Goal: Task Accomplishment & Management: Use online tool/utility

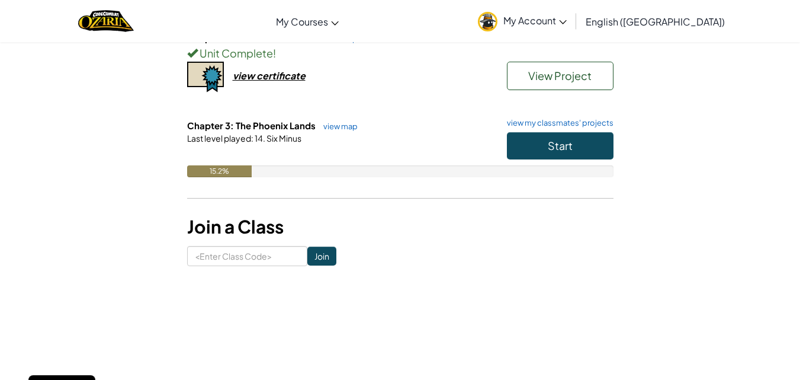
scroll to position [275, 0]
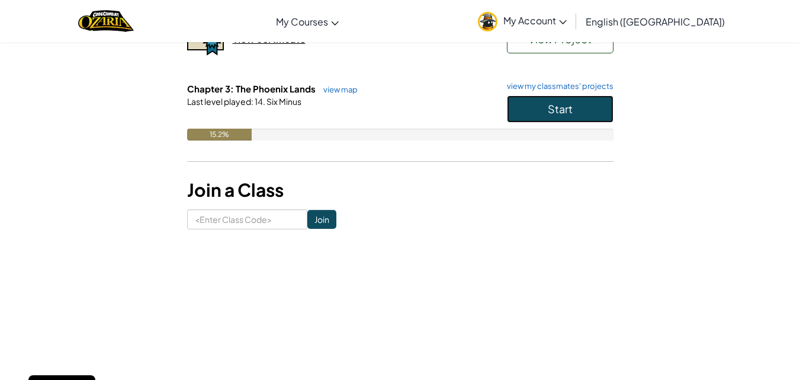
click at [608, 109] on button "Start" at bounding box center [560, 108] width 107 height 27
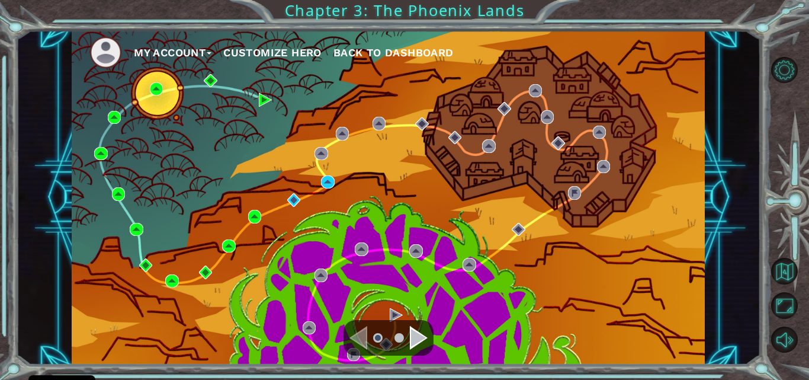
click at [416, 334] on div "Navigate to the next page" at bounding box center [419, 338] width 18 height 24
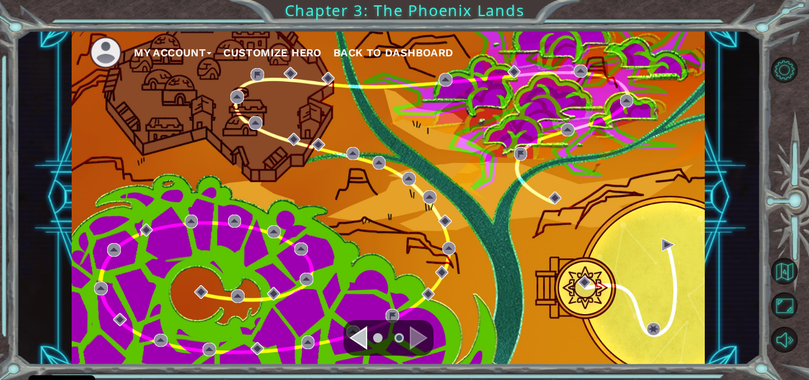
click at [358, 336] on div "Navigate to the previous page" at bounding box center [359, 338] width 18 height 24
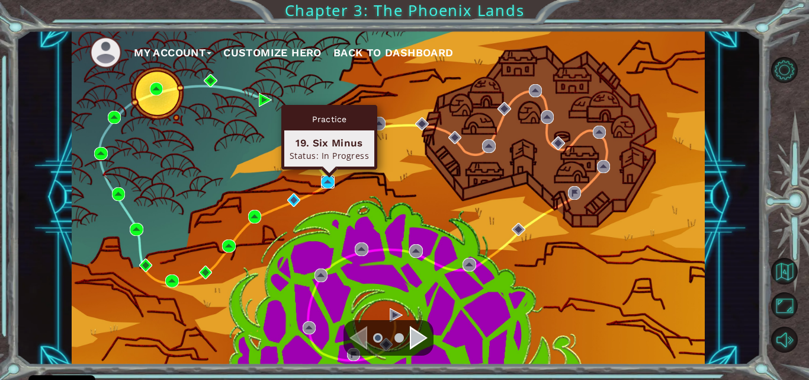
click at [327, 182] on img at bounding box center [327, 181] width 13 height 13
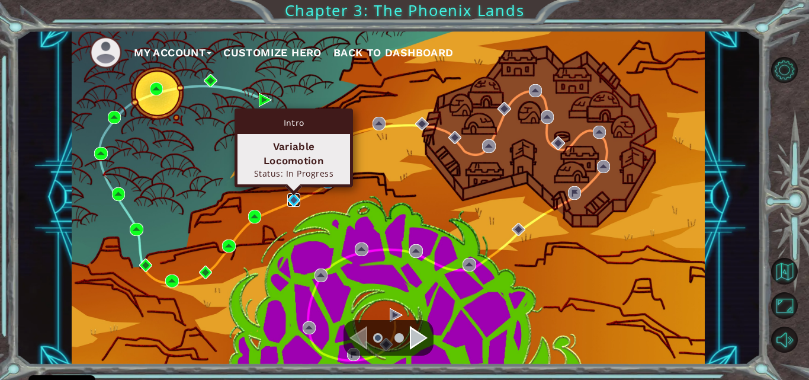
click at [289, 196] on img at bounding box center [293, 199] width 13 height 13
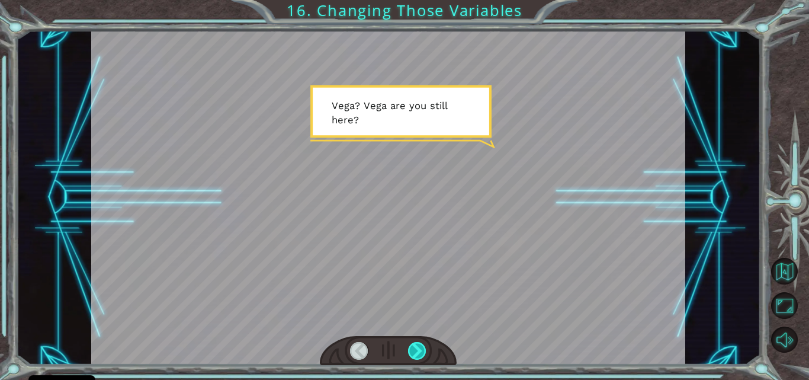
click at [421, 347] on div at bounding box center [417, 351] width 18 height 18
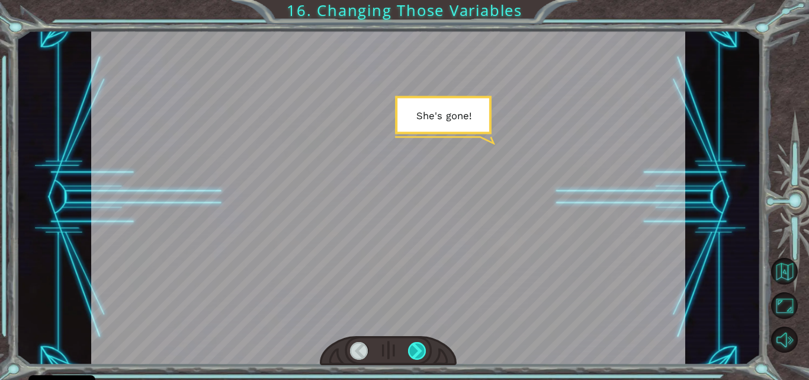
click at [421, 347] on div at bounding box center [417, 351] width 18 height 18
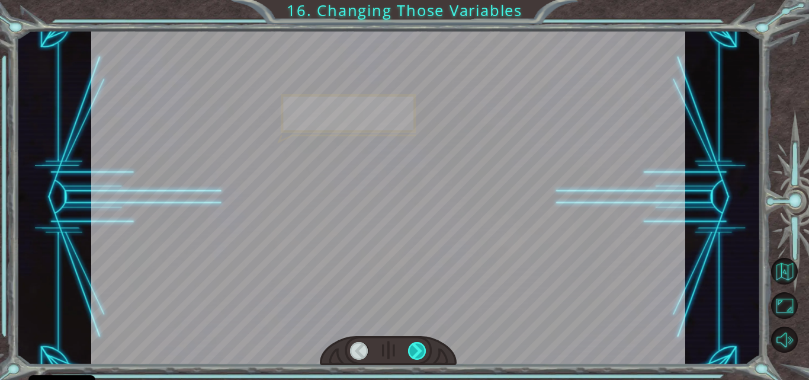
click at [421, 347] on div at bounding box center [417, 351] width 18 height 18
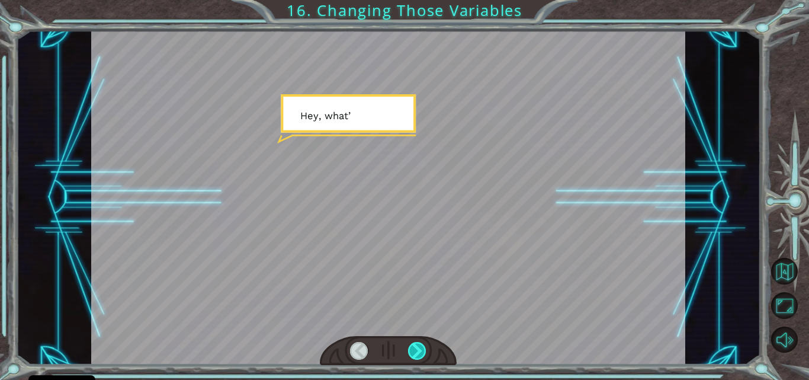
click at [421, 347] on div at bounding box center [417, 351] width 18 height 18
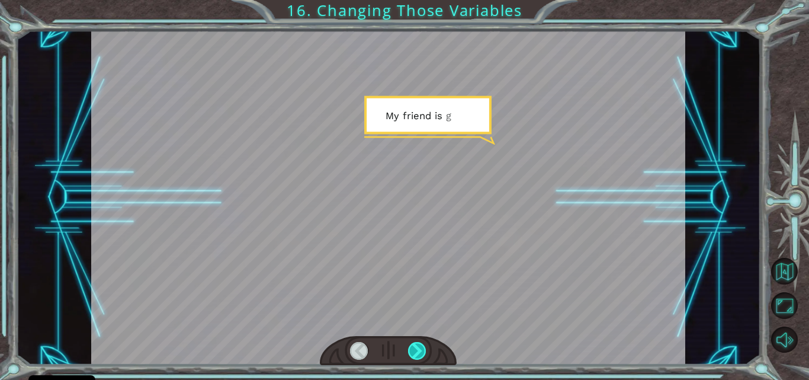
click at [421, 347] on div at bounding box center [417, 351] width 18 height 18
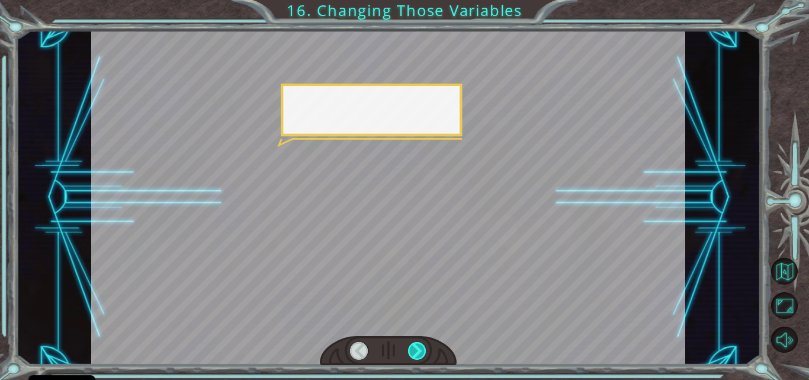
click at [421, 347] on div at bounding box center [417, 351] width 18 height 18
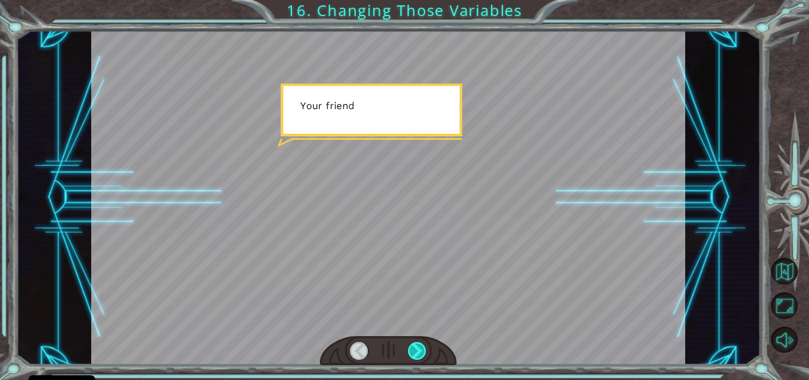
click at [421, 347] on div at bounding box center [417, 351] width 18 height 18
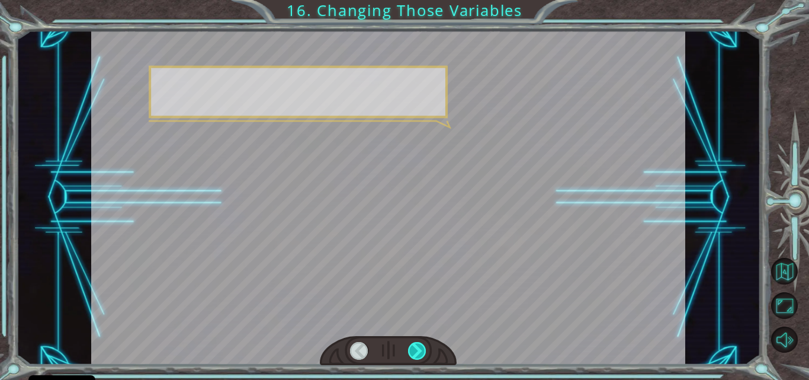
click at [421, 347] on div at bounding box center [417, 351] width 18 height 18
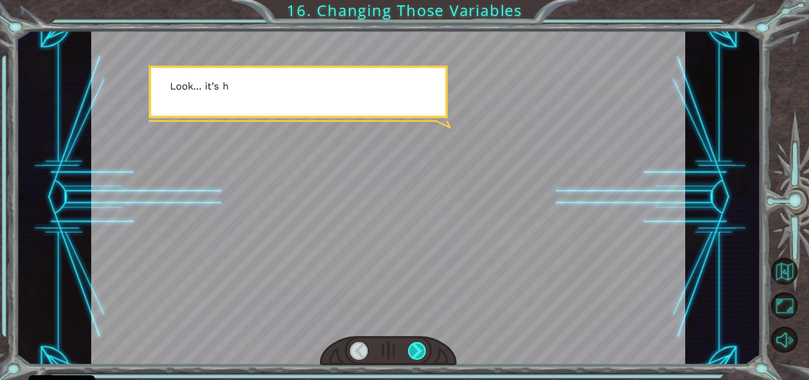
click at [421, 347] on div at bounding box center [417, 351] width 18 height 18
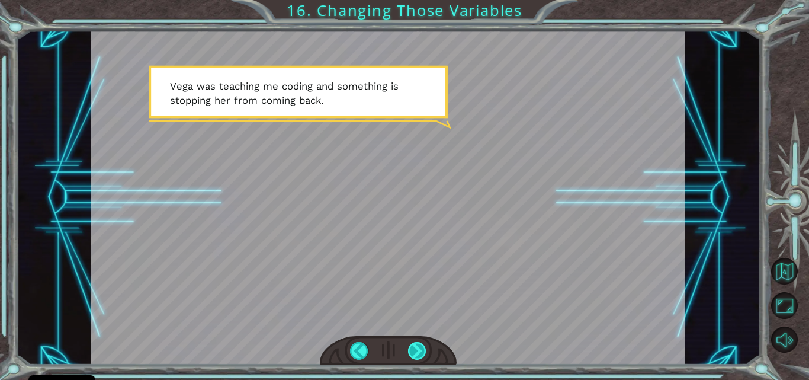
click at [421, 347] on div at bounding box center [417, 351] width 18 height 18
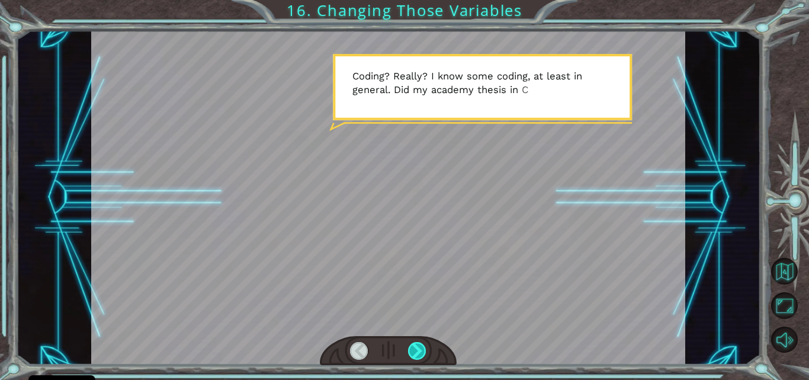
click at [421, 347] on div at bounding box center [417, 351] width 18 height 18
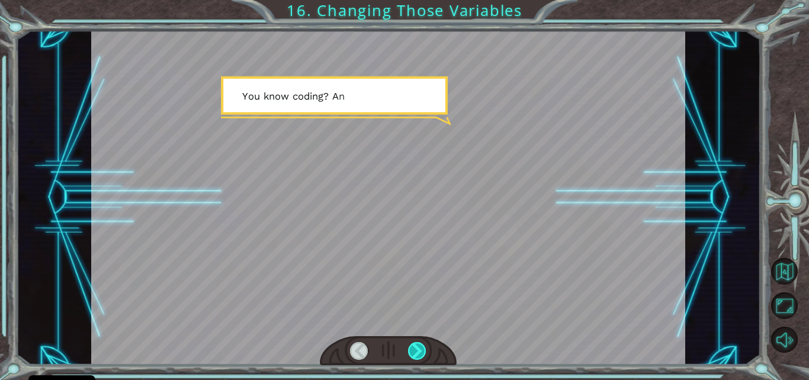
click at [421, 347] on div at bounding box center [417, 351] width 18 height 18
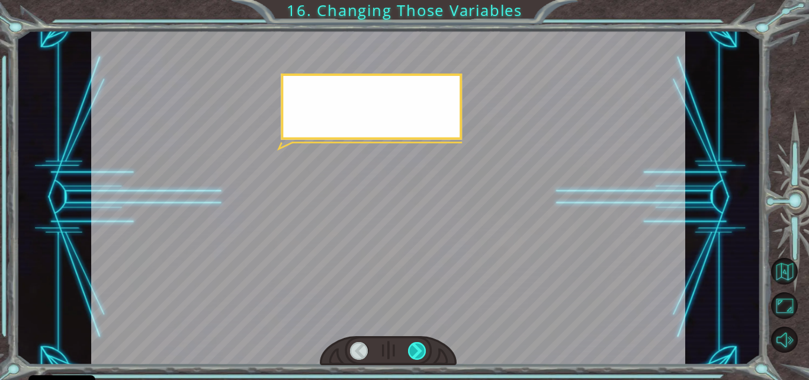
click at [421, 347] on div at bounding box center [417, 351] width 18 height 18
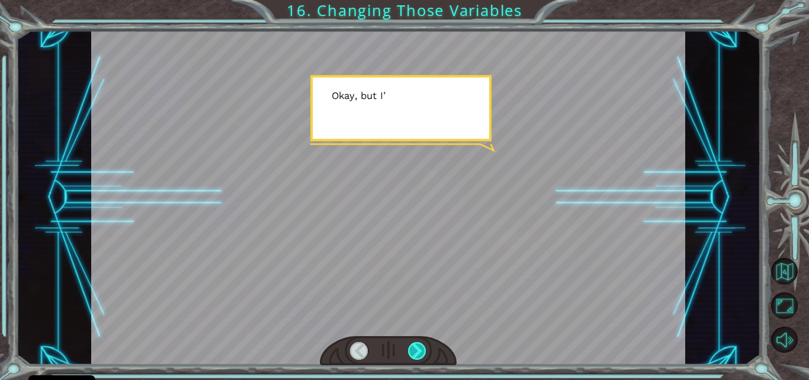
click at [421, 347] on div at bounding box center [417, 351] width 18 height 18
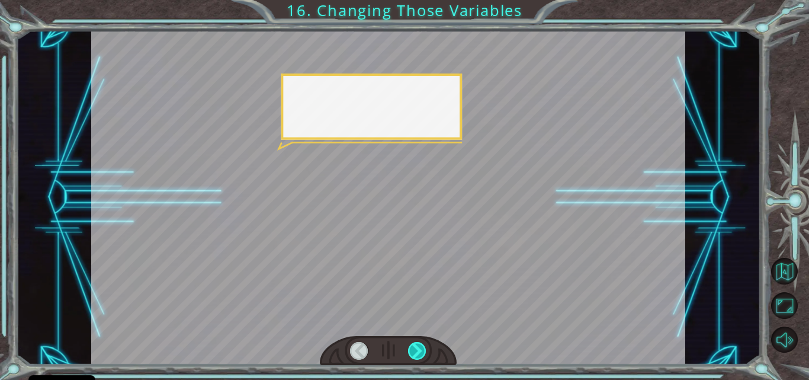
click at [421, 347] on div at bounding box center [417, 351] width 18 height 18
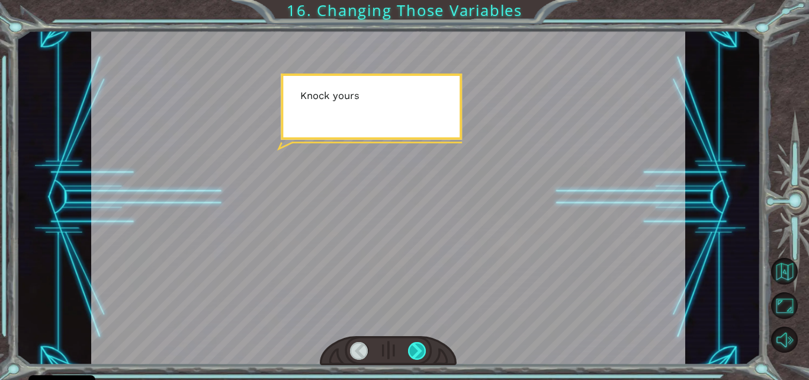
click at [421, 347] on div at bounding box center [417, 351] width 18 height 18
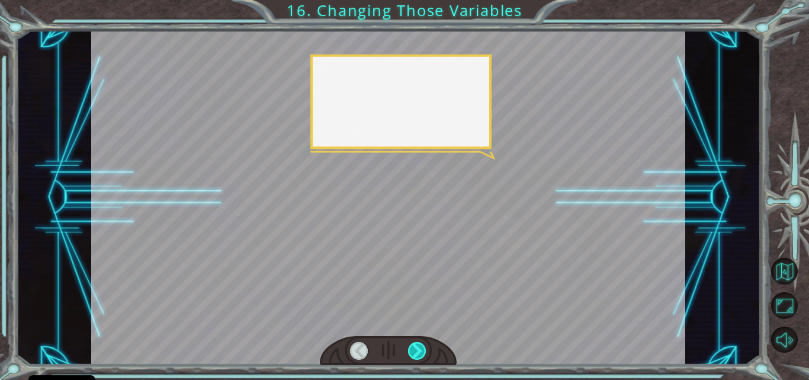
click at [421, 347] on div at bounding box center [417, 351] width 18 height 18
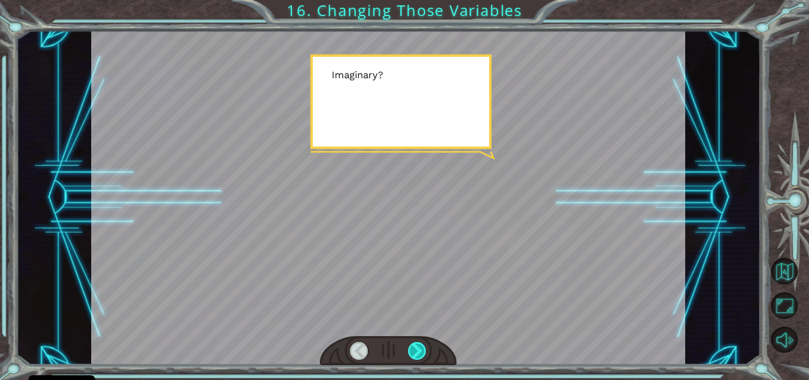
click at [421, 347] on div at bounding box center [417, 351] width 18 height 18
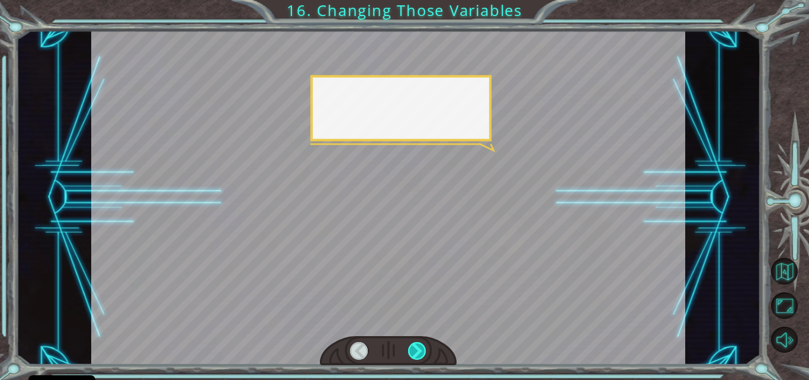
click at [421, 347] on div at bounding box center [417, 351] width 18 height 18
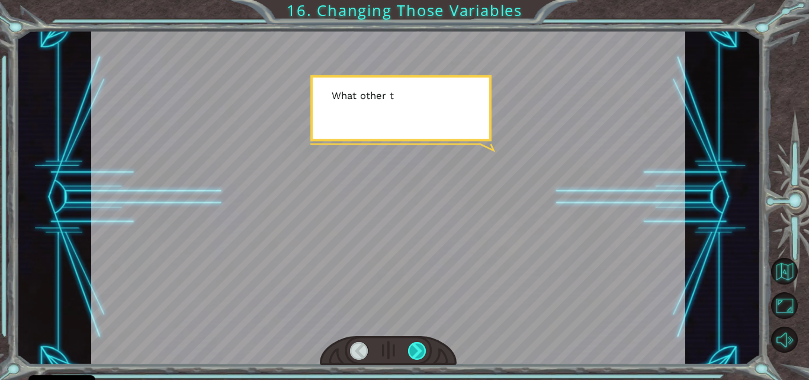
click at [421, 347] on div at bounding box center [417, 351] width 18 height 18
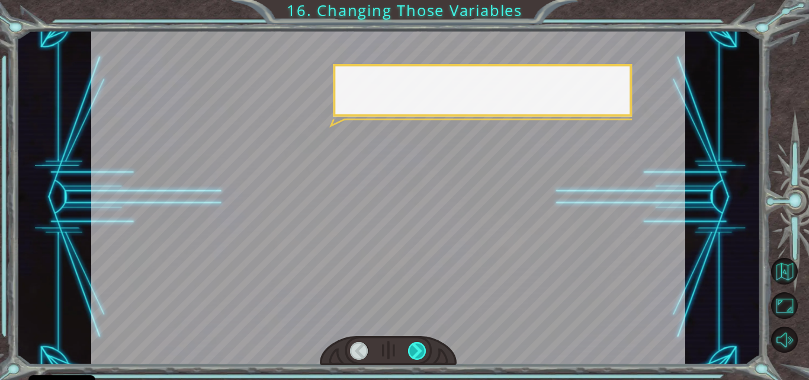
click at [421, 347] on div at bounding box center [417, 351] width 18 height 18
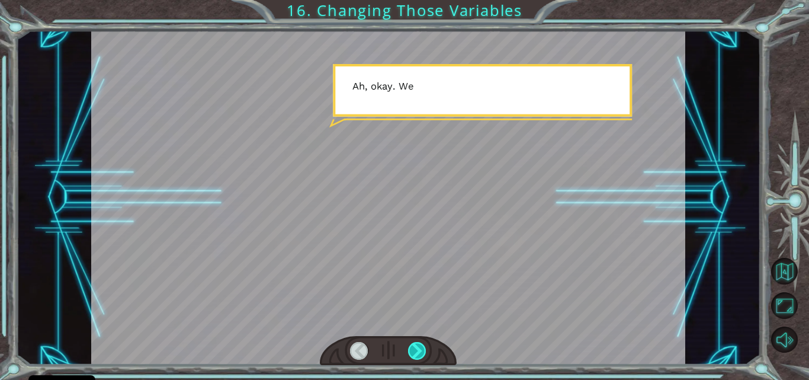
click at [421, 347] on div at bounding box center [417, 351] width 18 height 18
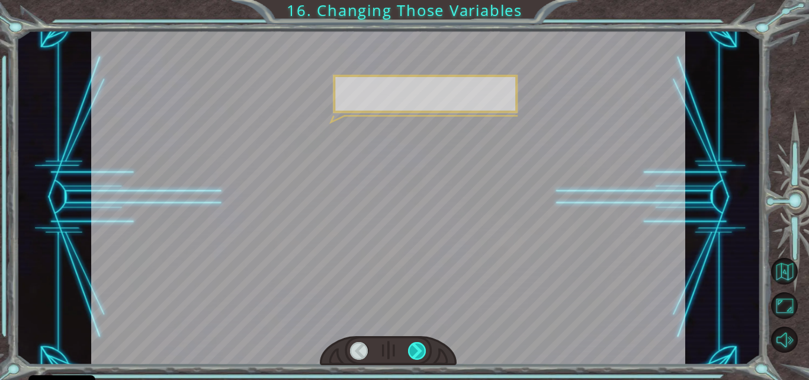
click at [421, 347] on div at bounding box center [417, 351] width 18 height 18
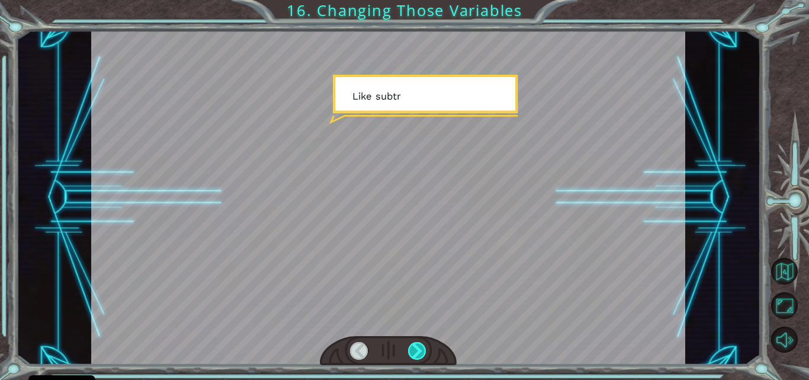
click at [421, 347] on div at bounding box center [417, 351] width 18 height 18
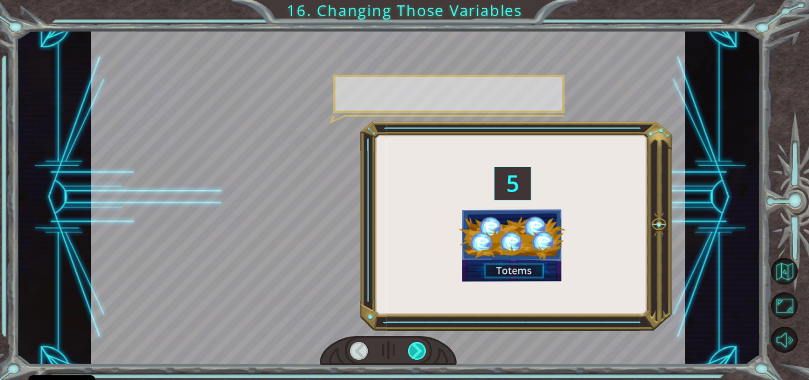
click at [421, 347] on div at bounding box center [417, 351] width 18 height 18
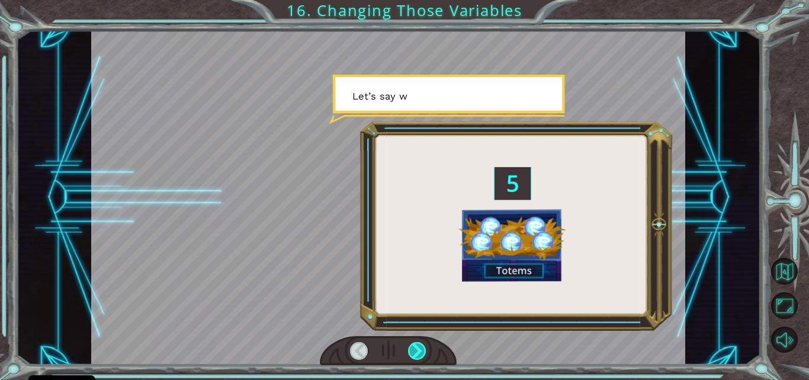
click at [421, 347] on div at bounding box center [417, 351] width 18 height 18
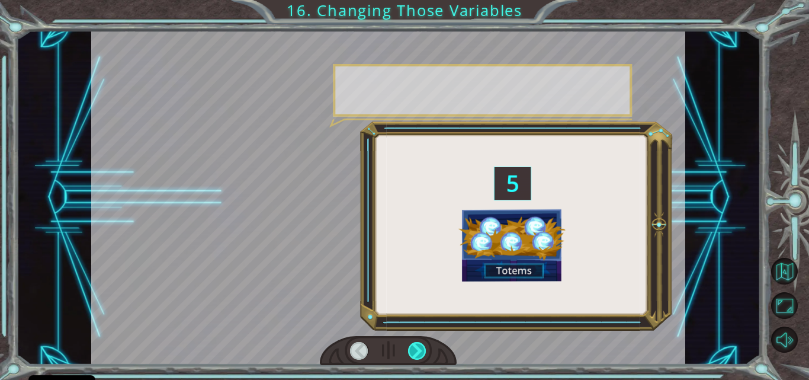
click at [421, 347] on div at bounding box center [417, 351] width 18 height 18
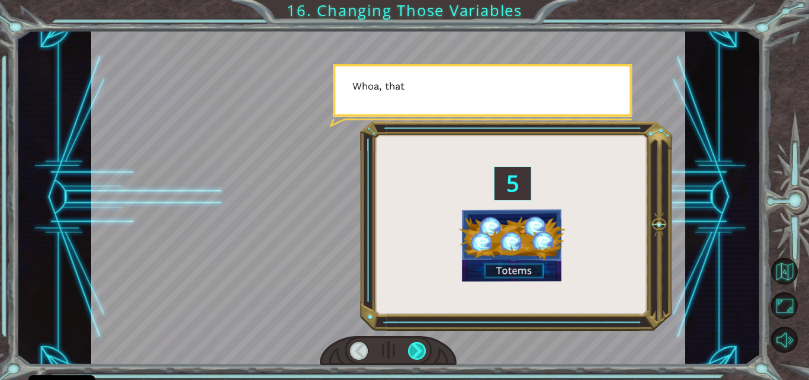
click at [421, 347] on div at bounding box center [417, 351] width 18 height 18
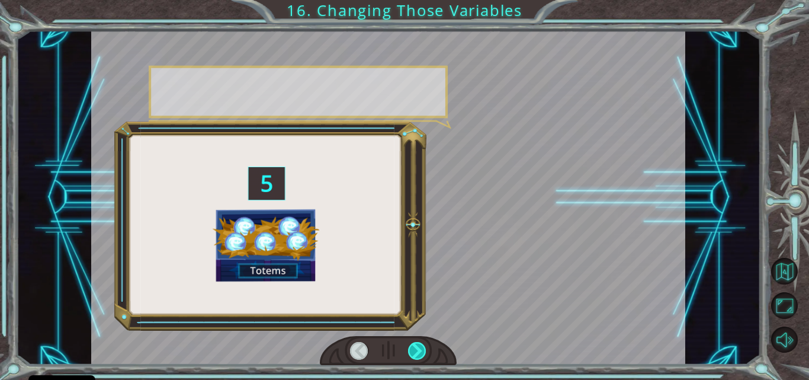
click at [421, 347] on div at bounding box center [417, 351] width 18 height 18
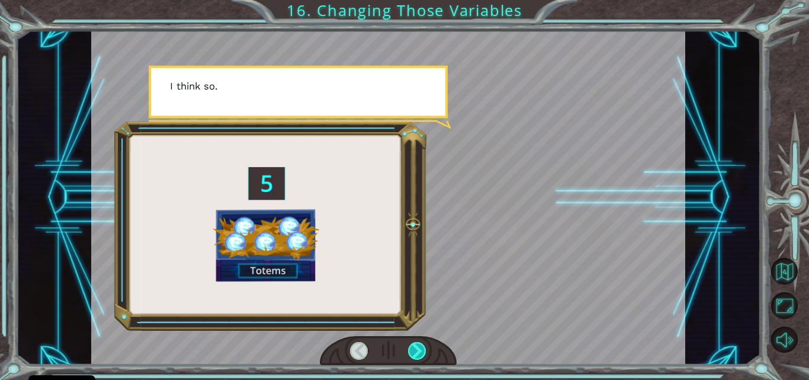
click at [421, 347] on div at bounding box center [417, 351] width 18 height 18
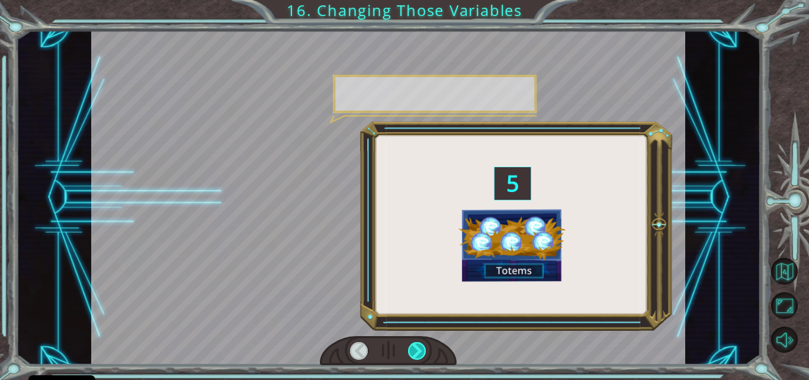
click at [421, 347] on div at bounding box center [417, 351] width 18 height 18
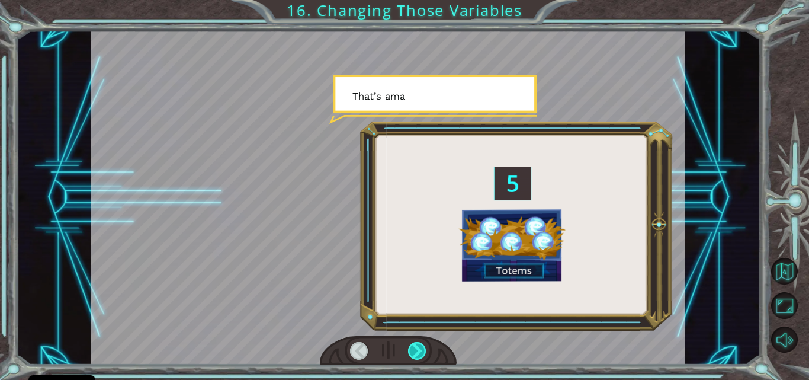
click at [421, 347] on div at bounding box center [417, 351] width 18 height 18
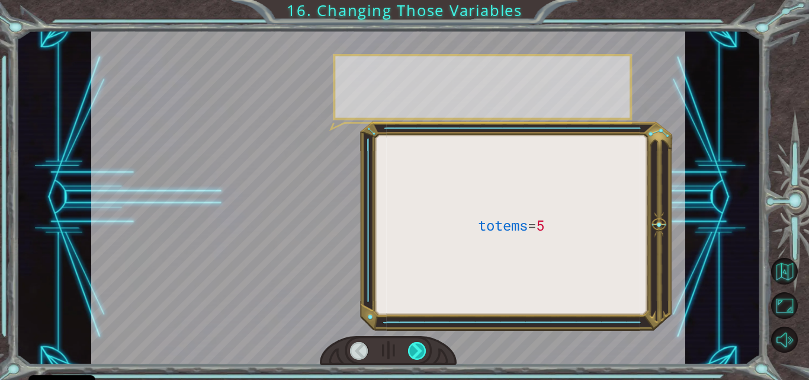
click at [421, 347] on div at bounding box center [417, 351] width 18 height 18
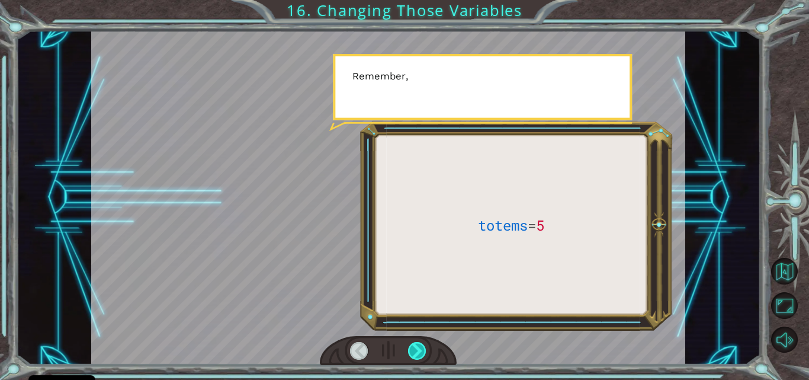
click at [421, 347] on div at bounding box center [417, 351] width 18 height 18
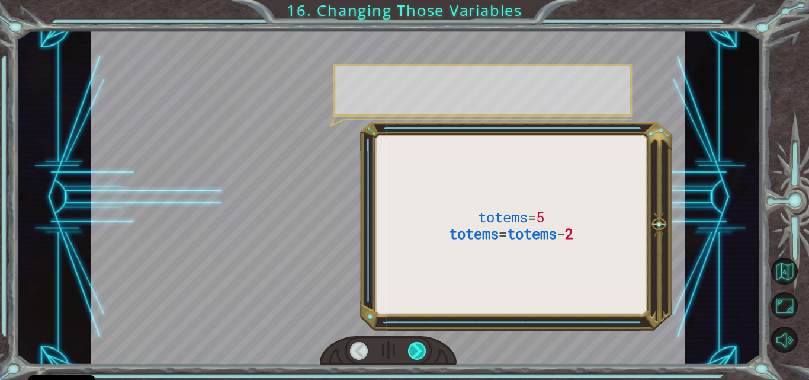
click at [421, 347] on div at bounding box center [417, 351] width 18 height 18
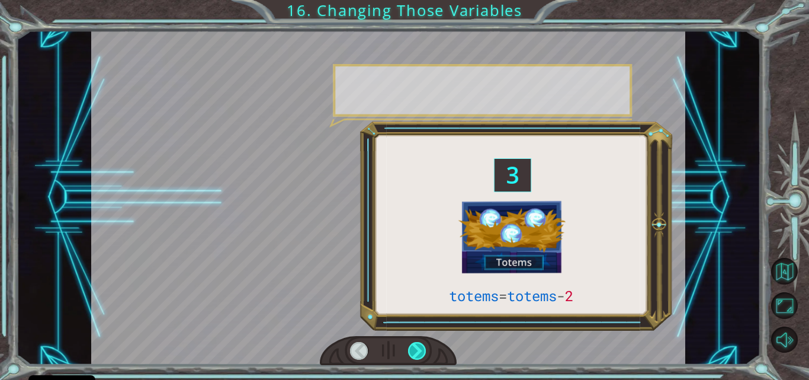
click at [421, 347] on div at bounding box center [417, 351] width 18 height 18
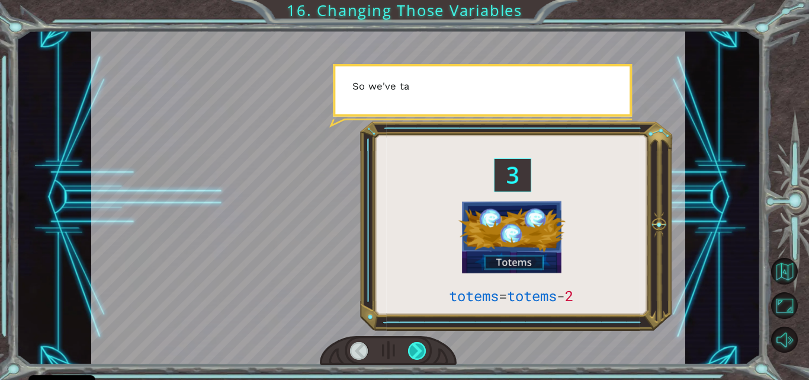
click at [421, 347] on div at bounding box center [417, 351] width 18 height 18
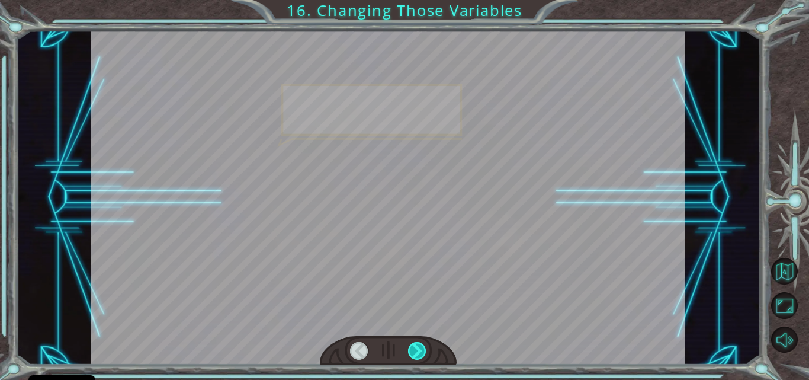
click at [421, 347] on div at bounding box center [417, 351] width 18 height 18
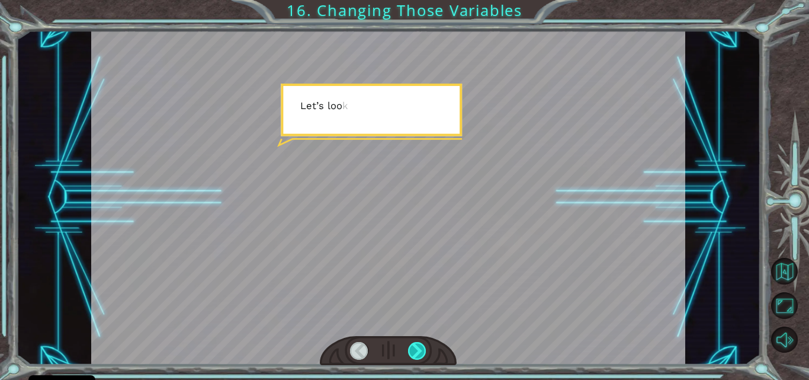
click at [421, 347] on div at bounding box center [417, 351] width 18 height 18
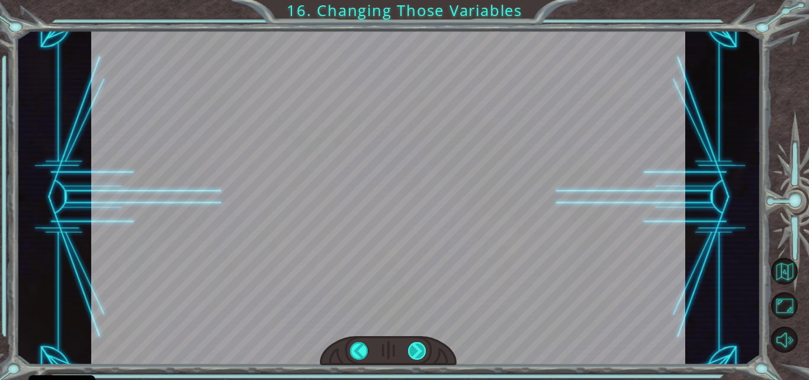
click at [421, 347] on div at bounding box center [417, 351] width 18 height 18
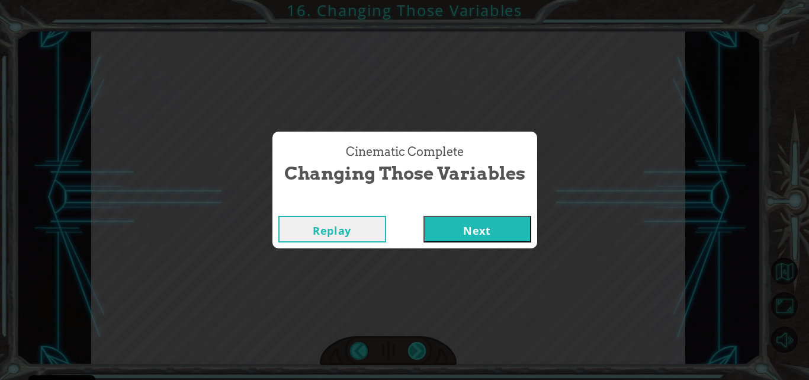
click at [421, 347] on div "Cinematic Complete Changing Those Variables Replay Next" at bounding box center [404, 190] width 809 height 380
click at [428, 228] on button "Next" at bounding box center [478, 229] width 108 height 27
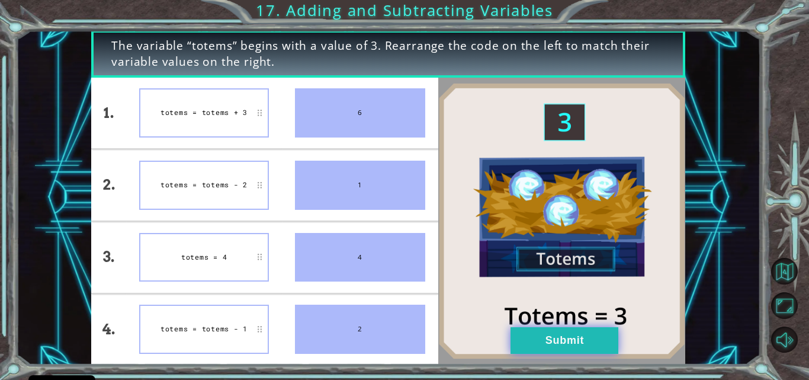
click at [549, 331] on button "Submit" at bounding box center [565, 340] width 108 height 27
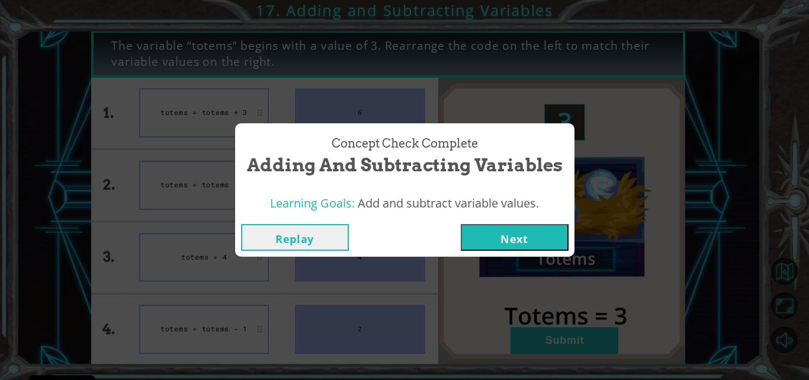
click at [517, 238] on button "Next" at bounding box center [515, 237] width 108 height 27
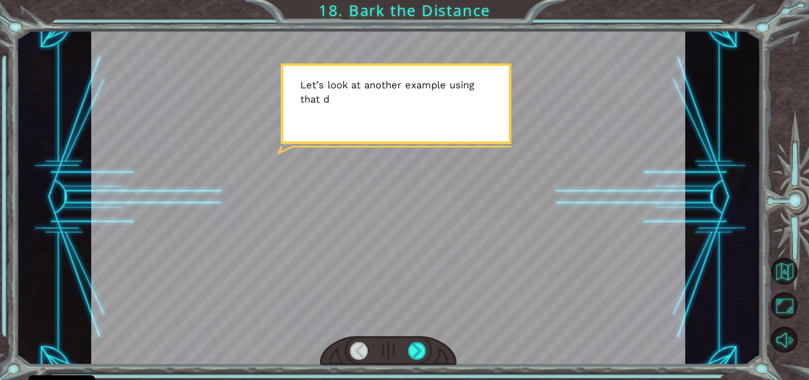
click at [417, 363] on div at bounding box center [388, 351] width 137 height 30
click at [417, 357] on div at bounding box center [417, 351] width 18 height 18
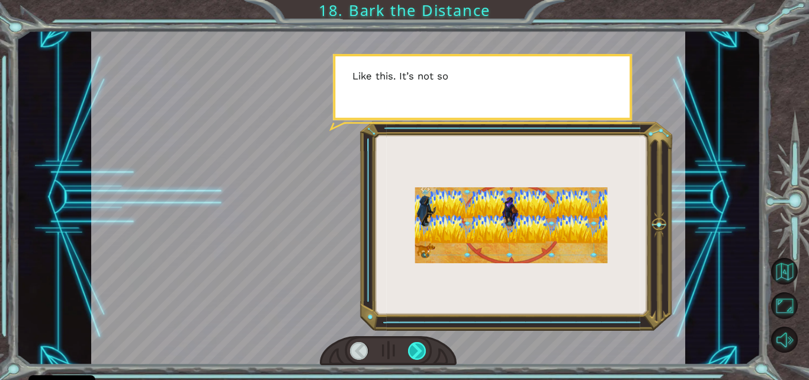
click at [417, 357] on div at bounding box center [417, 351] width 18 height 18
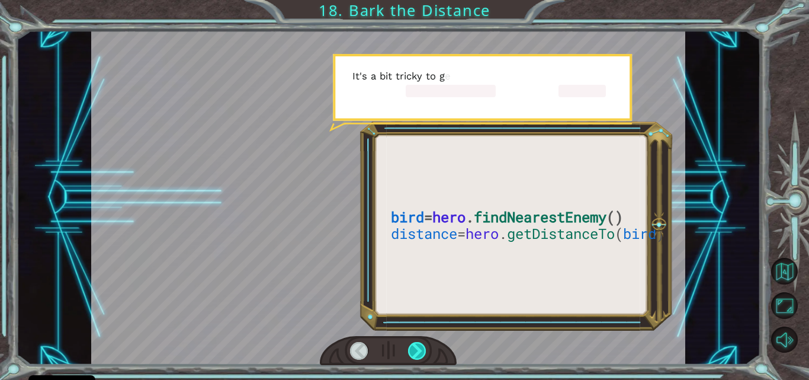
click at [417, 357] on div at bounding box center [417, 351] width 18 height 18
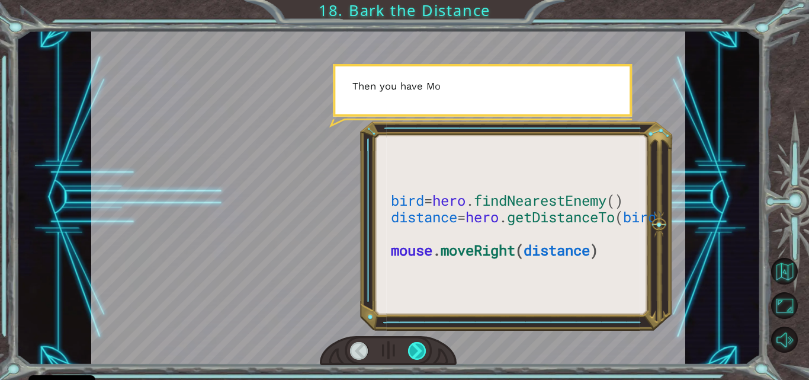
click at [417, 357] on div at bounding box center [417, 351] width 18 height 18
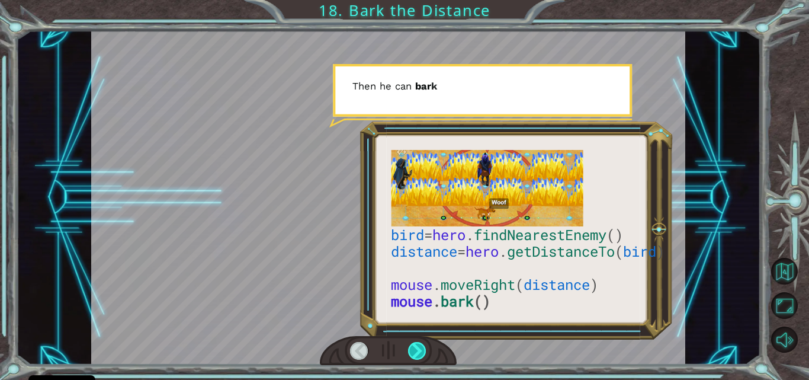
click at [417, 357] on div at bounding box center [417, 351] width 18 height 18
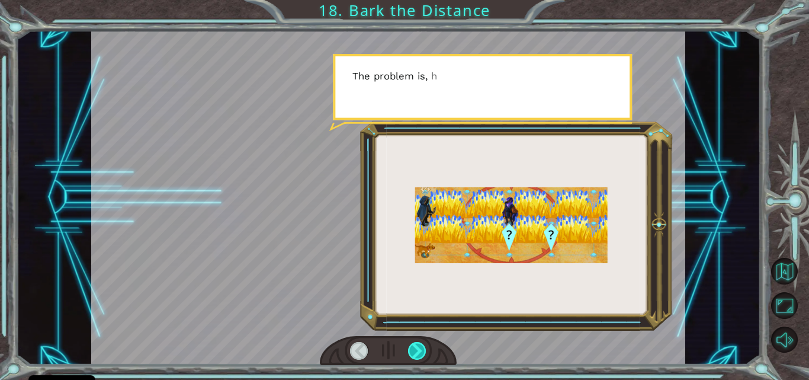
click at [417, 357] on div at bounding box center [417, 351] width 18 height 18
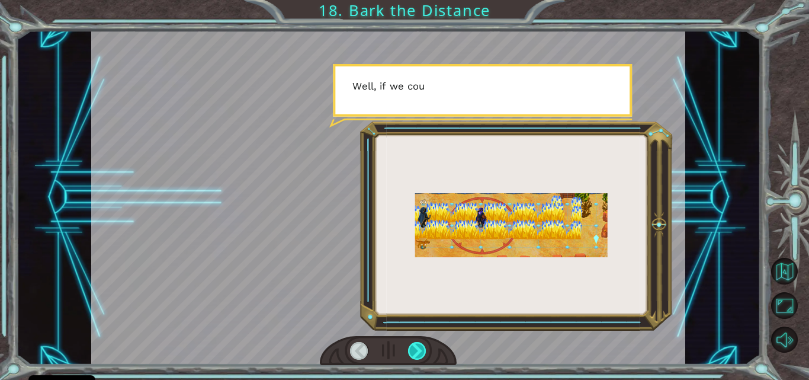
click at [417, 357] on div at bounding box center [417, 351] width 18 height 18
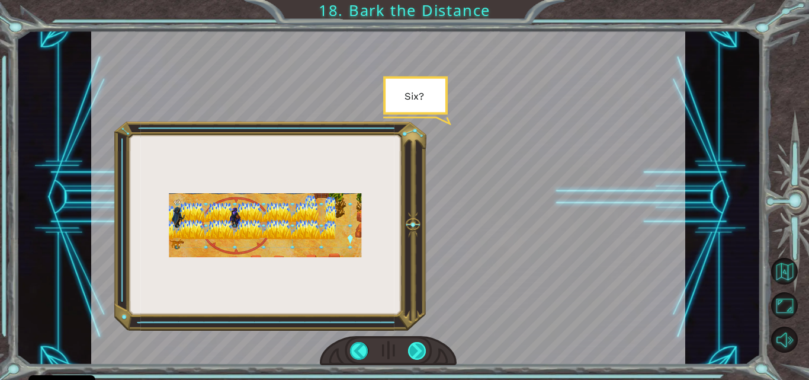
click at [417, 357] on div at bounding box center [417, 351] width 18 height 18
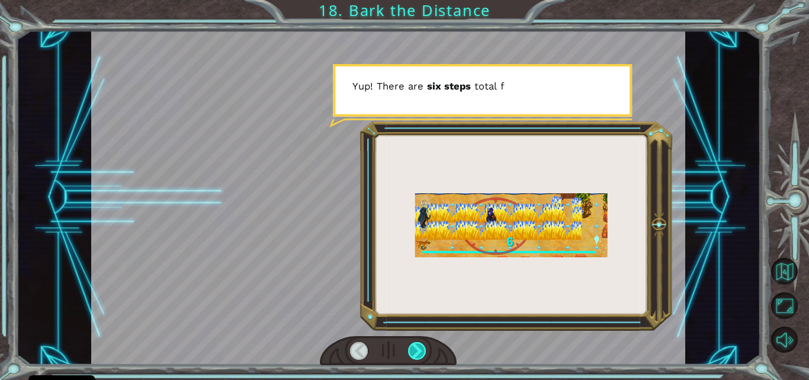
click at [417, 357] on div at bounding box center [417, 351] width 18 height 18
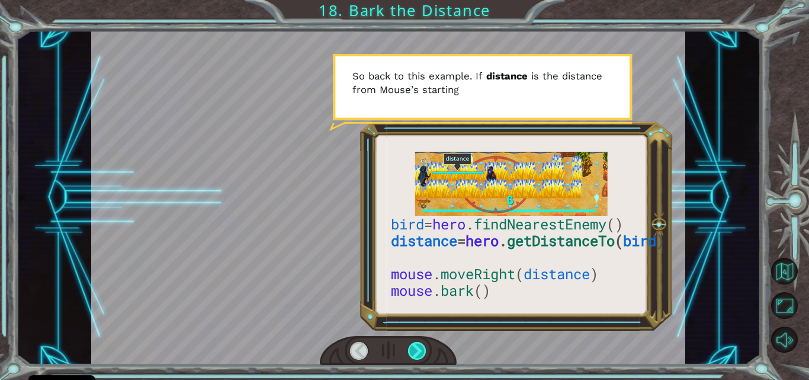
click at [417, 357] on div at bounding box center [417, 351] width 18 height 18
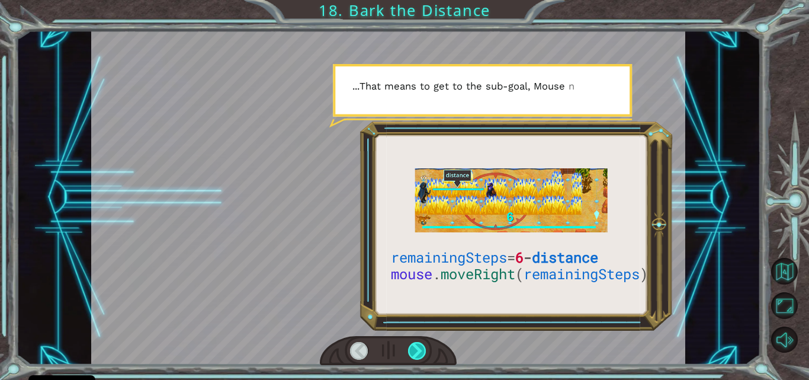
click at [417, 357] on div at bounding box center [417, 351] width 18 height 18
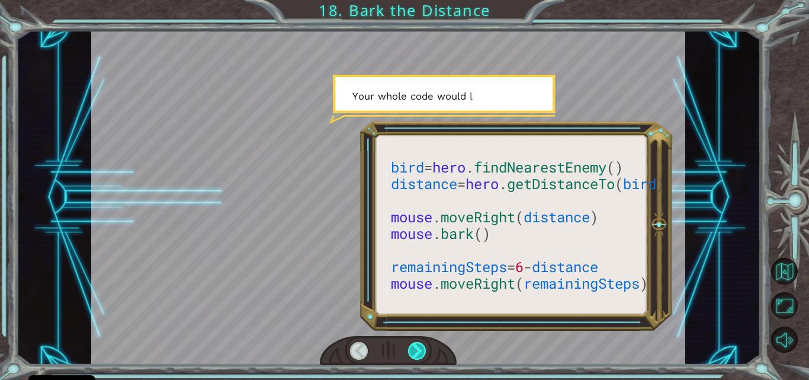
click at [417, 357] on div at bounding box center [417, 351] width 18 height 18
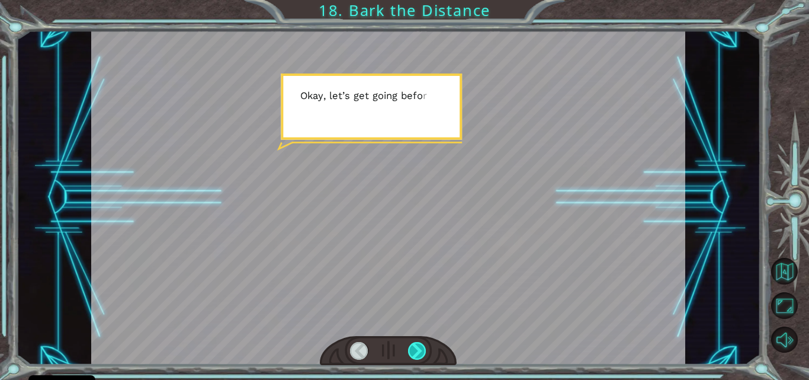
click at [417, 357] on div at bounding box center [417, 351] width 18 height 18
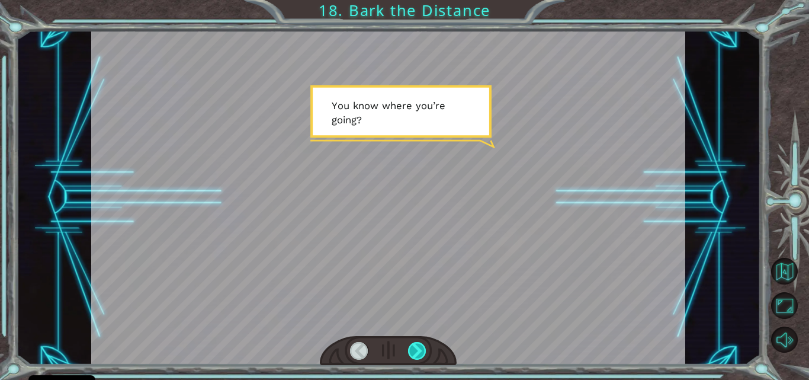
click at [417, 357] on div at bounding box center [417, 351] width 18 height 18
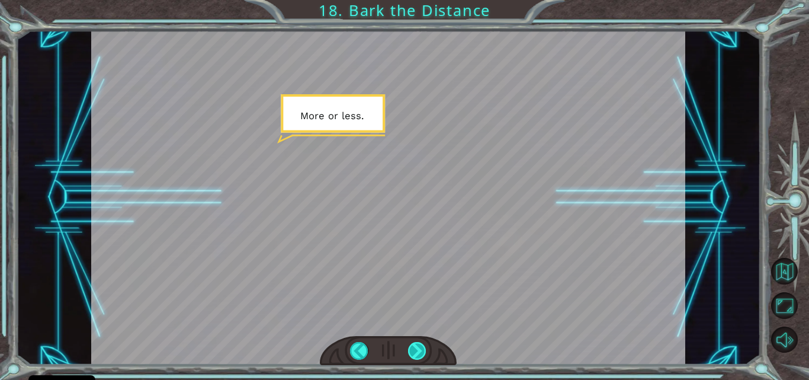
click at [417, 357] on div at bounding box center [417, 351] width 18 height 18
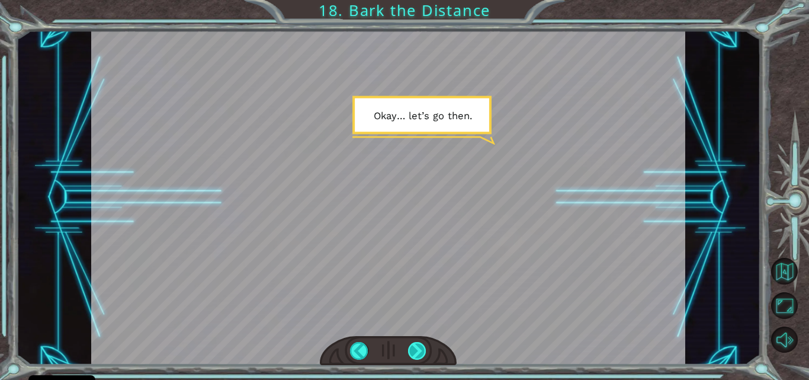
click at [417, 357] on div at bounding box center [417, 351] width 18 height 18
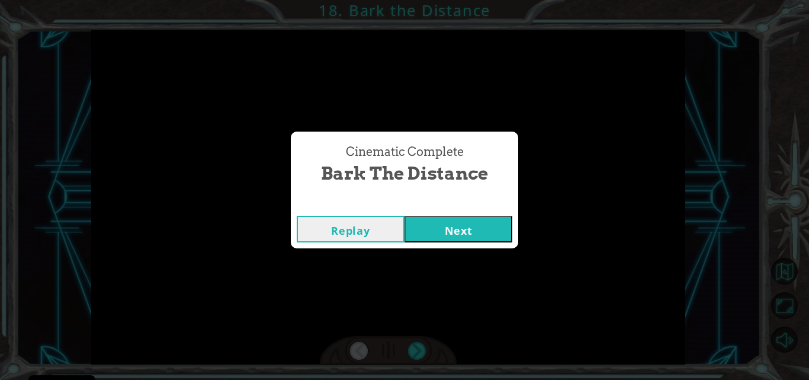
click at [462, 218] on button "Next" at bounding box center [459, 229] width 108 height 27
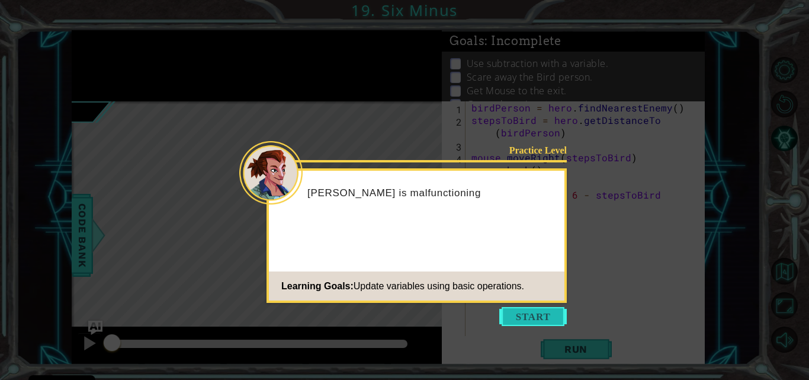
click at [514, 315] on button "Start" at bounding box center [533, 316] width 68 height 19
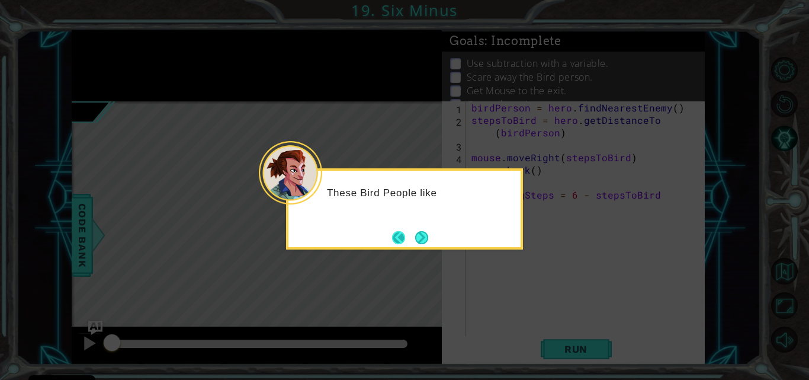
click at [393, 232] on button "Back" at bounding box center [403, 237] width 23 height 13
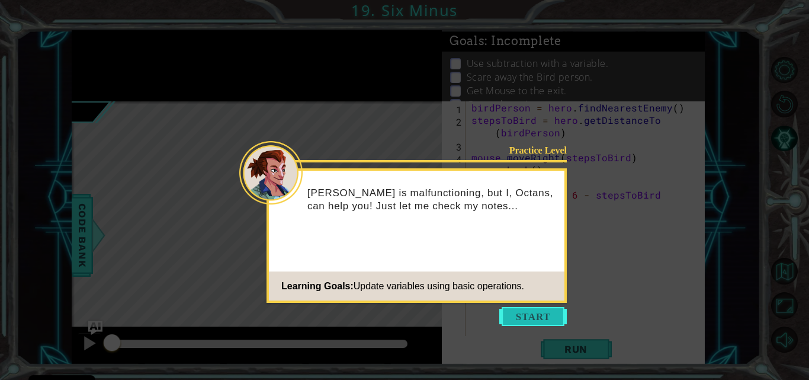
click at [547, 318] on button "Start" at bounding box center [533, 316] width 68 height 19
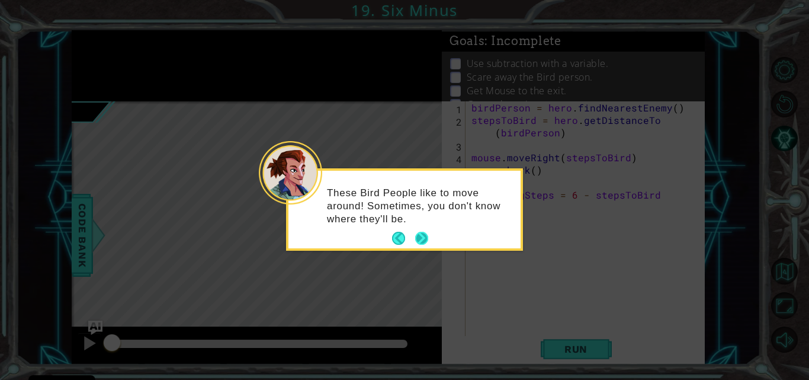
click at [427, 238] on button "Next" at bounding box center [422, 238] width 22 height 22
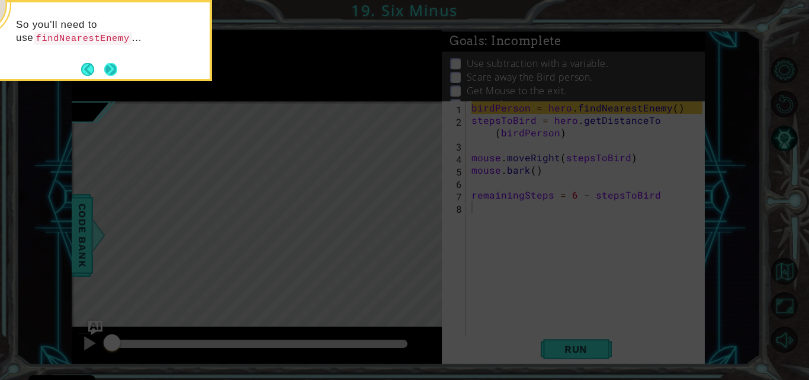
click at [112, 69] on button "Next" at bounding box center [110, 69] width 13 height 13
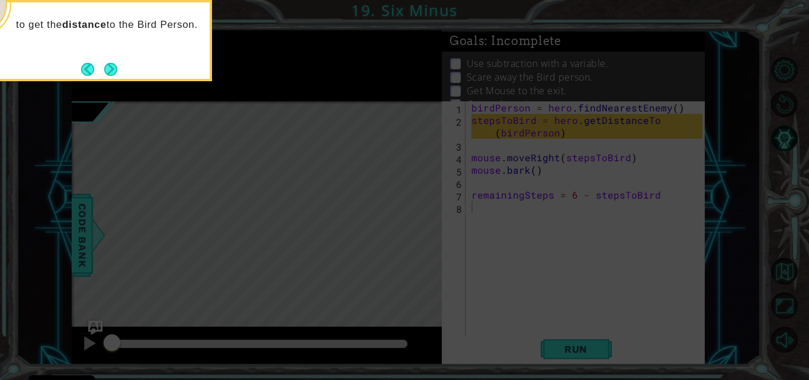
click at [112, 69] on button "Next" at bounding box center [111, 69] width 14 height 14
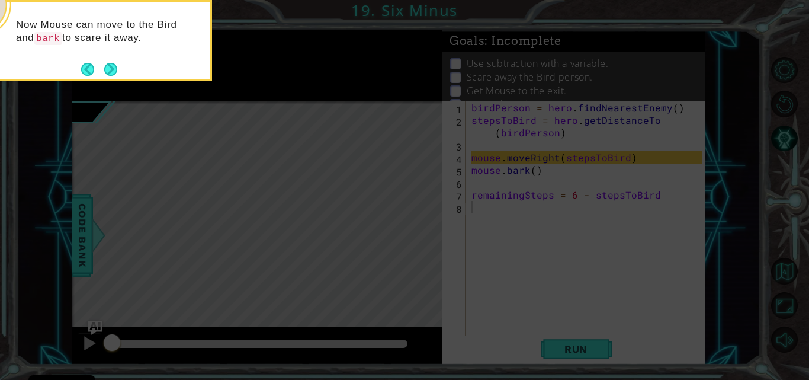
click at [112, 69] on button "Next" at bounding box center [111, 69] width 14 height 14
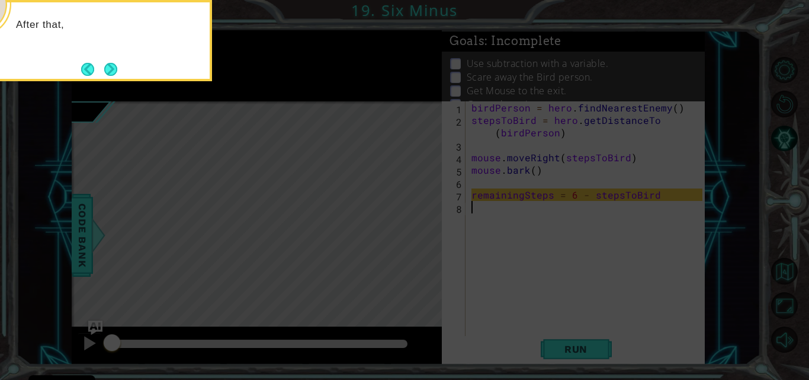
click at [112, 69] on button "Next" at bounding box center [111, 69] width 14 height 14
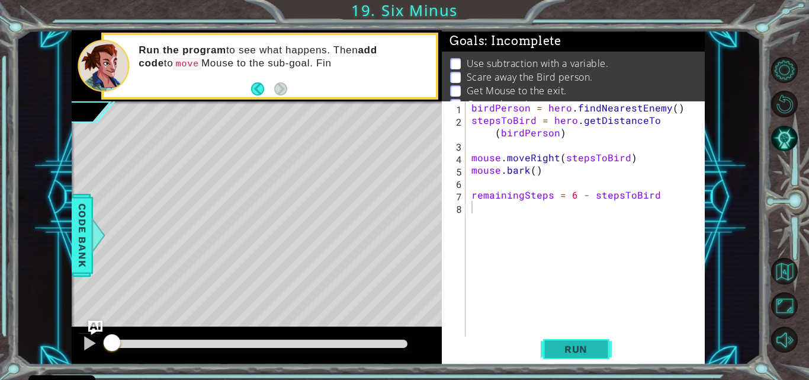
click at [578, 347] on span "Run" at bounding box center [576, 349] width 47 height 12
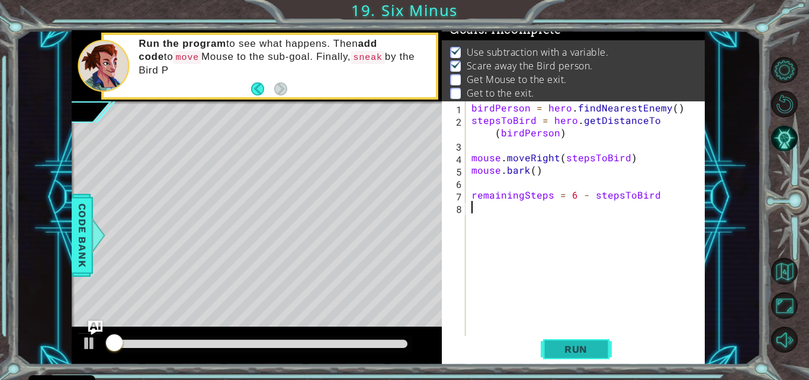
scroll to position [15, 0]
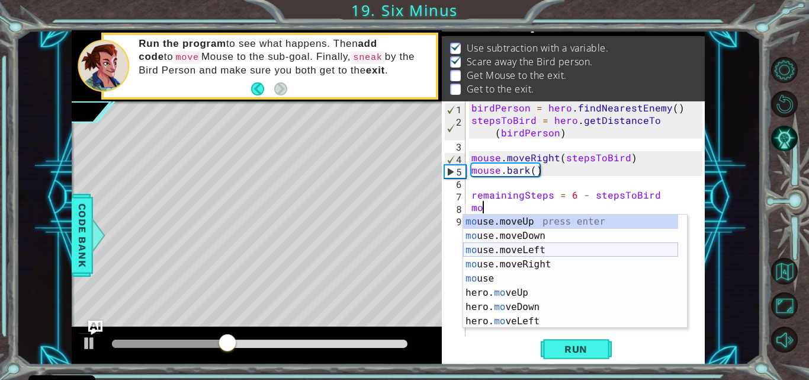
click at [508, 255] on div "mo use.moveUp press enter mo use.moveDown press enter mo use.moveLeft press ent…" at bounding box center [570, 285] width 215 height 142
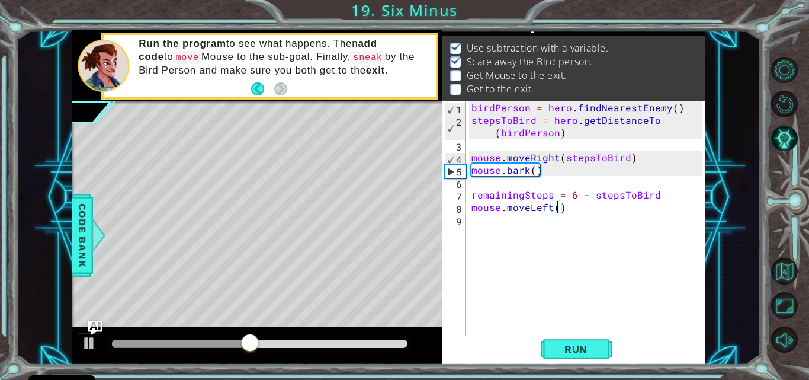
type textarea "mouse.moveLeft(3)"
click at [488, 226] on div "birdPerson = hero . findNearestEnemy ( ) stepsToBird = hero . getDistanceTo ( b…" at bounding box center [588, 231] width 239 height 261
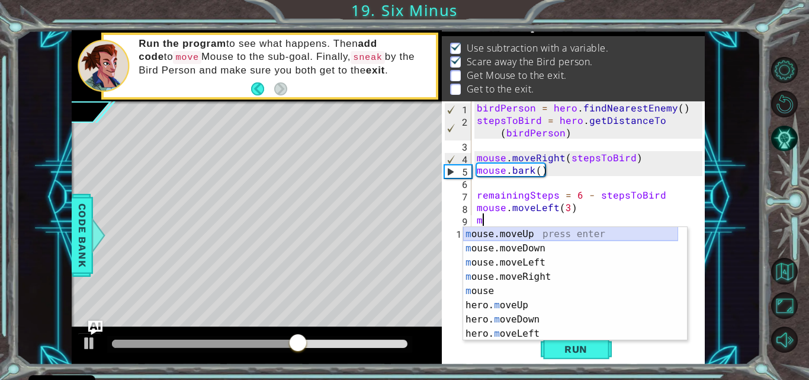
click at [475, 237] on div "m ouse.moveUp press enter m ouse.moveDown press enter m ouse.moveLeft press ent…" at bounding box center [570, 298] width 215 height 142
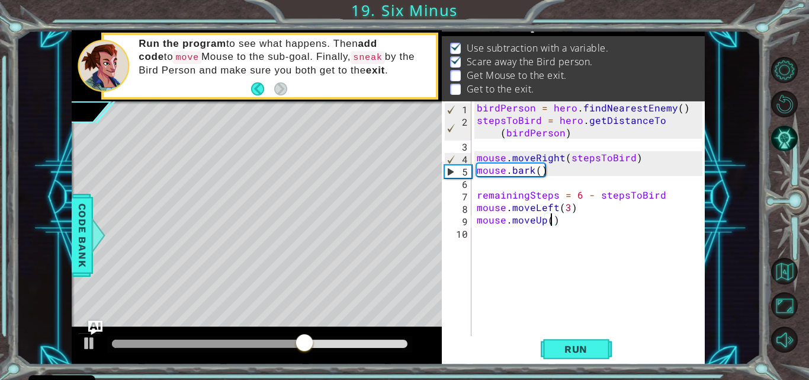
type textarea "mouse.moveUp(2)"
click at [486, 236] on div "birdPerson = hero . findNearestEnemy ( ) stepsToBird = hero . getDistanceTo ( b…" at bounding box center [592, 231] width 234 height 261
type textarea "m"
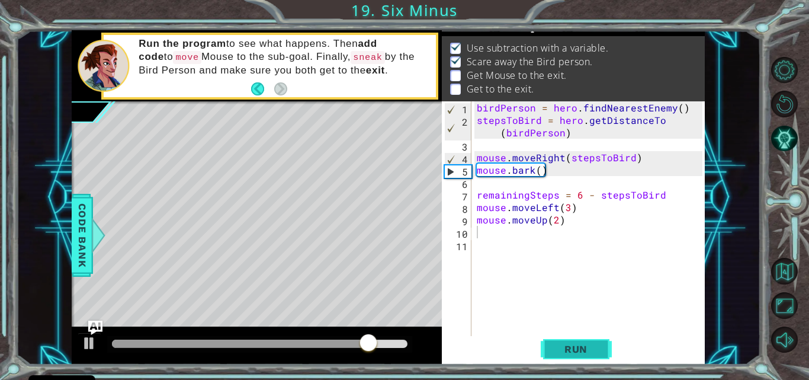
click at [571, 354] on span "Run" at bounding box center [576, 349] width 47 height 12
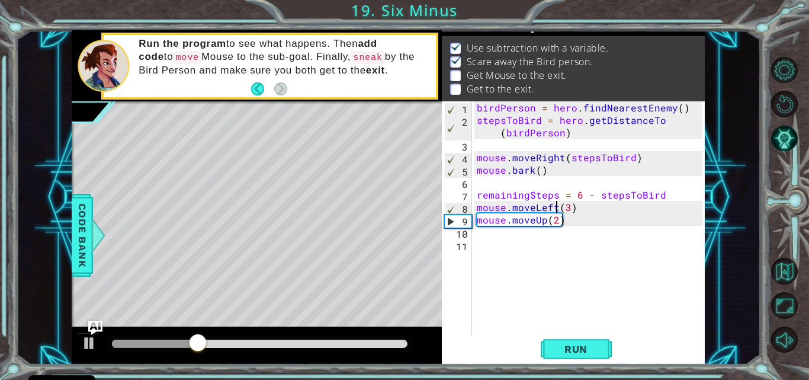
click at [554, 209] on div "birdPerson = hero . findNearestEnemy ( ) stepsToBird = hero . getDistanceTo ( b…" at bounding box center [592, 231] width 234 height 261
drag, startPoint x: 554, startPoint y: 209, endPoint x: 534, endPoint y: 207, distance: 19.6
click at [534, 207] on div "birdPerson = hero . findNearestEnemy ( ) stepsToBird = hero . getDistanceTo ( b…" at bounding box center [592, 231] width 234 height 261
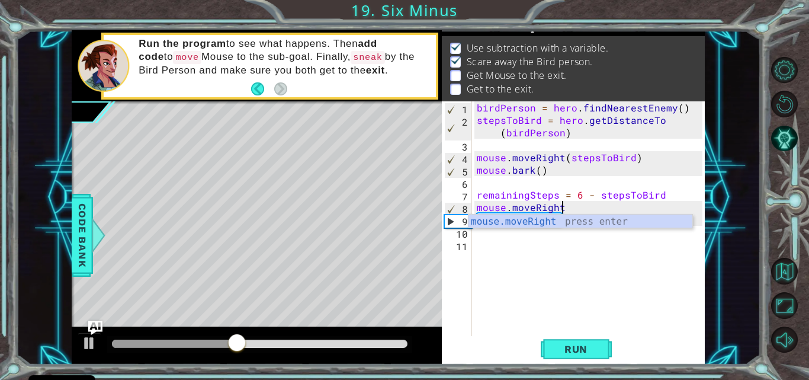
scroll to position [0, 5]
click at [559, 341] on button "Run" at bounding box center [576, 349] width 71 height 26
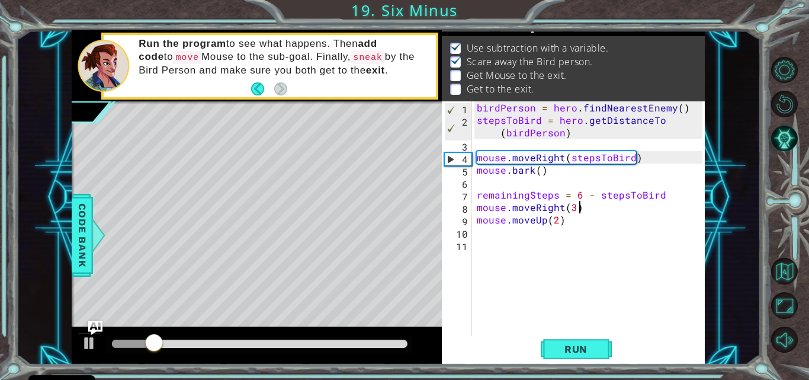
scroll to position [0, 6]
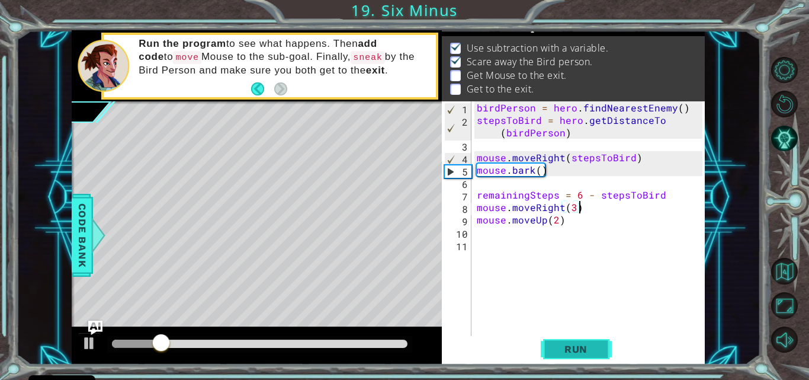
type textarea "mouse.moveRight(3)"
click at [567, 352] on span "Run" at bounding box center [576, 349] width 47 height 12
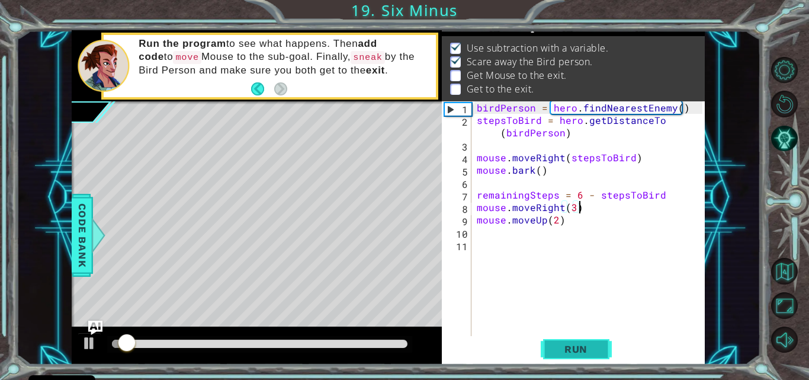
click at [567, 352] on span "Run" at bounding box center [576, 349] width 47 height 12
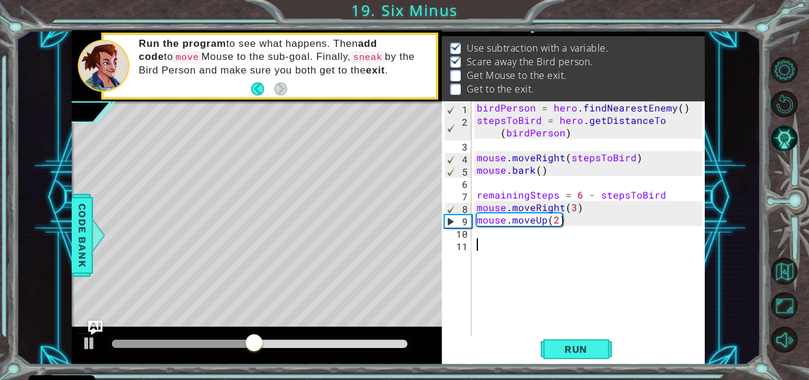
click at [489, 242] on div "birdPerson = hero . findNearestEnemy ( ) stepsToBird = hero . getDistanceTo ( b…" at bounding box center [592, 231] width 234 height 261
click at [486, 234] on div "birdPerson = hero . findNearestEnemy ( ) stepsToBird = hero . getDistanceTo ( b…" at bounding box center [592, 231] width 234 height 261
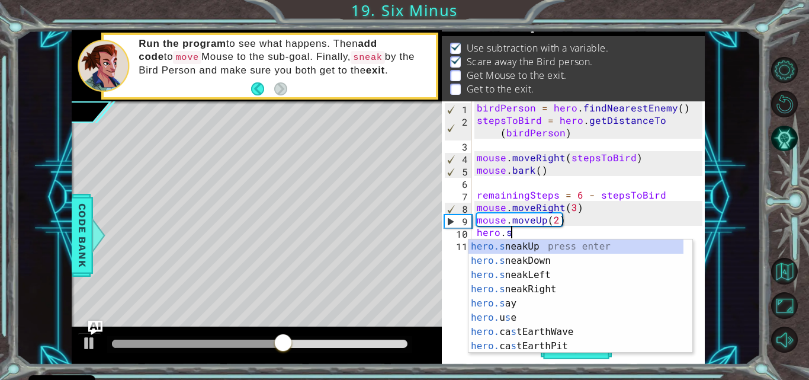
scroll to position [0, 2]
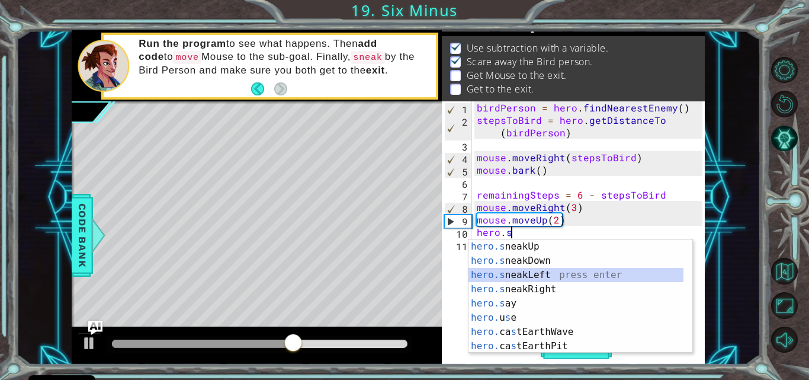
click at [525, 282] on div "hero.s neakUp press enter hero.s neakDown press enter hero.s neakLeft press ent…" at bounding box center [576, 310] width 215 height 142
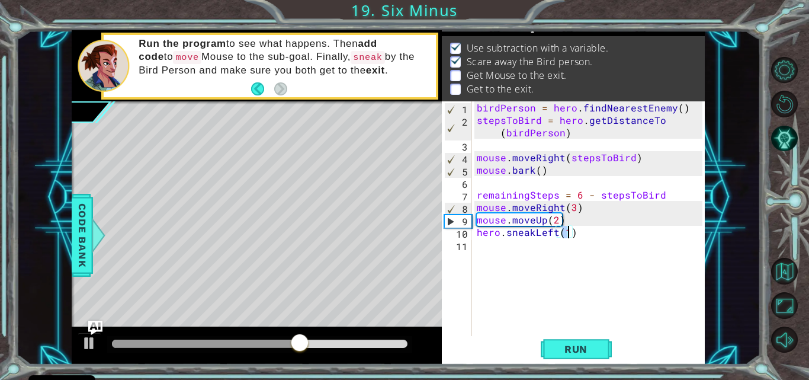
click at [556, 236] on div "birdPerson = hero . findNearestEnemy ( ) stepsToBird = hero . getDistanceTo ( b…" at bounding box center [592, 231] width 234 height 261
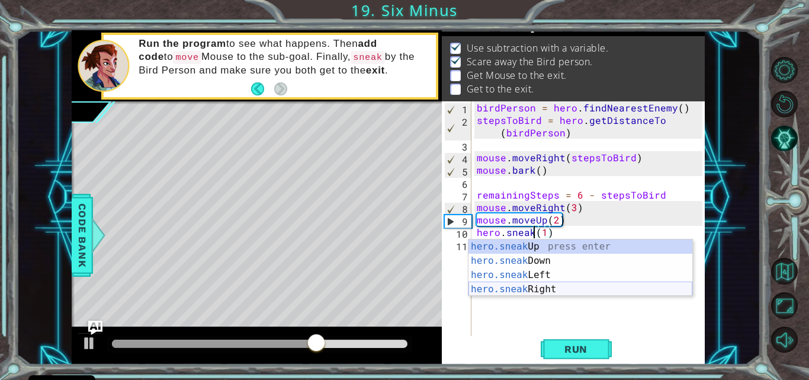
click at [536, 289] on div "hero.sneak Up press enter hero.sneak Down press enter hero.sneak Left press ent…" at bounding box center [581, 281] width 224 height 85
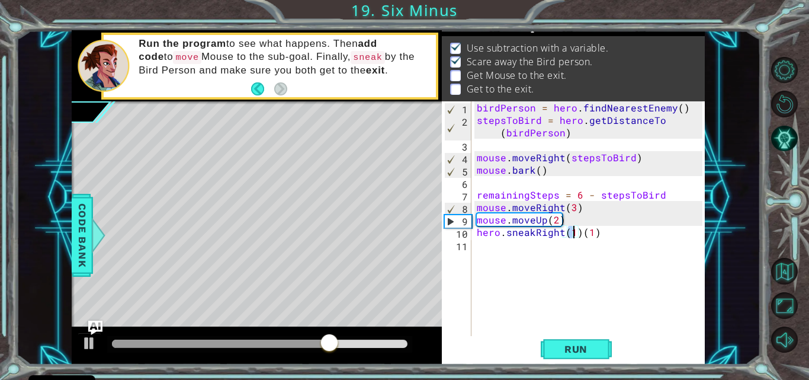
click at [608, 231] on div "birdPerson = hero . findNearestEnemy ( ) stepsToBird = hero . getDistanceTo ( b…" at bounding box center [592, 231] width 234 height 261
click at [574, 233] on div "birdPerson = hero . findNearestEnemy ( ) stepsToBird = hero . getDistanceTo ( b…" at bounding box center [592, 231] width 234 height 261
type textarea "hero.sneakRight(5)"
click at [584, 345] on span "Run" at bounding box center [576, 349] width 47 height 12
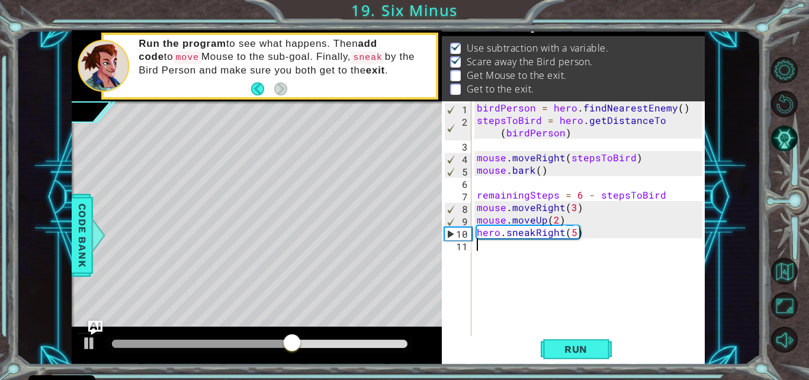
click at [495, 246] on div "birdPerson = hero . findNearestEnemy ( ) stepsToBird = hero . getDistanceTo ( b…" at bounding box center [592, 231] width 234 height 261
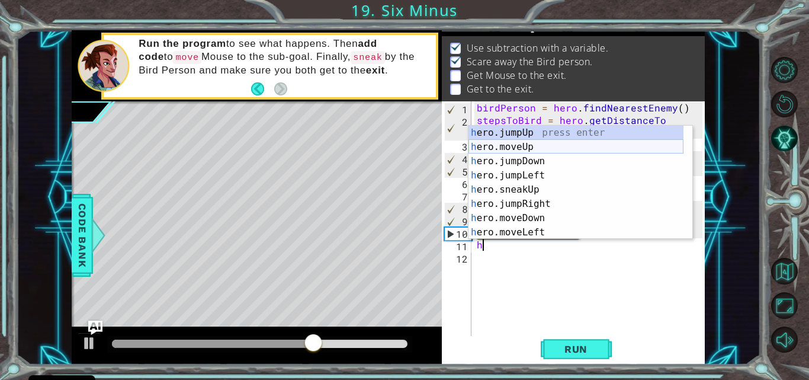
click at [498, 142] on div "h ero.jumpUp press enter h ero.moveUp press enter h ero.jumpDown press enter h …" at bounding box center [576, 197] width 215 height 142
type textarea "hero.moveUp(1)"
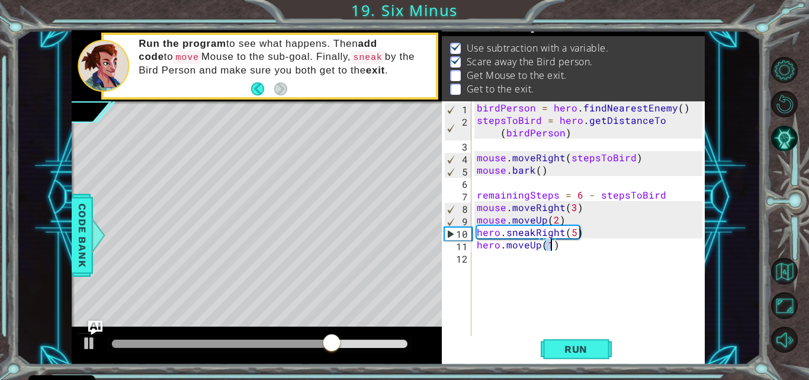
click at [491, 264] on div "birdPerson = hero . findNearestEnemy ( ) stepsToBird = hero . getDistanceTo ( b…" at bounding box center [592, 231] width 234 height 261
type textarea "h"
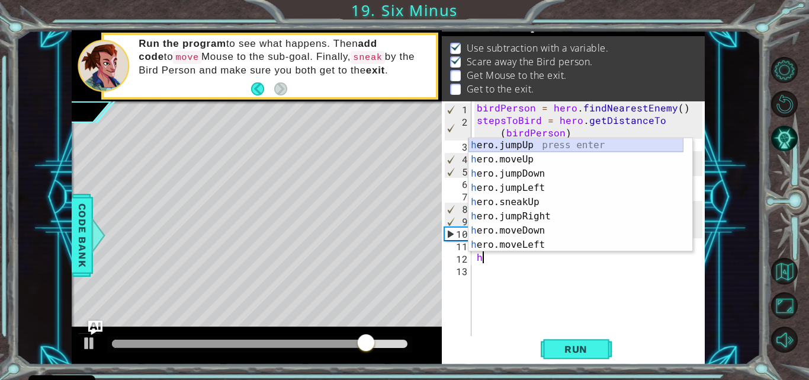
click at [521, 144] on div "h ero.jumpUp press enter h ero.moveUp press enter h ero.jumpDown press enter h …" at bounding box center [576, 209] width 215 height 142
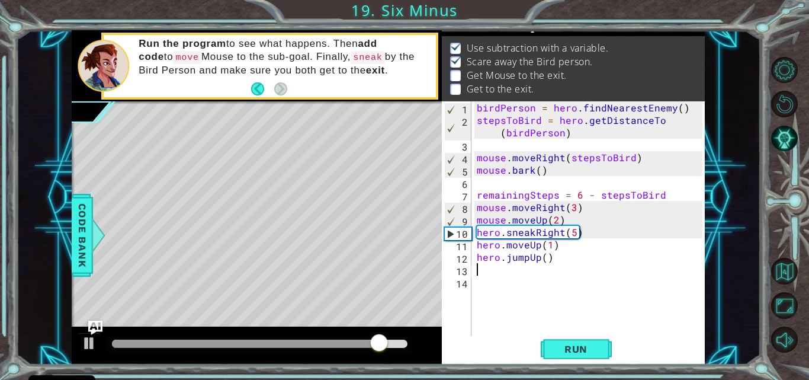
click at [543, 259] on div "birdPerson = hero . findNearestEnemy ( ) stepsToBird = hero . getDistanceTo ( b…" at bounding box center [592, 231] width 234 height 261
type textarea "hero.jumpUp(3)"
click at [483, 279] on div "birdPerson = hero . findNearestEnemy ( ) stepsToBird = hero . getDistanceTo ( b…" at bounding box center [592, 231] width 234 height 261
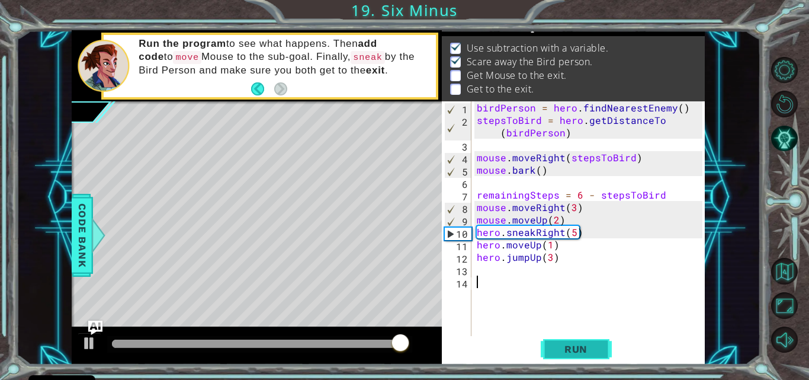
click at [585, 353] on span "Run" at bounding box center [576, 349] width 47 height 12
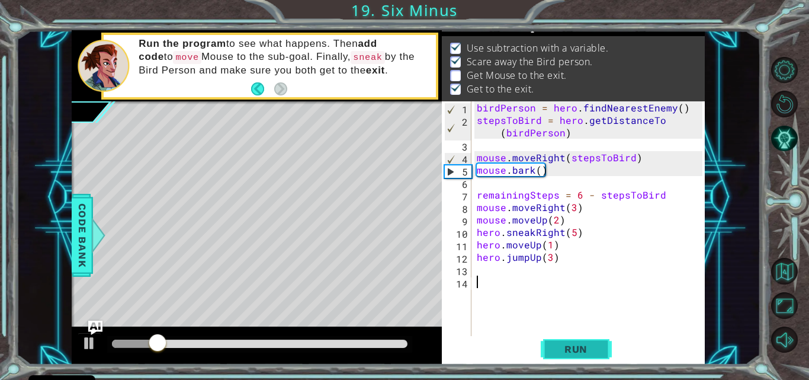
click at [564, 354] on span "Run" at bounding box center [576, 349] width 47 height 12
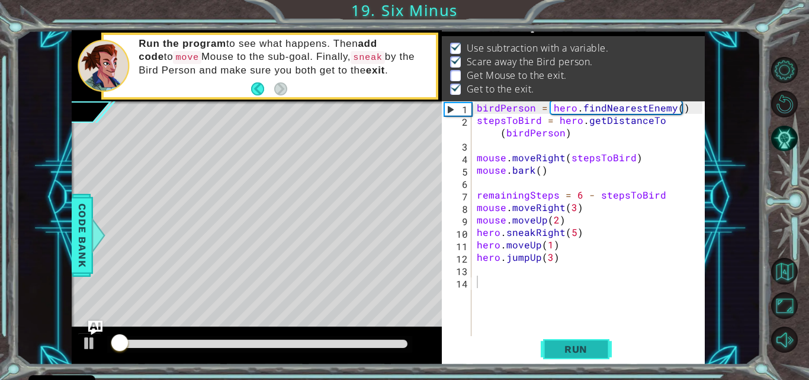
click at [564, 354] on span "Run" at bounding box center [576, 349] width 47 height 12
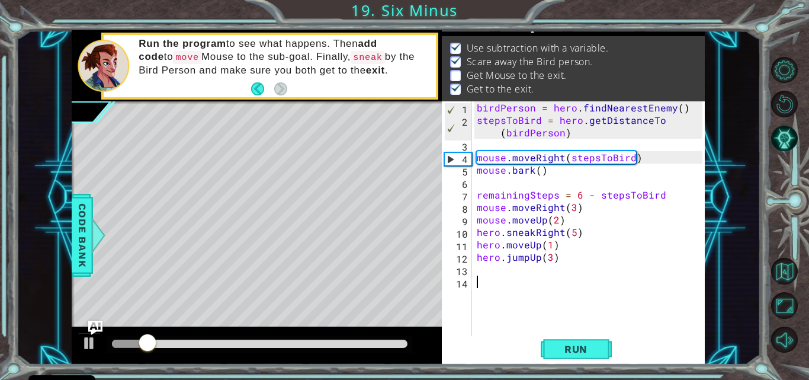
click at [483, 267] on div "birdPerson = hero . findNearestEnemy ( ) stepsToBird = hero . getDistanceTo ( b…" at bounding box center [592, 231] width 234 height 261
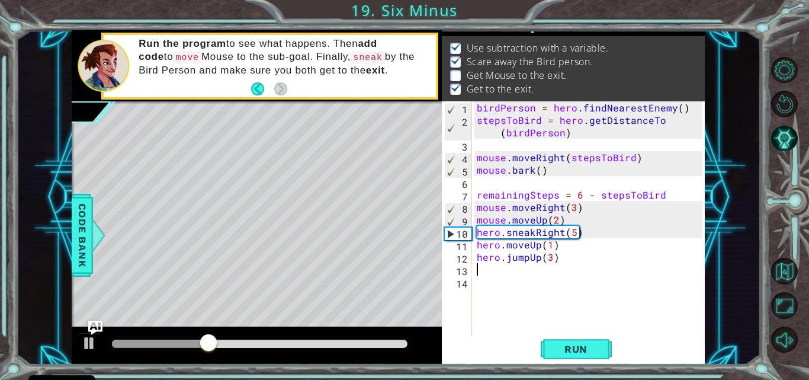
click at [551, 259] on div "birdPerson = hero . findNearestEnemy ( ) stepsToBird = hero . getDistanceTo ( b…" at bounding box center [592, 231] width 234 height 261
click at [566, 353] on span "Run" at bounding box center [576, 349] width 47 height 12
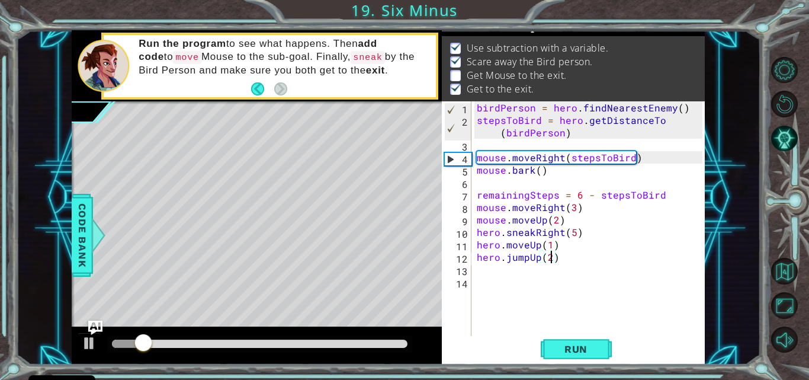
type textarea "hero.jumpUp()"
click at [570, 329] on div "birdPerson = hero . findNearestEnemy ( ) stepsToBird = hero . getDistanceTo ( b…" at bounding box center [592, 231] width 234 height 261
click at [562, 348] on span "Run" at bounding box center [576, 349] width 47 height 12
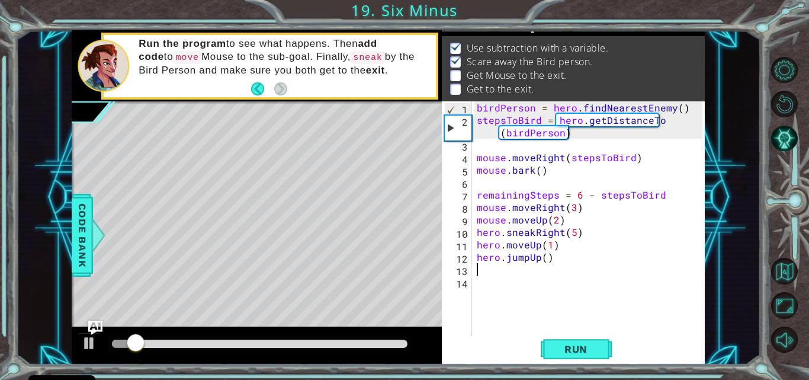
click at [487, 274] on div "birdPerson = hero . findNearestEnemy ( ) stepsToBird = hero . getDistanceTo ( b…" at bounding box center [592, 231] width 234 height 261
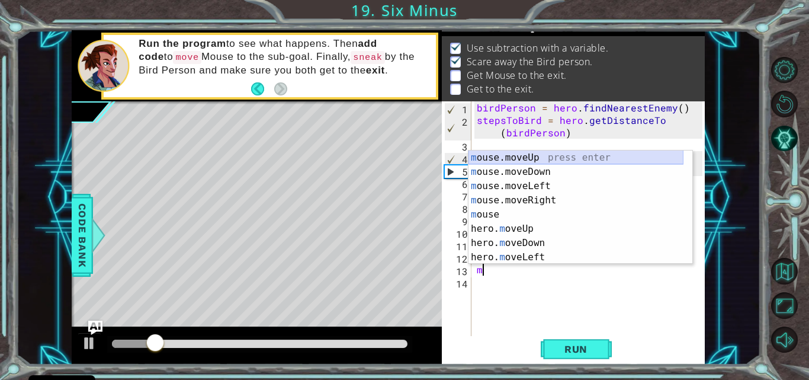
click at [540, 152] on div "m ouse.moveUp press enter m ouse.moveDown press enter m ouse.moveLeft press ent…" at bounding box center [576, 221] width 215 height 142
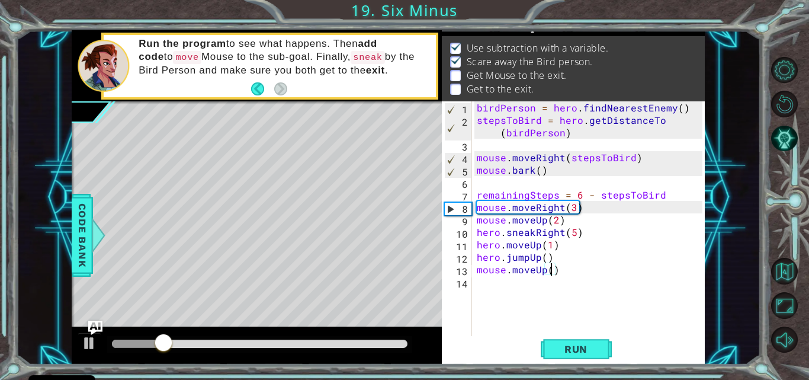
scroll to position [0, 5]
type textarea "mouse.moveUp(3)"
click at [558, 345] on span "Run" at bounding box center [576, 349] width 47 height 12
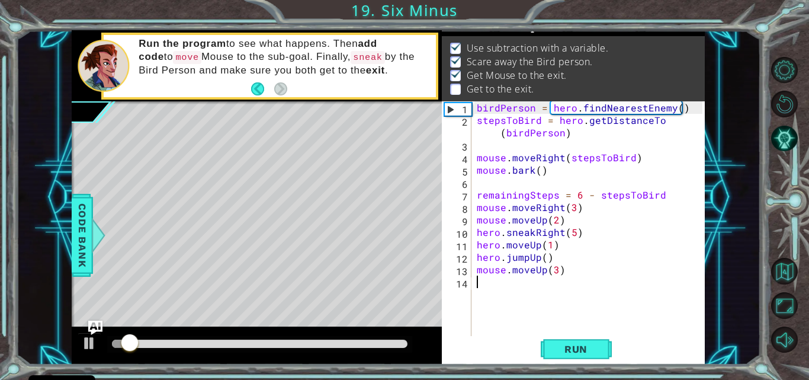
click at [498, 287] on div "birdPerson = hero . findNearestEnemy ( ) stepsToBird = hero . getDistanceTo ( b…" at bounding box center [592, 231] width 234 height 261
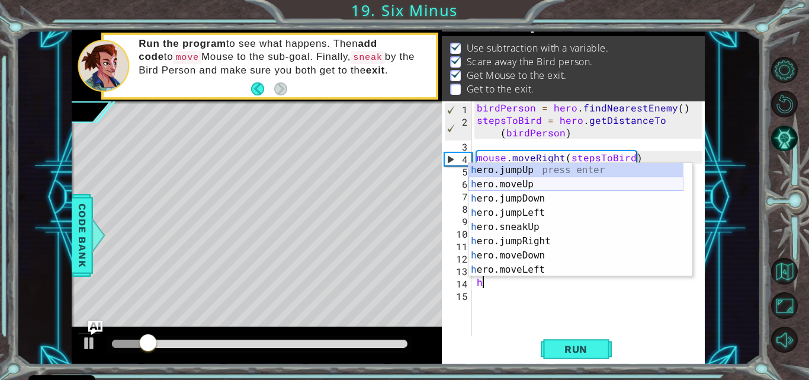
click at [515, 186] on div "h ero.jumpUp press enter h ero.moveUp press enter h ero.jumpDown press enter h …" at bounding box center [576, 234] width 215 height 142
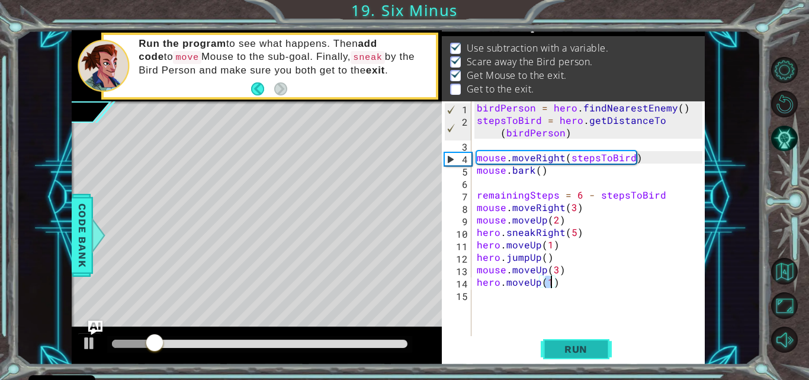
type textarea "hero.moveUp(1)"
click at [577, 340] on button "Run" at bounding box center [576, 349] width 71 height 26
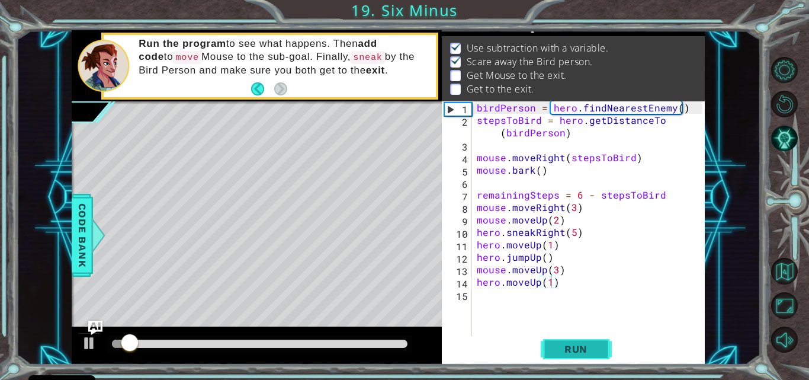
click at [576, 341] on button "Run" at bounding box center [576, 349] width 71 height 26
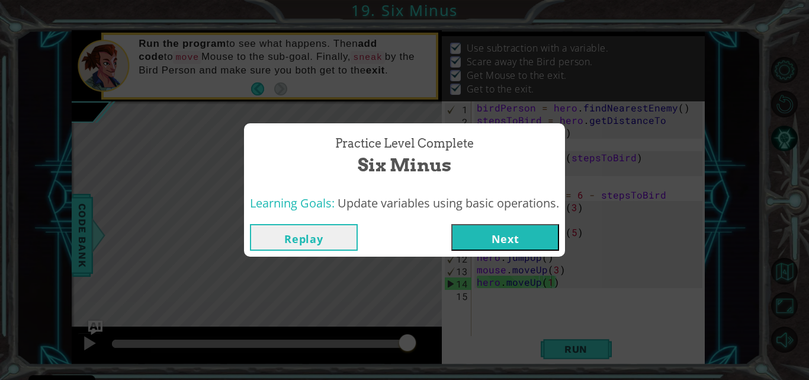
click at [521, 234] on button "Next" at bounding box center [505, 237] width 108 height 27
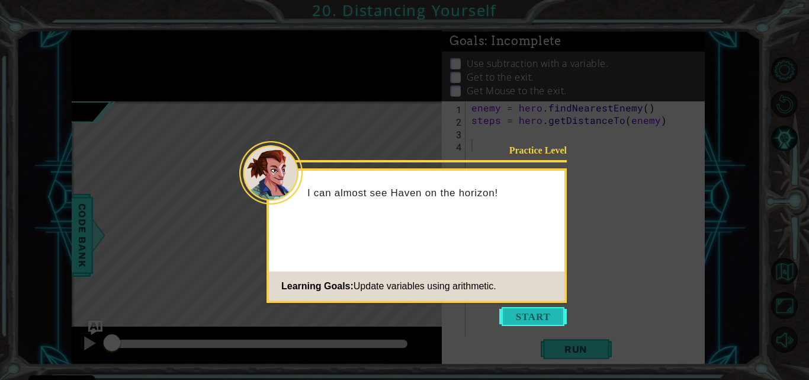
click at [524, 314] on button "Start" at bounding box center [533, 316] width 68 height 19
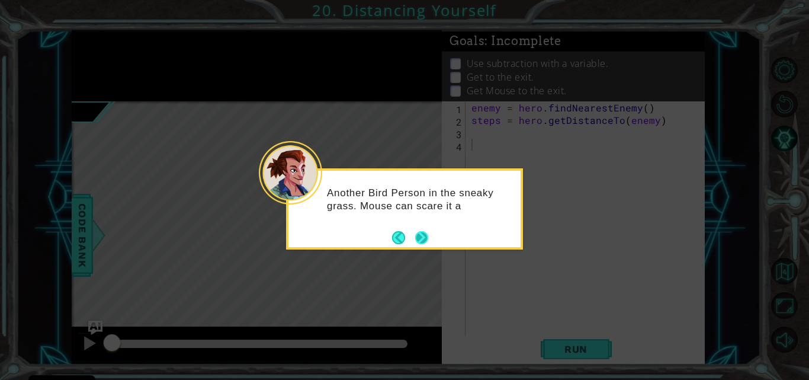
click at [422, 241] on button "Next" at bounding box center [421, 237] width 13 height 13
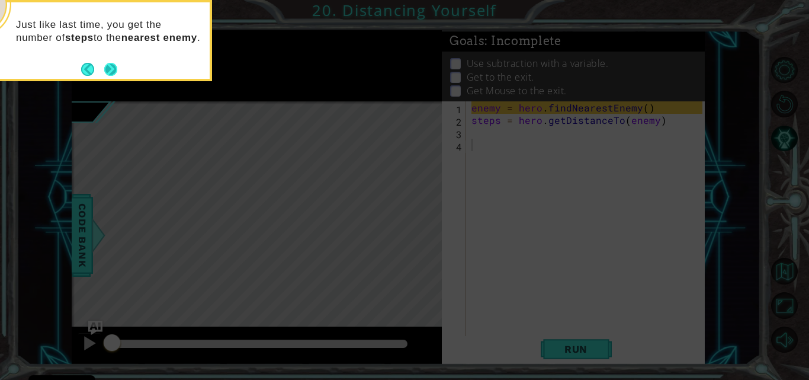
click at [109, 69] on button "Next" at bounding box center [110, 69] width 13 height 13
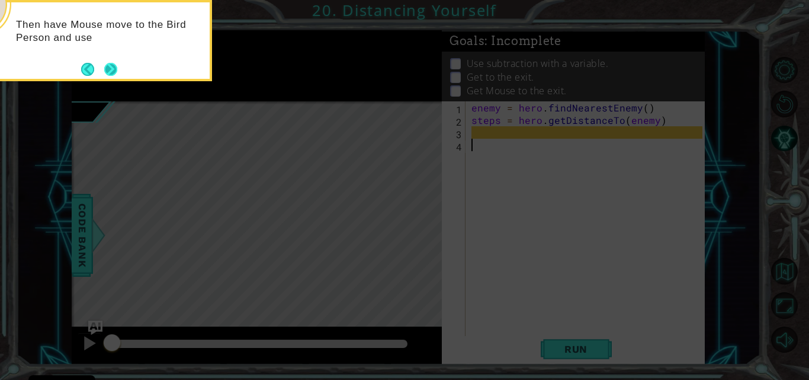
click at [110, 70] on button "Next" at bounding box center [110, 69] width 13 height 13
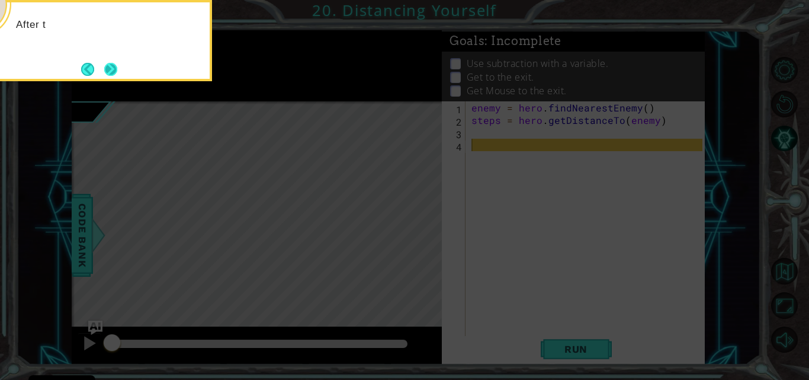
click at [104, 67] on button "Next" at bounding box center [110, 69] width 21 height 21
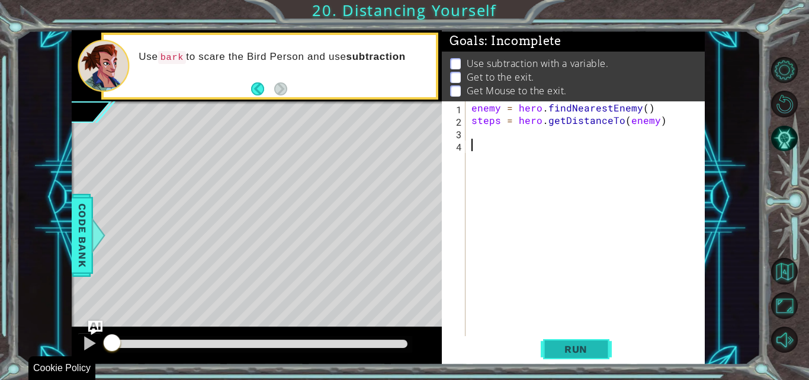
click at [599, 355] on button "Run" at bounding box center [576, 349] width 71 height 26
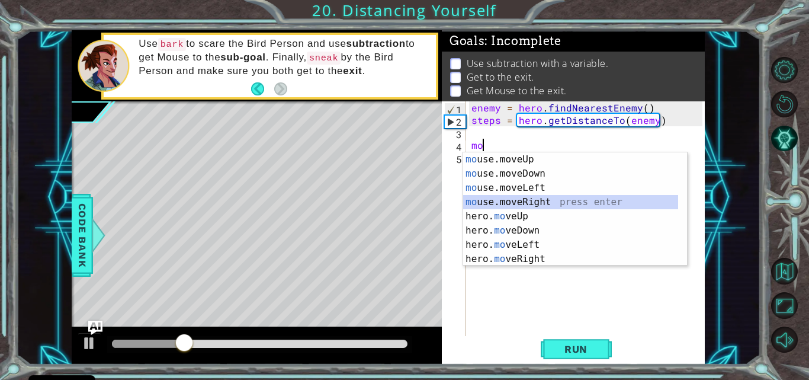
click at [504, 199] on div "mo use.moveUp press enter mo use.moveDown press enter mo use.moveLeft press ent…" at bounding box center [570, 223] width 215 height 142
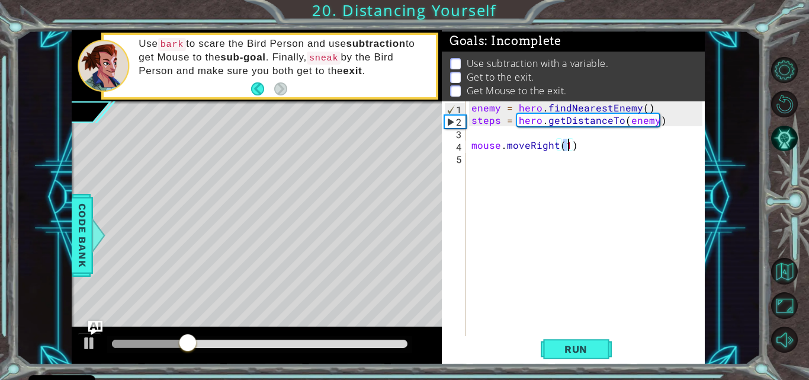
click at [496, 161] on div "enemy = hero . findNearestEnemy ( ) steps = hero . getDistanceTo ( enemy ) mous…" at bounding box center [588, 231] width 239 height 261
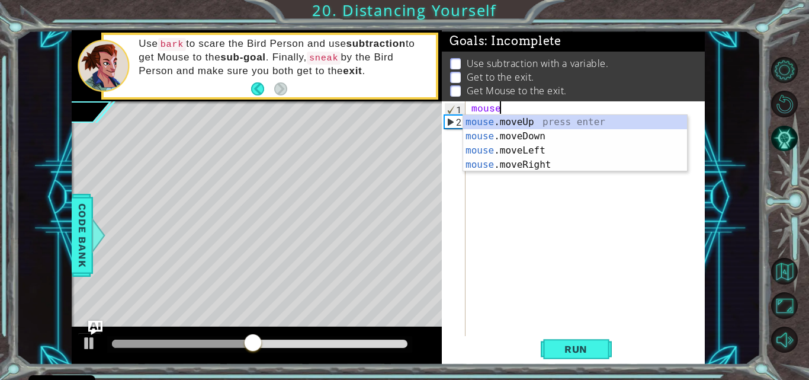
type textarea "m"
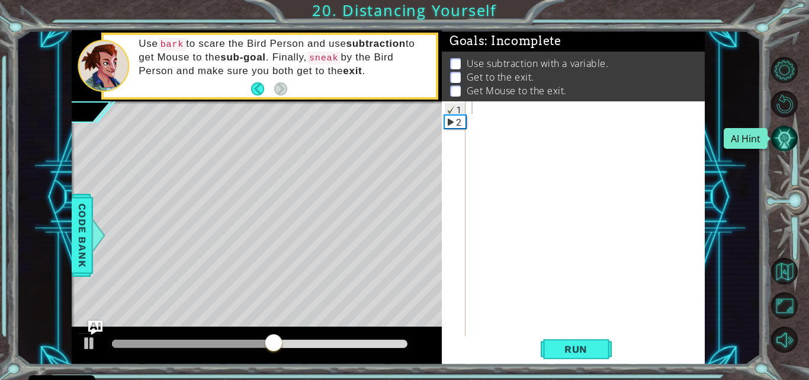
click at [783, 136] on button "AI Hint" at bounding box center [784, 138] width 27 height 27
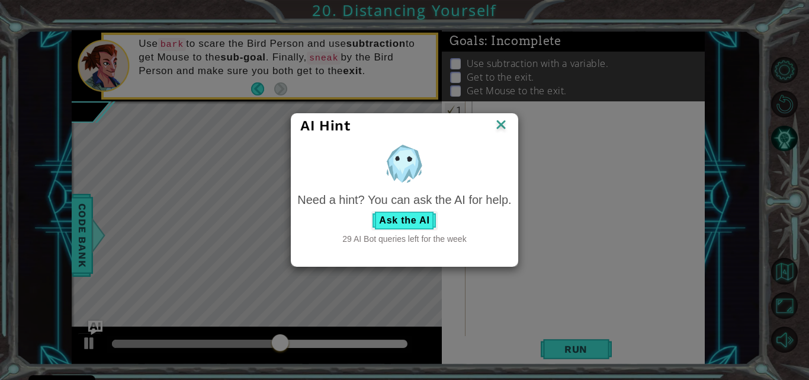
click at [415, 208] on div "Need a hint? You can ask the AI for help." at bounding box center [404, 199] width 214 height 17
click at [396, 218] on button "Ask the AI" at bounding box center [404, 220] width 66 height 19
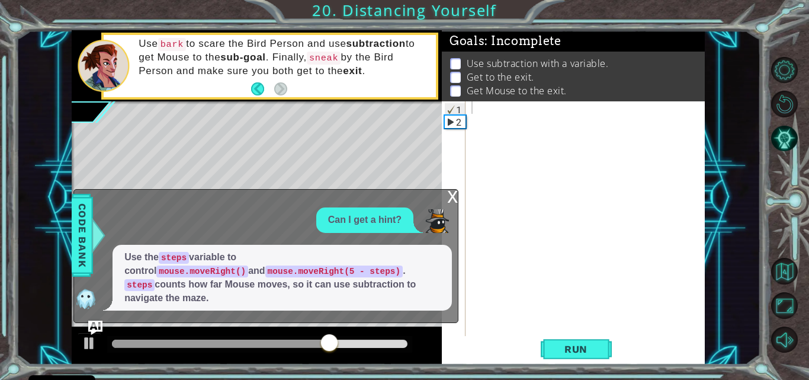
drag, startPoint x: 193, startPoint y: 302, endPoint x: 206, endPoint y: 289, distance: 18.5
click at [206, 289] on p "Use the steps variable to control mouse.moveRight() and mouse.moveRight(5 - ste…" at bounding box center [282, 278] width 316 height 54
click at [226, 299] on p "Use the steps variable to control mouse.moveRight() and mouse.moveRight(5 - ste…" at bounding box center [282, 278] width 316 height 54
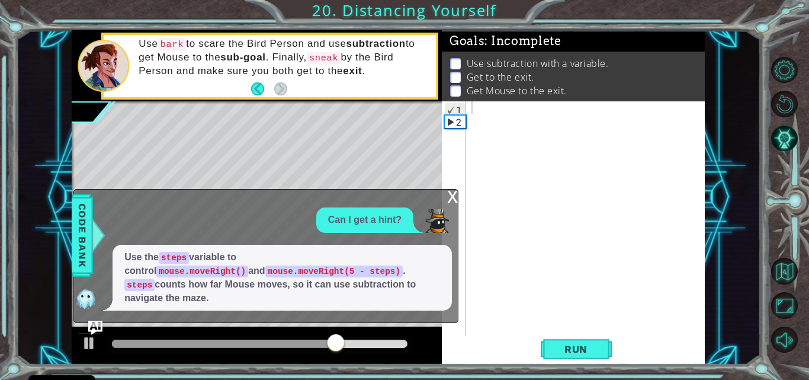
click at [226, 299] on p "Use the steps variable to control mouse.moveRight() and mouse.moveRight(5 - ste…" at bounding box center [282, 278] width 316 height 54
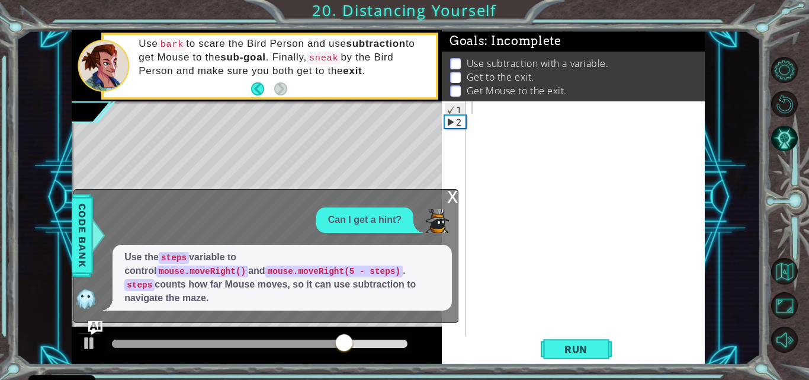
click at [226, 299] on p "Use the steps variable to control mouse.moveRight() and mouse.moveRight(5 - ste…" at bounding box center [282, 278] width 316 height 54
click at [91, 296] on img at bounding box center [86, 299] width 24 height 24
click at [458, 197] on div "x" at bounding box center [452, 196] width 11 height 12
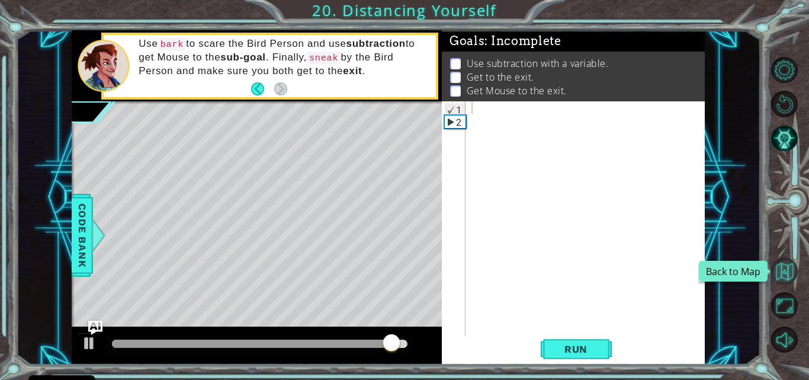
click at [786, 272] on button "Back to Map" at bounding box center [784, 271] width 27 height 27
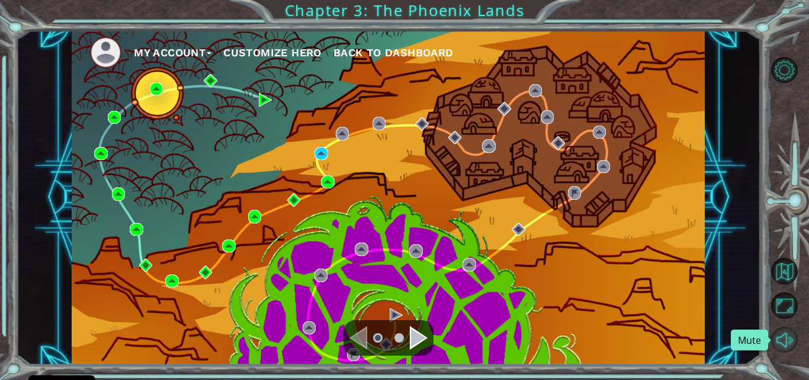
click at [781, 345] on button "Mute" at bounding box center [784, 339] width 27 height 27
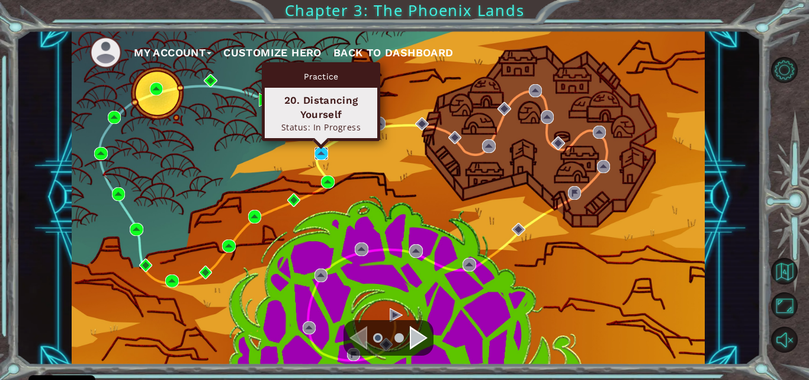
click at [320, 156] on img at bounding box center [321, 153] width 13 height 13
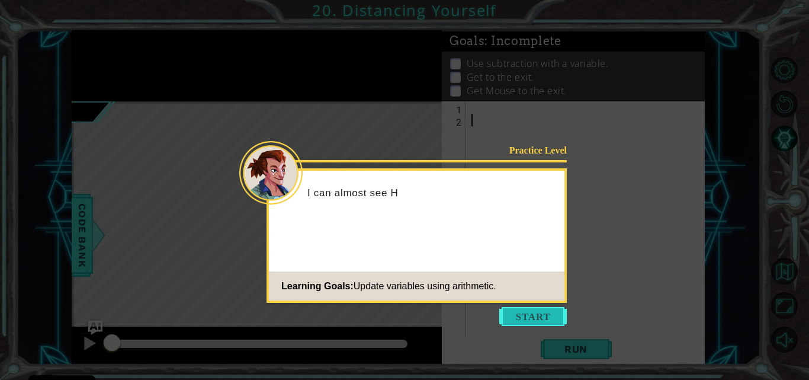
click at [517, 322] on button "Start" at bounding box center [533, 316] width 68 height 19
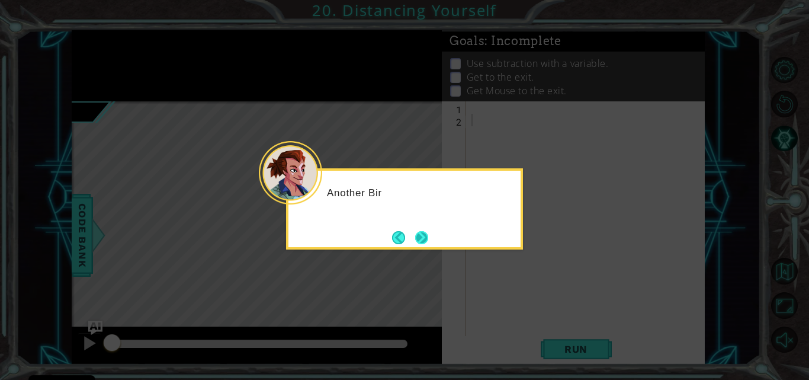
click at [428, 233] on button "Next" at bounding box center [421, 237] width 15 height 15
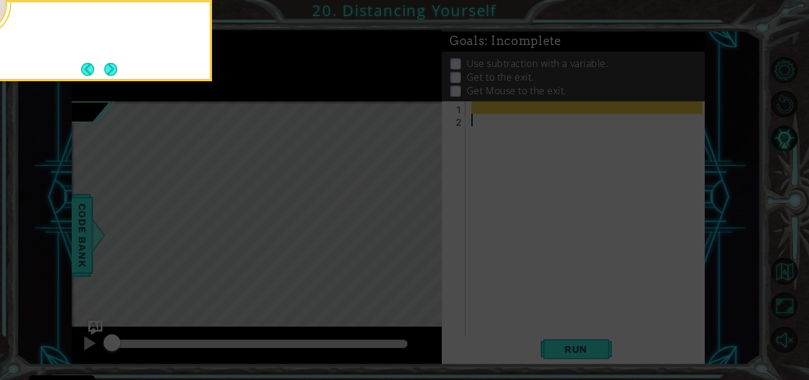
click at [428, 233] on icon at bounding box center [404, 57] width 809 height 646
click at [109, 62] on button "Next" at bounding box center [111, 69] width 14 height 14
click at [109, 59] on div at bounding box center [93, 40] width 237 height 81
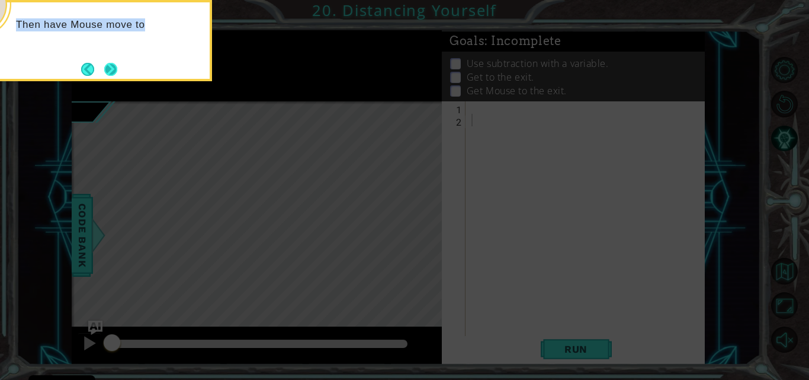
click at [109, 62] on button "Next" at bounding box center [111, 69] width 14 height 14
click at [110, 60] on button "Next" at bounding box center [111, 69] width 20 height 20
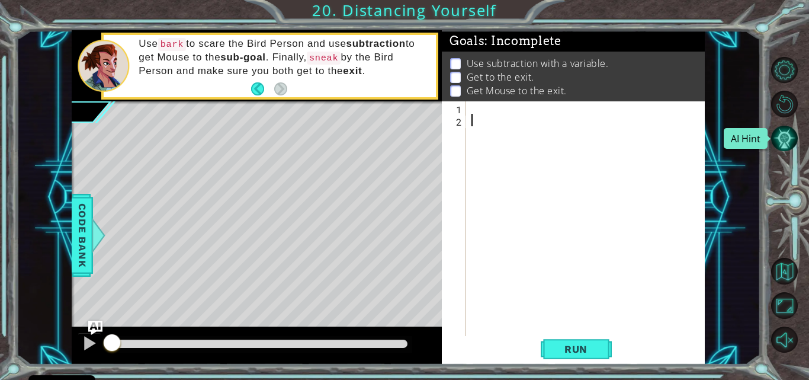
click at [778, 140] on button "AI Hint" at bounding box center [784, 138] width 27 height 27
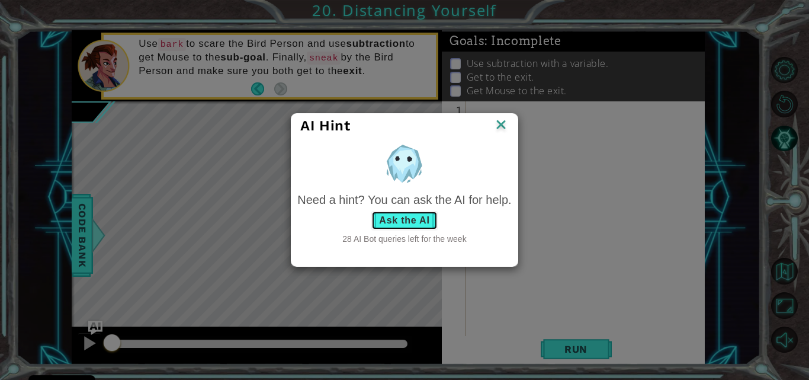
click at [414, 220] on button "Ask the AI" at bounding box center [404, 220] width 66 height 19
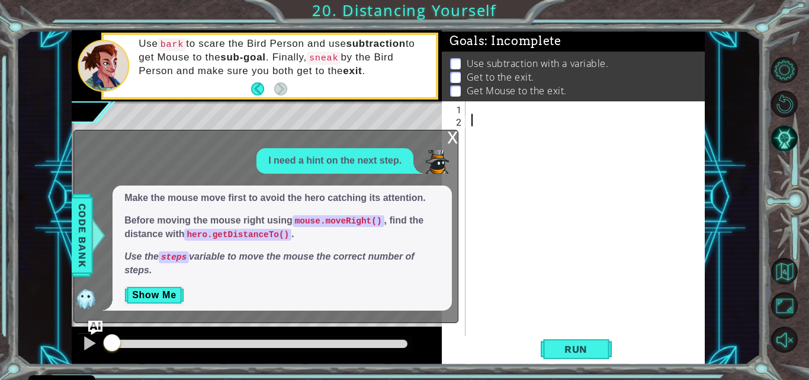
click at [174, 174] on div "I need a hint on the next step." at bounding box center [263, 160] width 378 height 25
click at [174, 294] on button "Show Me" at bounding box center [154, 295] width 60 height 19
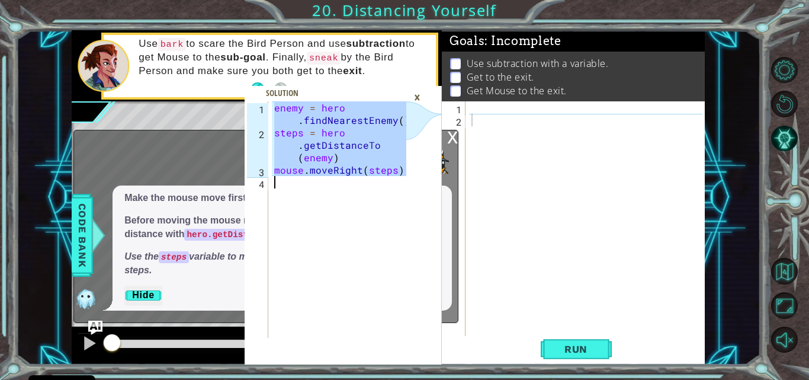
drag, startPoint x: 274, startPoint y: 106, endPoint x: 402, endPoint y: 177, distance: 145.9
click at [402, 177] on div "enemy = hero . findNearestEnemy ( ) steps = hero . getDistanceTo ( enemy ) mous…" at bounding box center [342, 238] width 140 height 274
type textarea "mouse.moveRight(steps)"
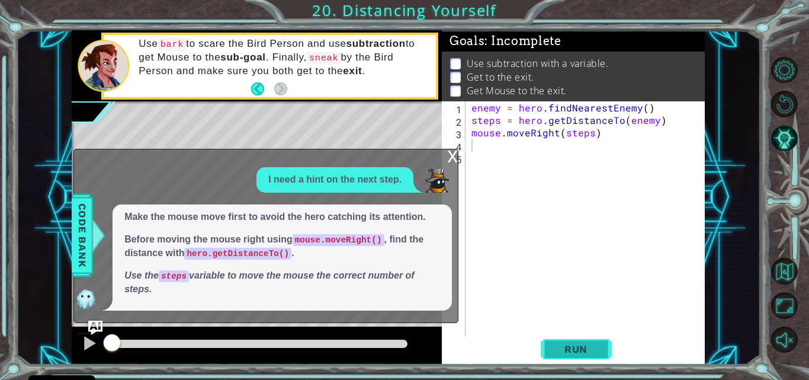
click at [565, 355] on button "Run" at bounding box center [576, 349] width 71 height 26
click at [453, 161] on div "x" at bounding box center [452, 155] width 11 height 12
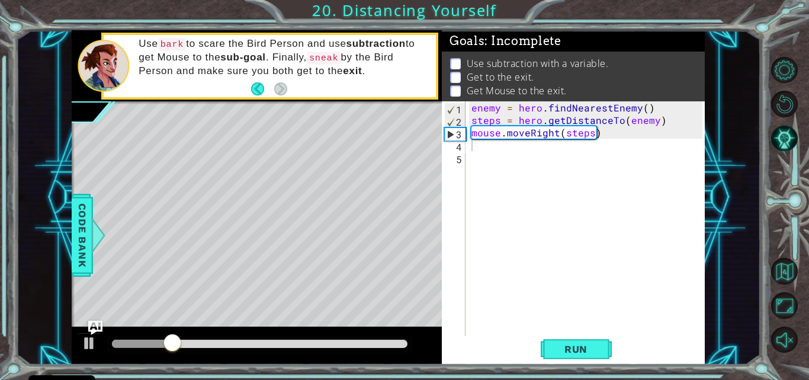
click at [484, 154] on div "enemy = hero . findNearestEnemy ( ) steps = hero . getDistanceTo ( enemy ) mous…" at bounding box center [588, 231] width 239 height 261
click at [479, 145] on div "enemy = hero . findNearestEnemy ( ) steps = hero . getDistanceTo ( enemy ) mous…" at bounding box center [588, 231] width 239 height 261
type textarea "mouse.bark"
click at [572, 347] on span "Run" at bounding box center [576, 349] width 47 height 12
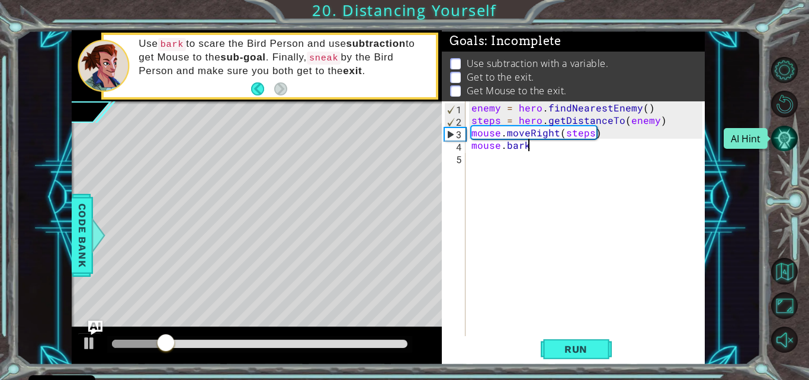
click at [789, 138] on button "AI Hint" at bounding box center [784, 138] width 27 height 27
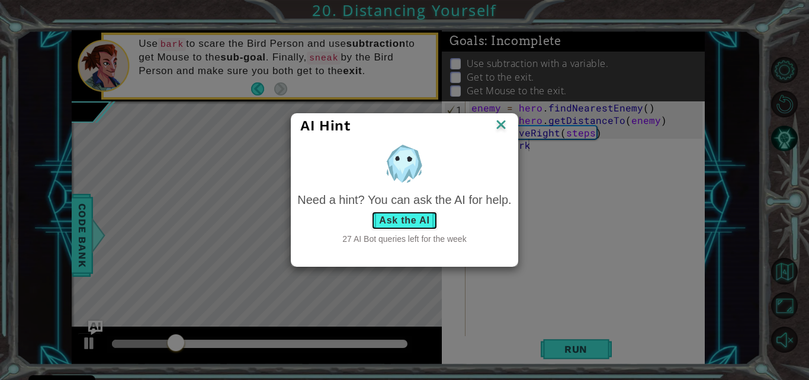
click at [425, 221] on button "Ask the AI" at bounding box center [404, 220] width 66 height 19
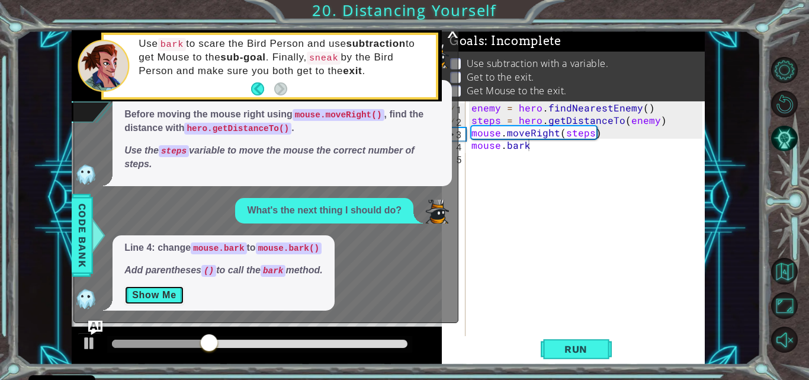
click at [149, 294] on button "Show Me" at bounding box center [154, 295] width 60 height 19
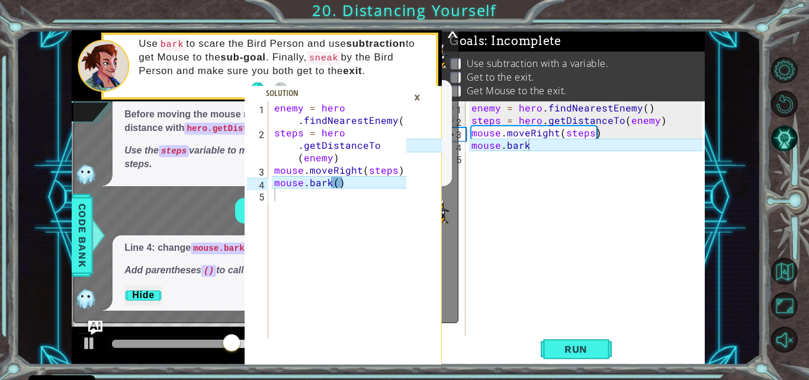
click at [415, 94] on div "×" at bounding box center [417, 97] width 18 height 20
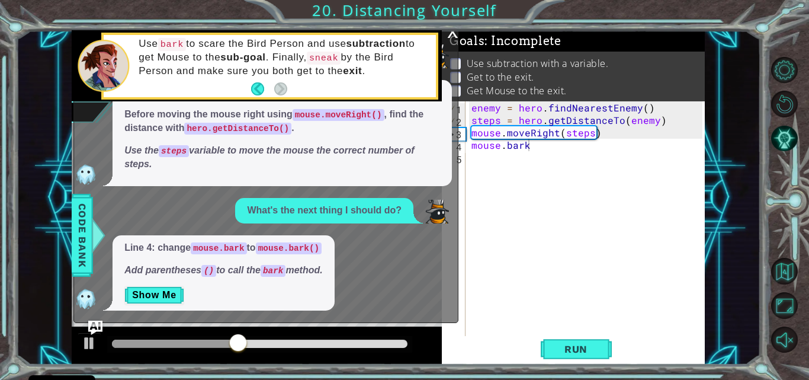
click at [452, 33] on div "x" at bounding box center [452, 31] width 11 height 12
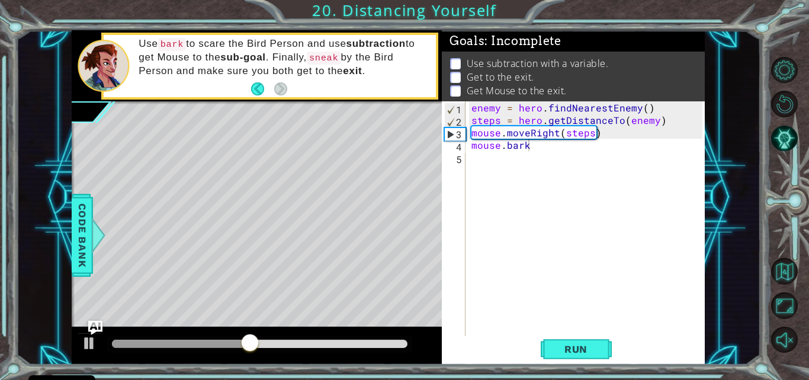
scroll to position [0, 0]
click at [529, 158] on div "enemy = hero . findNearestEnemy ( ) steps = hero . getDistanceTo ( enemy ) mous…" at bounding box center [588, 231] width 239 height 261
click at [534, 146] on div "enemy = hero . findNearestEnemy ( ) steps = hero . getDistanceTo ( enemy ) mous…" at bounding box center [588, 231] width 239 height 261
type textarea "mouse.bark()"
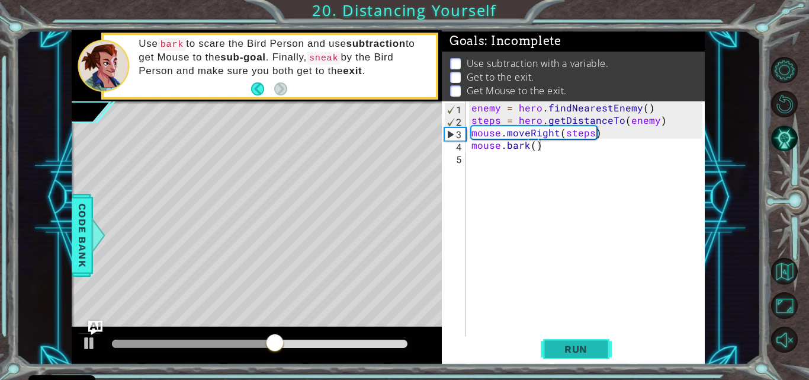
click at [583, 351] on span "Run" at bounding box center [576, 349] width 47 height 12
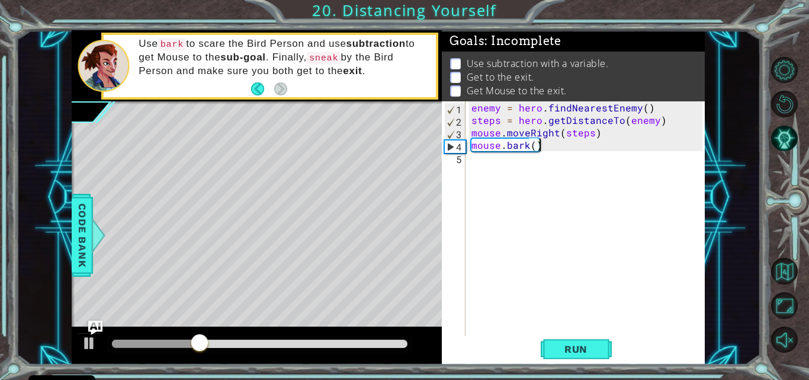
click at [489, 156] on div "enemy = hero . findNearestEnemy ( ) steps = hero . getDistanceTo ( enemy ) mous…" at bounding box center [588, 231] width 239 height 261
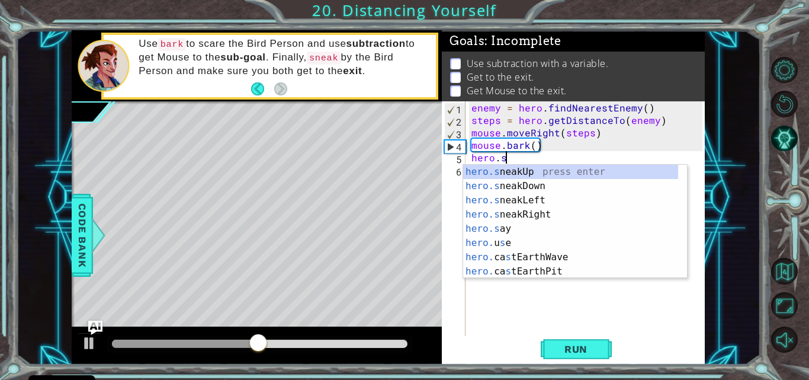
scroll to position [0, 2]
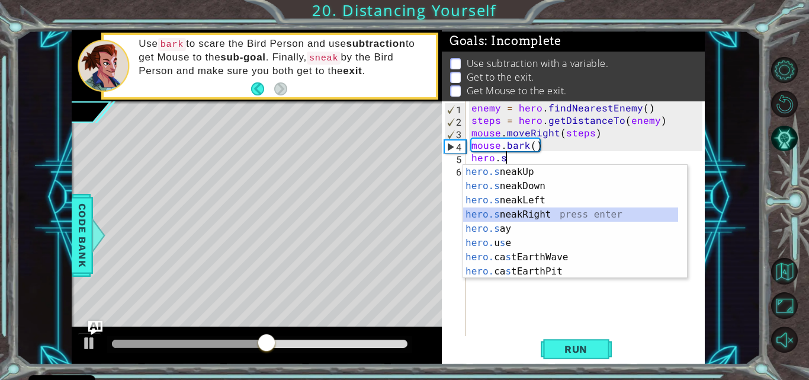
click at [541, 215] on div "hero.s neakUp press enter hero.s neakDown press enter hero.s neakLeft press ent…" at bounding box center [570, 236] width 215 height 142
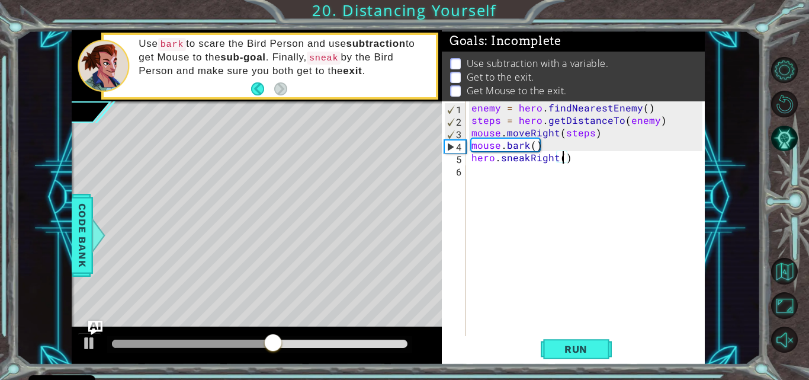
type textarea "hero.sneakRight(5)"
click at [472, 169] on div "enemy = hero . findNearestEnemy ( ) steps = hero . getDistanceTo ( enemy ) mous…" at bounding box center [588, 231] width 239 height 261
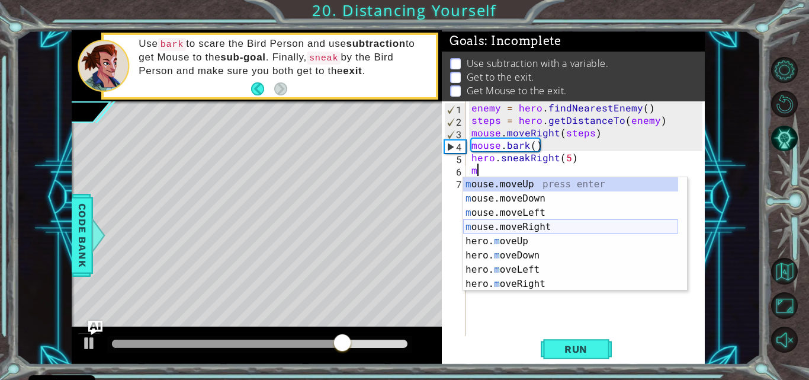
click at [500, 228] on div "m ouse.moveUp press enter m ouse.moveDown press enter m ouse.moveLeft press ent…" at bounding box center [570, 248] width 215 height 142
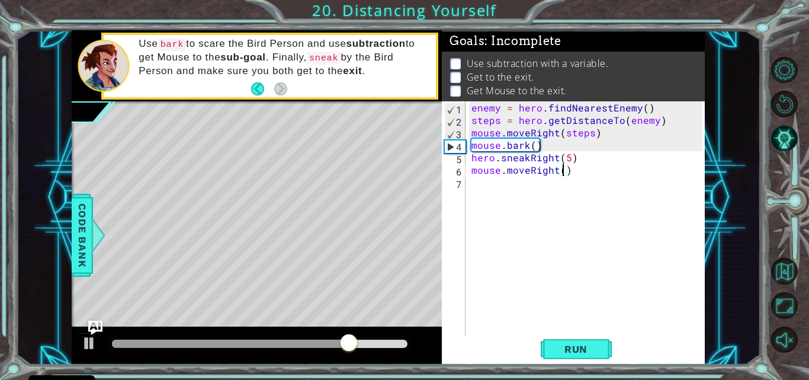
type textarea "mouse.moveRight(2)"
click at [494, 189] on div "enemy = hero . findNearestEnemy ( ) steps = hero . getDistanceTo ( enemy ) mous…" at bounding box center [588, 231] width 239 height 261
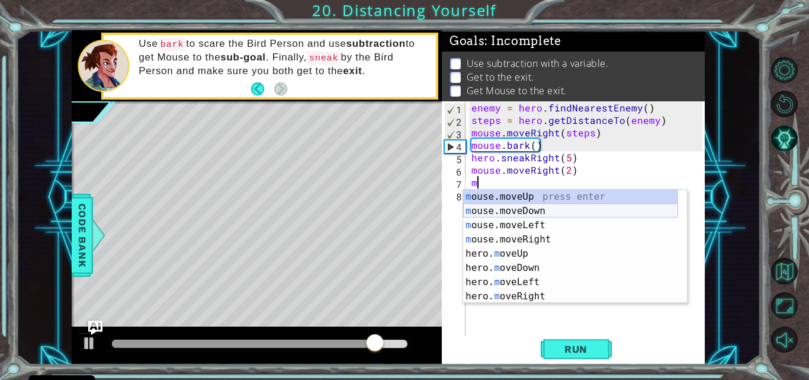
click at [536, 211] on div "m ouse.moveUp press enter m ouse.moveDown press enter m ouse.moveLeft press ent…" at bounding box center [570, 261] width 215 height 142
type textarea "mouse.moveDown(1)"
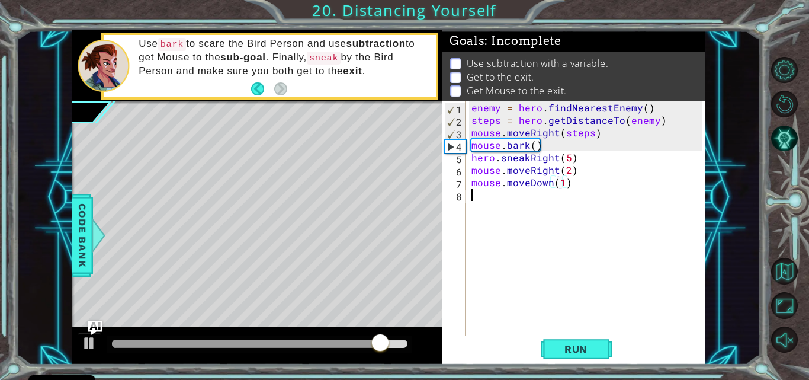
click at [497, 202] on div "enemy = hero . findNearestEnemy ( ) steps = hero . getDistanceTo ( enemy ) mous…" at bounding box center [588, 231] width 239 height 261
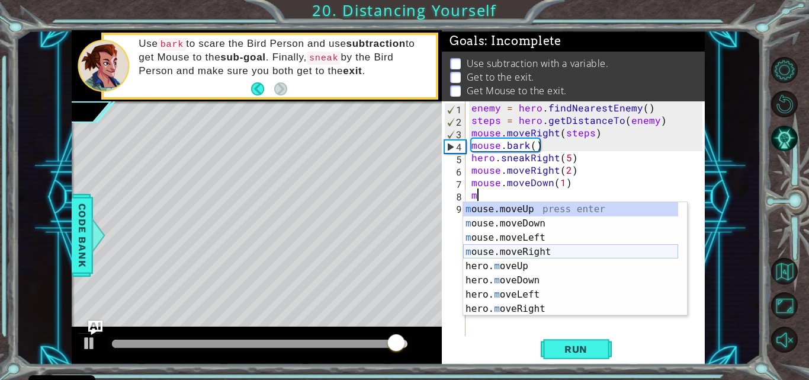
click at [515, 249] on div "m ouse.moveUp press enter m ouse.moveDown press enter m ouse.moveLeft press ent…" at bounding box center [570, 273] width 215 height 142
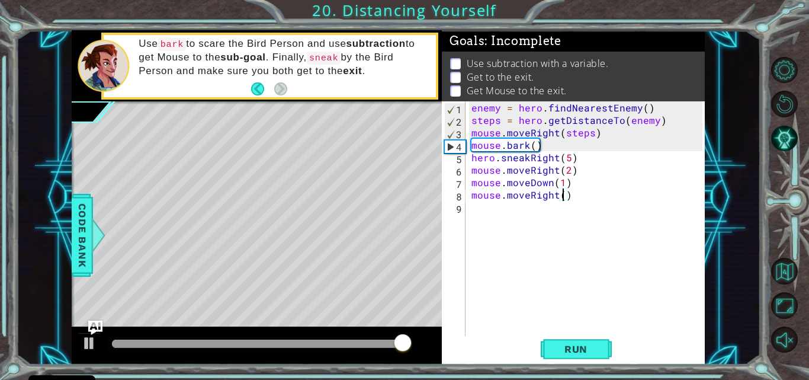
type textarea "mouse.moveRight(2)"
click at [491, 213] on div "enemy = hero . findNearestEnemy ( ) steps = hero . getDistanceTo ( enemy ) mous…" at bounding box center [588, 231] width 239 height 261
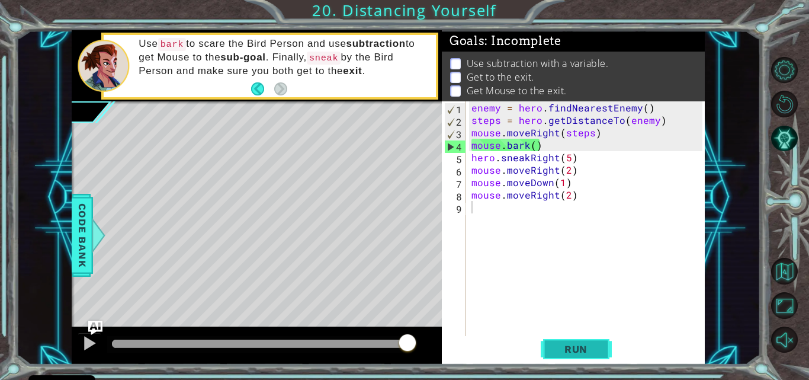
click at [549, 342] on button "Run" at bounding box center [576, 349] width 71 height 26
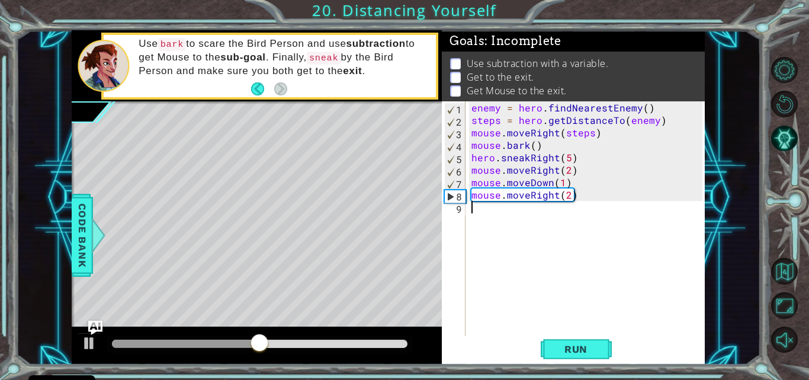
click at [580, 190] on div "enemy = hero . findNearestEnemy ( ) steps = hero . getDistanceTo ( enemy ) mous…" at bounding box center [588, 231] width 239 height 261
click at [581, 195] on div "enemy = hero . findNearestEnemy ( ) steps = hero . getDistanceTo ( enemy ) mous…" at bounding box center [588, 231] width 239 height 261
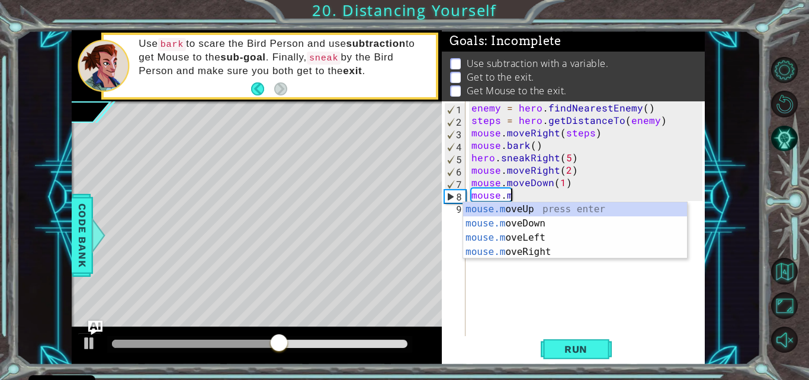
type textarea "m"
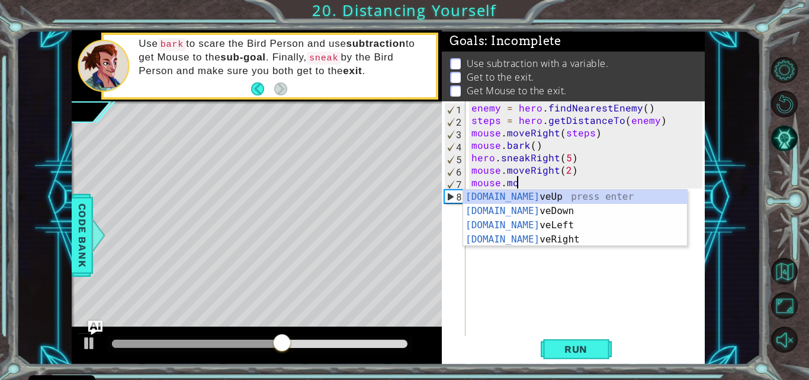
type textarea "m"
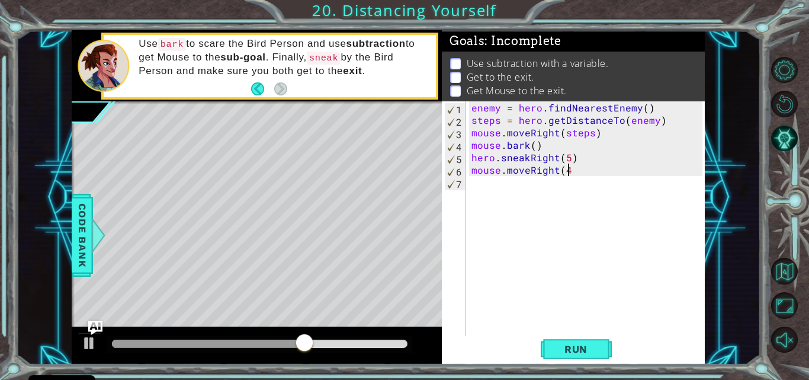
scroll to position [0, 6]
type textarea "mouse.moveRight(4)"
click at [572, 350] on span "Run" at bounding box center [576, 349] width 47 height 12
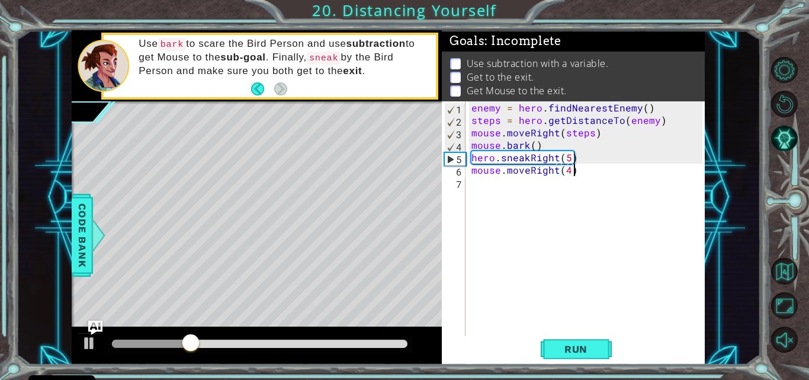
click at [472, 188] on div "enemy = hero . findNearestEnemy ( ) steps = hero . getDistanceTo ( enemy ) mous…" at bounding box center [588, 231] width 239 height 261
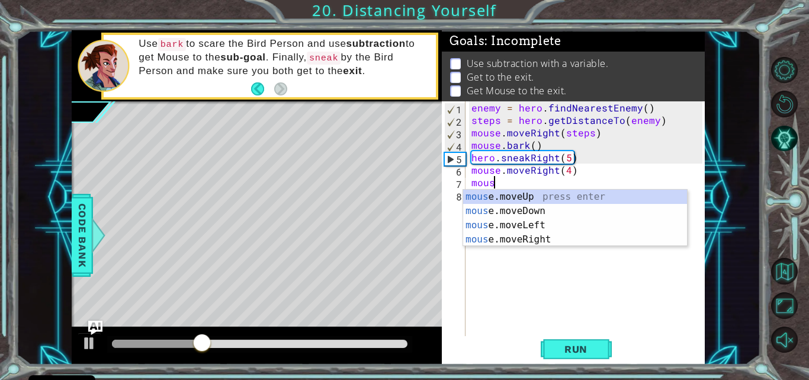
scroll to position [0, 1]
click at [518, 207] on div "mouse .moveUp press enter mouse .moveDown press enter mouse .moveLeft press ent…" at bounding box center [575, 232] width 224 height 85
type textarea "mouse.moveDown(1)"
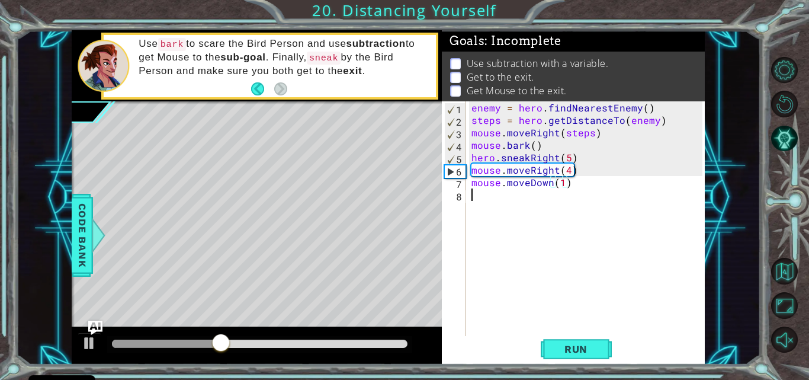
click at [483, 203] on div "enemy = hero . findNearestEnemy ( ) steps = hero . getDistanceTo ( enemy ) mous…" at bounding box center [588, 231] width 239 height 261
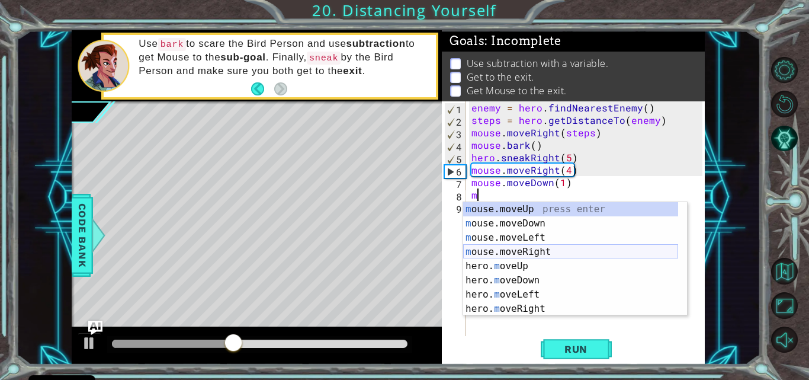
click at [510, 251] on div "m ouse.moveUp press enter m ouse.moveDown press enter m ouse.moveLeft press ent…" at bounding box center [570, 273] width 215 height 142
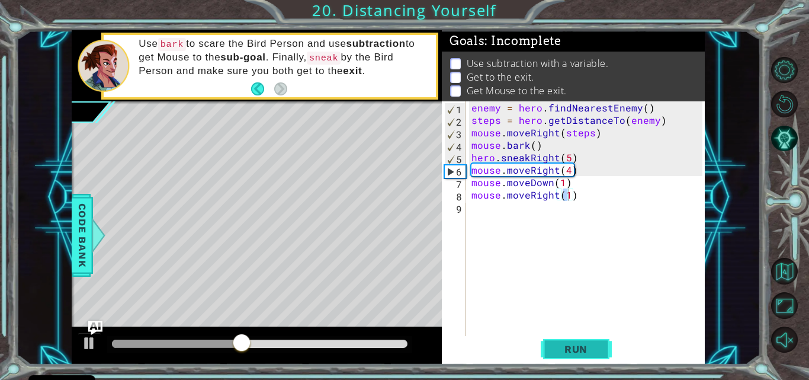
click at [550, 349] on button "Run" at bounding box center [576, 349] width 71 height 26
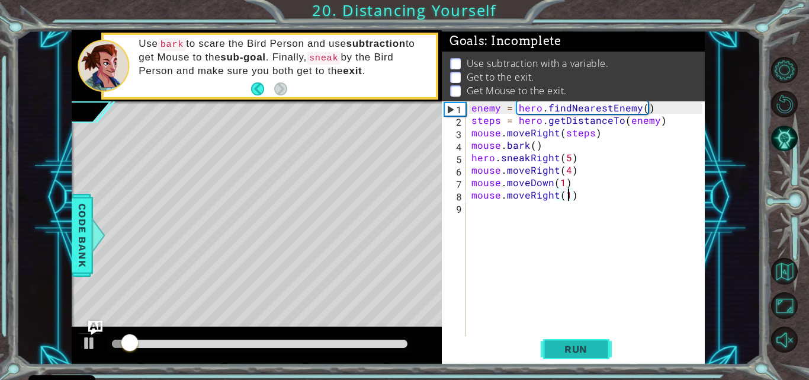
click at [550, 349] on button "Run" at bounding box center [576, 349] width 71 height 26
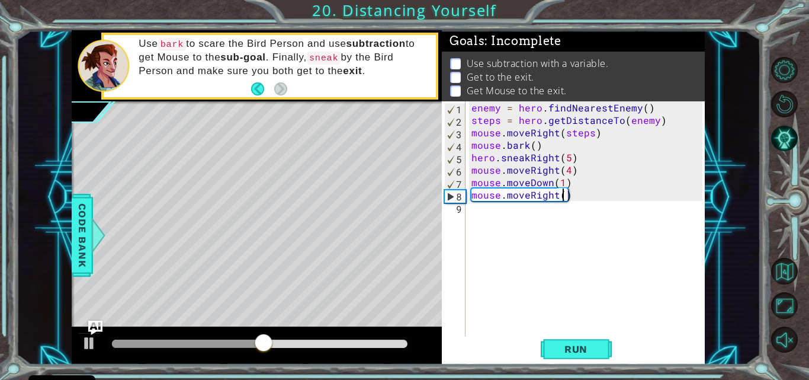
type textarea "mouse.moveRight(2)"
click at [491, 217] on div "enemy = hero . findNearestEnemy ( ) steps = hero . getDistanceTo ( enemy ) mous…" at bounding box center [588, 231] width 239 height 261
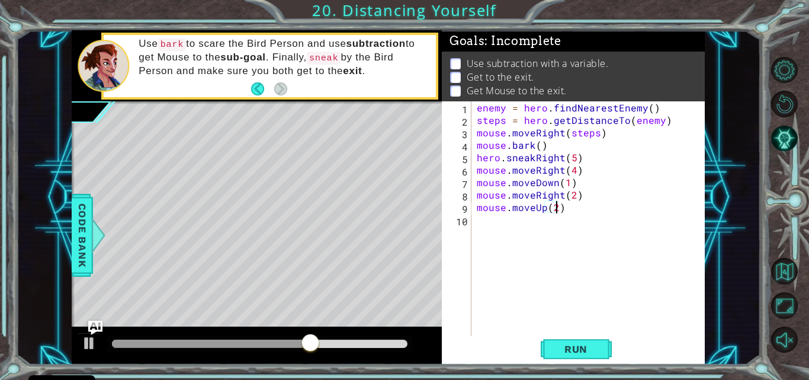
scroll to position [0, 5]
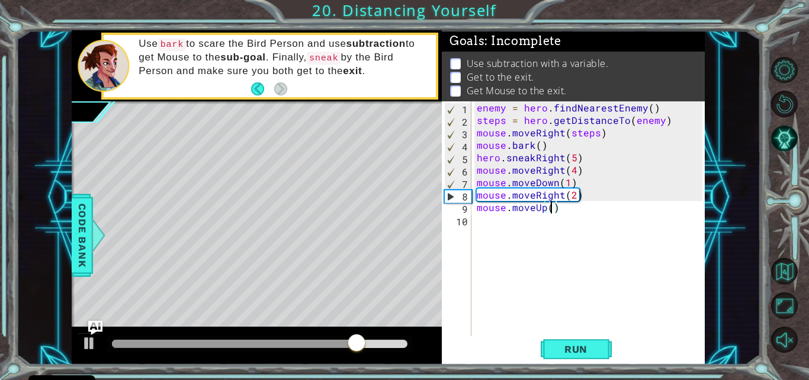
type textarea "mouse.moveUp()"
click at [475, 222] on div "enemy = hero . findNearestEnemy ( ) steps = hero . getDistanceTo ( enemy ) mous…" at bounding box center [592, 231] width 234 height 261
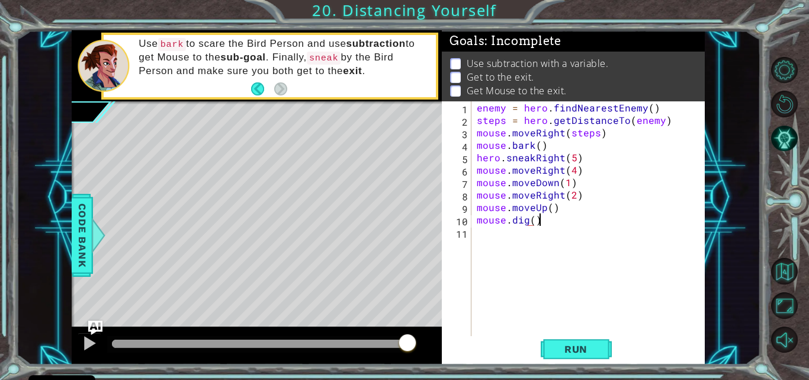
scroll to position [0, 4]
click at [565, 352] on span "Run" at bounding box center [576, 349] width 47 height 12
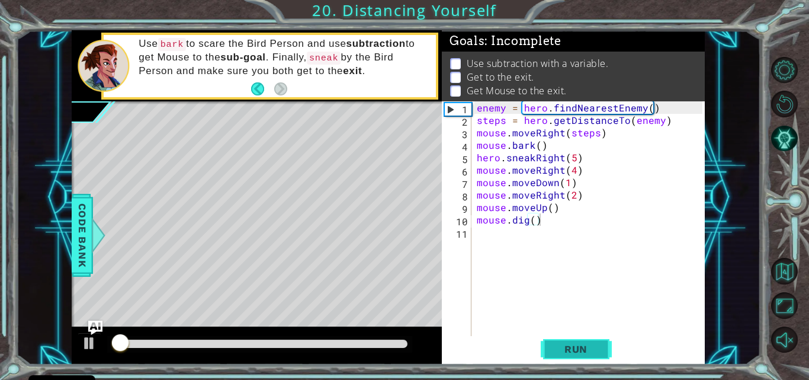
click at [565, 352] on span "Run" at bounding box center [576, 349] width 47 height 12
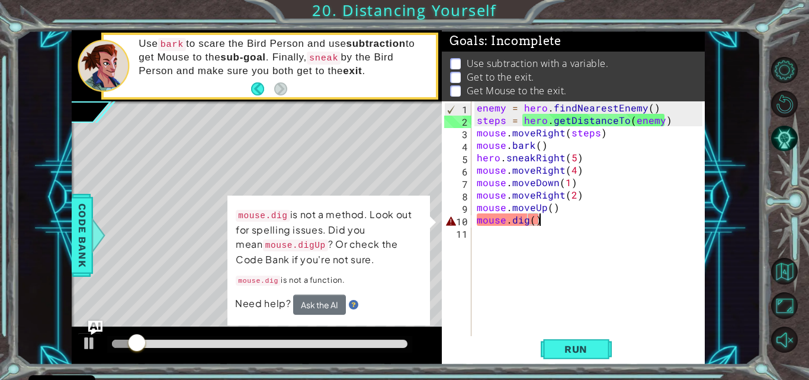
click at [526, 220] on div "enemy = hero . findNearestEnemy ( ) steps = hero . getDistanceTo ( enemy ) mous…" at bounding box center [592, 231] width 234 height 261
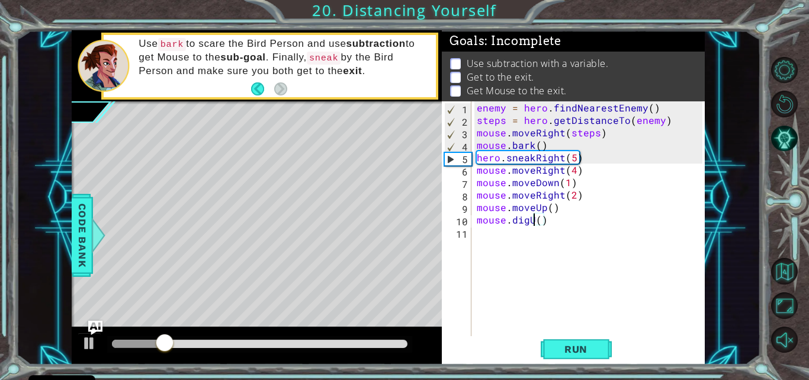
scroll to position [0, 4]
type textarea "mouse.digUp()"
click at [565, 352] on span "Run" at bounding box center [576, 349] width 47 height 12
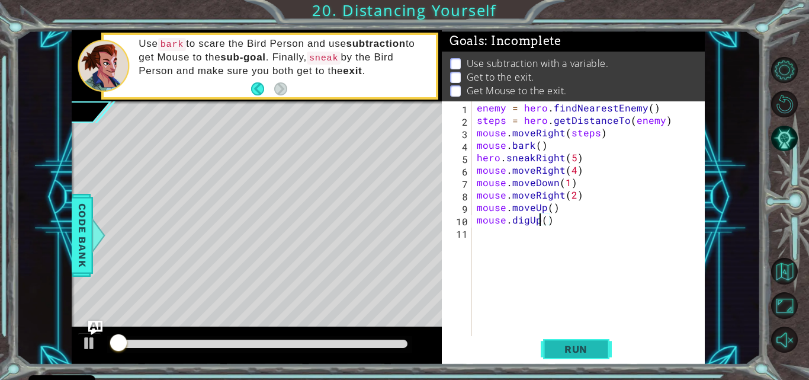
click at [565, 352] on span "Run" at bounding box center [576, 349] width 47 height 12
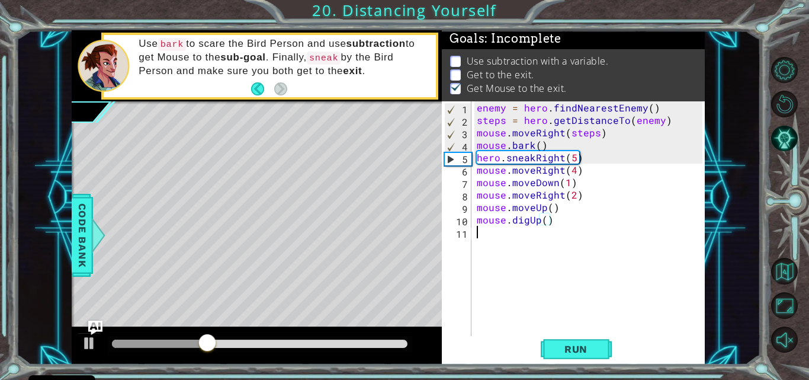
click at [489, 232] on div "enemy = hero . findNearestEnemy ( ) steps = hero . getDistanceTo ( enemy ) mous…" at bounding box center [592, 231] width 234 height 261
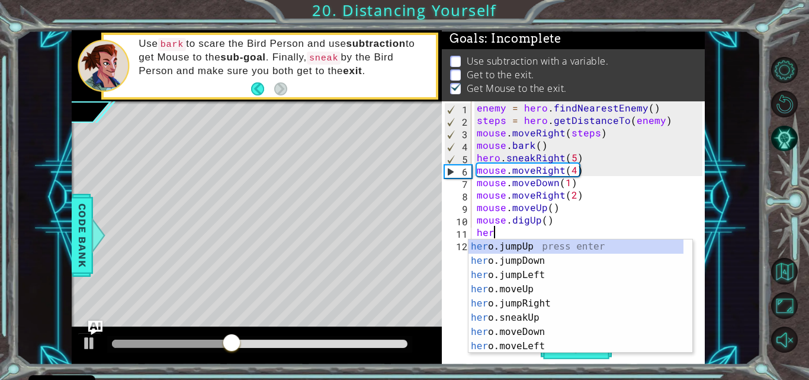
scroll to position [0, 1]
click at [572, 285] on div "her o.jumpUp press enter her o.jumpDown press enter her o.jumpLeft press enter …" at bounding box center [576, 310] width 215 height 142
type textarea "hero.moveUp(1)"
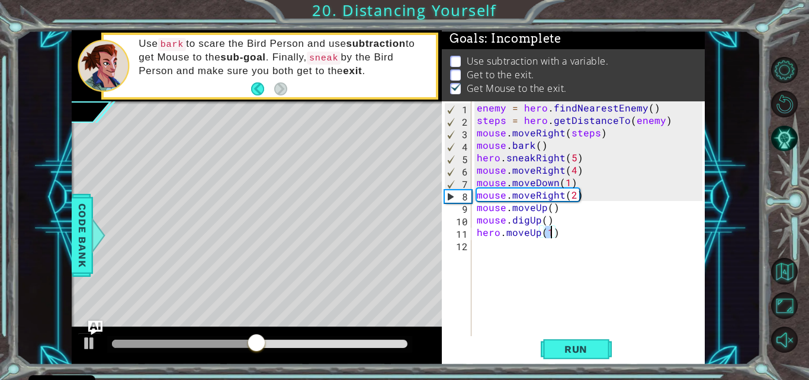
click at [488, 246] on div "enemy = hero . findNearestEnemy ( ) steps = hero . getDistanceTo ( enemy ) mous…" at bounding box center [592, 231] width 234 height 261
type textarea "h"
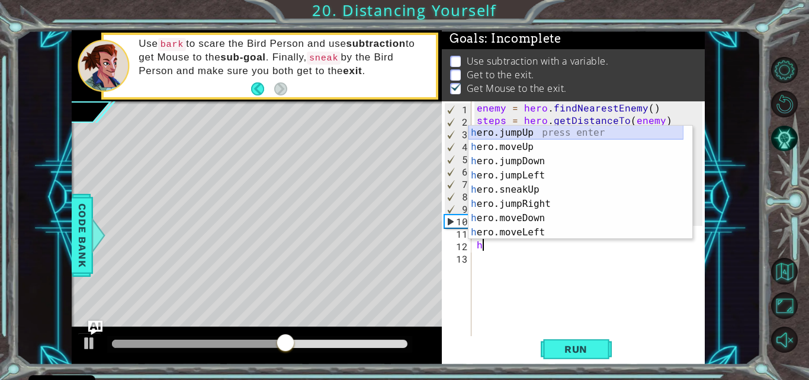
click at [518, 134] on div "h ero.jumpUp press enter h ero.moveUp press enter h ero.jumpDown press enter h …" at bounding box center [576, 197] width 215 height 142
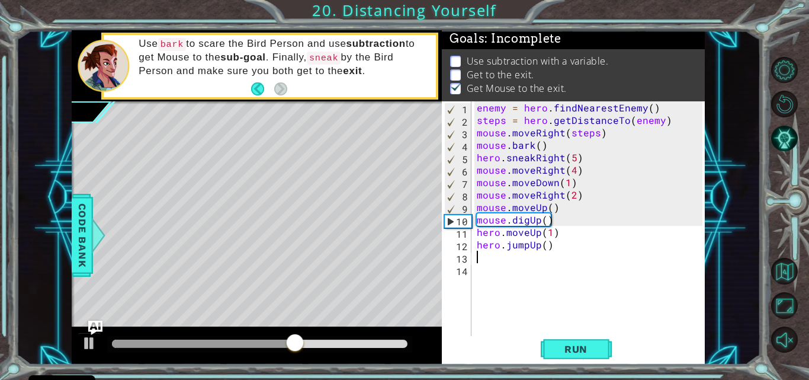
click at [547, 251] on div "enemy = hero . findNearestEnemy ( ) steps = hero . getDistanceTo ( enemy ) mous…" at bounding box center [592, 231] width 234 height 261
type textarea "hero.jumpUp(2)"
click at [475, 260] on div "enemy = hero . findNearestEnemy ( ) steps = hero . getDistanceTo ( enemy ) mous…" at bounding box center [592, 231] width 234 height 261
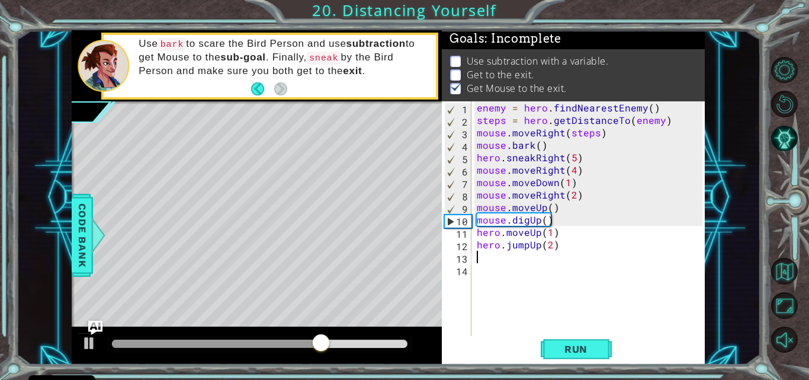
type textarea "h"
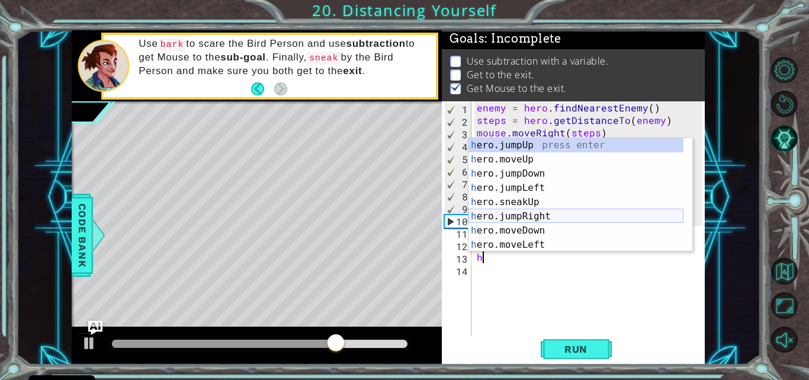
click at [519, 210] on div "h ero.jumpUp press enter h ero.moveUp press enter h ero.jumpDown press enter h …" at bounding box center [576, 209] width 215 height 142
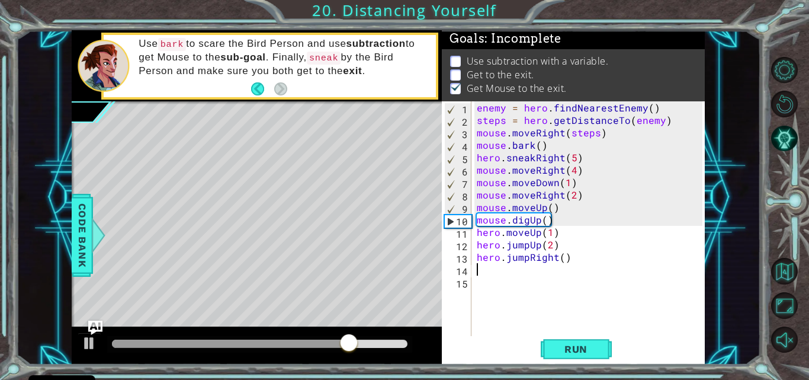
click at [561, 254] on div "enemy = hero . findNearestEnemy ( ) steps = hero . getDistanceTo ( enemy ) mous…" at bounding box center [592, 231] width 234 height 261
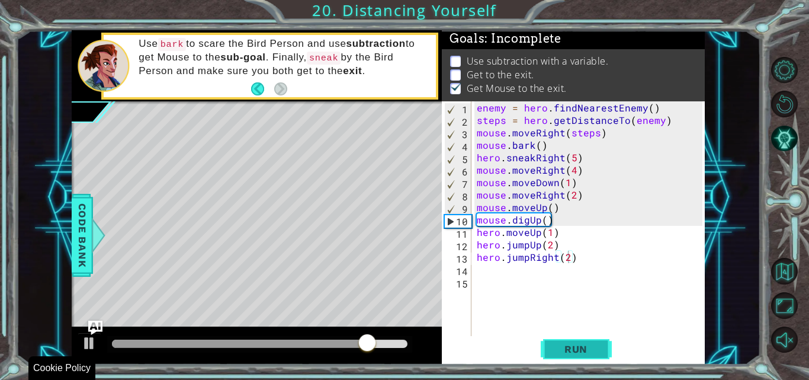
click at [581, 351] on span "Run" at bounding box center [576, 349] width 47 height 12
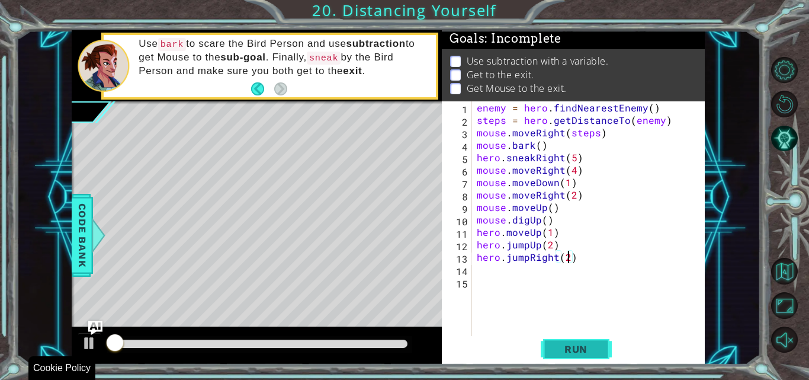
click at [581, 351] on span "Run" at bounding box center [576, 349] width 47 height 12
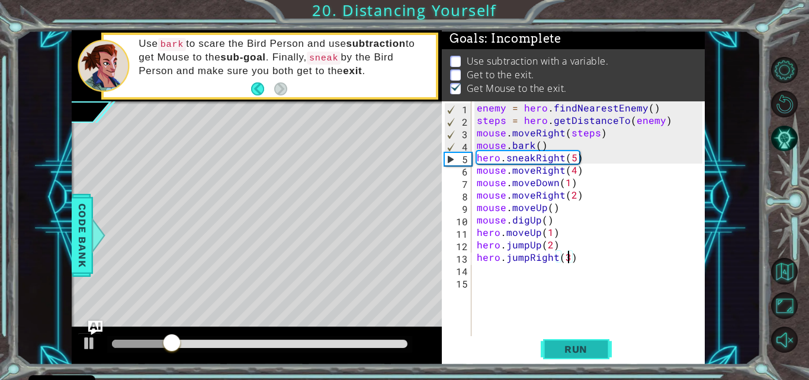
click at [581, 351] on span "Run" at bounding box center [576, 349] width 47 height 12
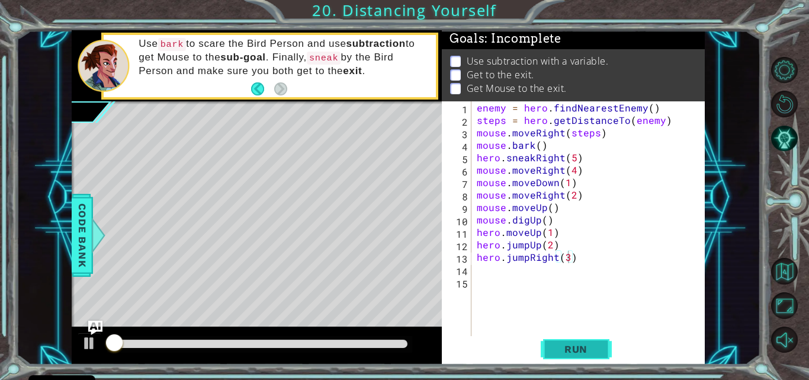
click at [581, 351] on span "Run" at bounding box center [576, 349] width 47 height 12
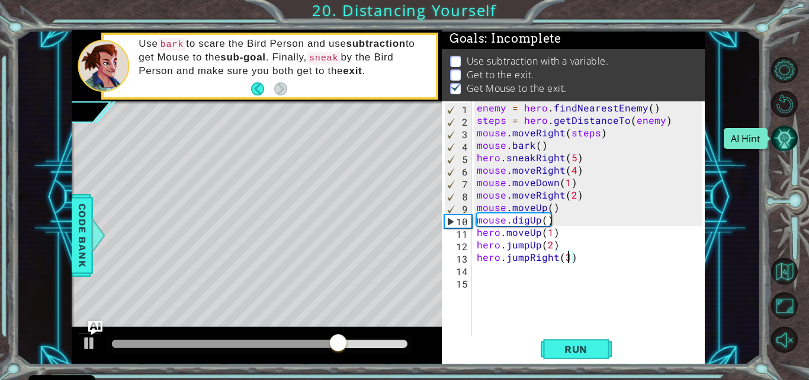
click at [783, 129] on button "AI Hint" at bounding box center [784, 138] width 27 height 27
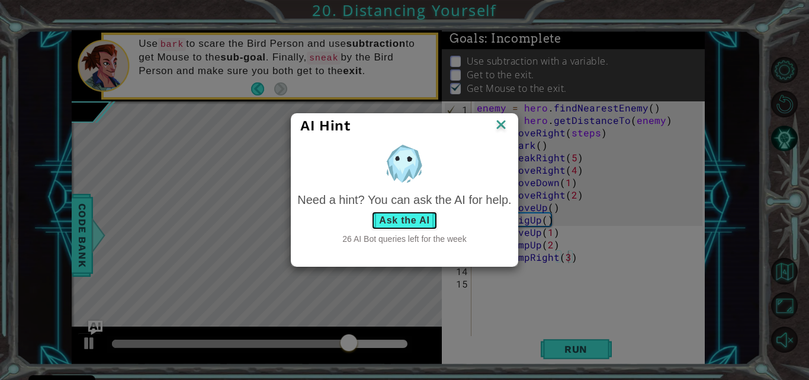
click at [405, 224] on button "Ask the AI" at bounding box center [404, 220] width 66 height 19
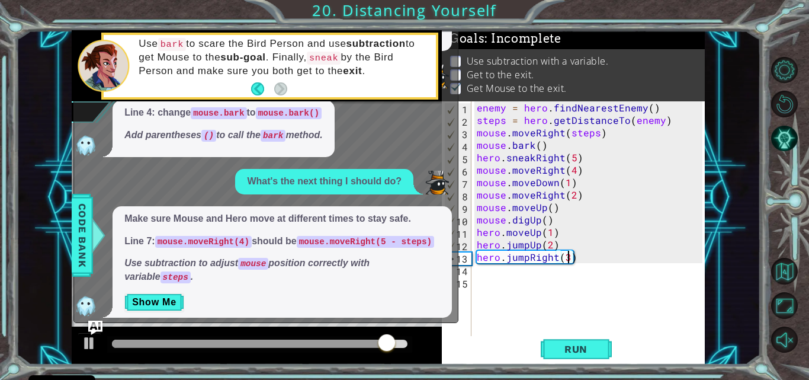
scroll to position [85, 0]
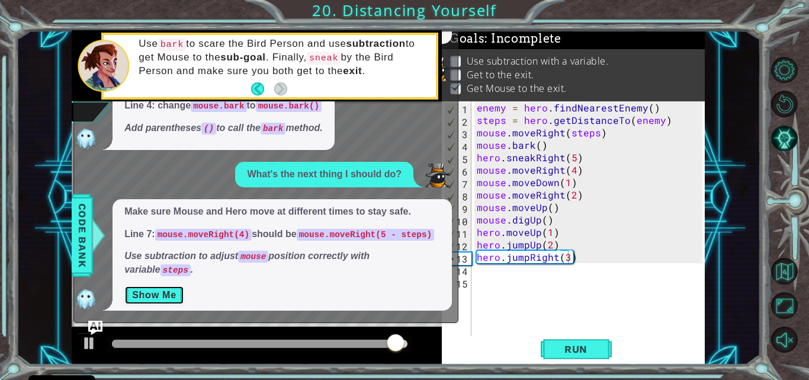
click at [161, 286] on button "Show Me" at bounding box center [154, 295] width 60 height 19
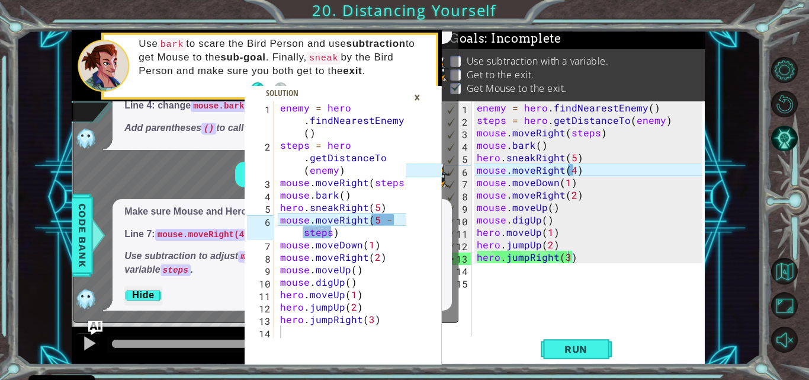
click at [574, 171] on div "enemy = hero . findNearestEnemy ( ) steps = hero . getDistanceTo ( enemy ) mous…" at bounding box center [592, 231] width 234 height 261
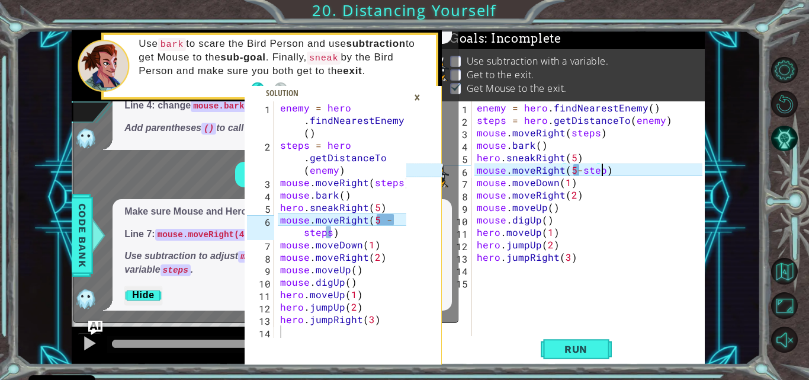
scroll to position [0, 8]
click at [573, 174] on div "enemy = hero . findNearestEnemy ( ) steps = hero . getDistanceTo ( enemy ) mous…" at bounding box center [592, 231] width 234 height 261
click at [586, 172] on div "enemy = hero . findNearestEnemy ( ) steps = hero . getDistanceTo ( enemy ) mous…" at bounding box center [592, 231] width 234 height 261
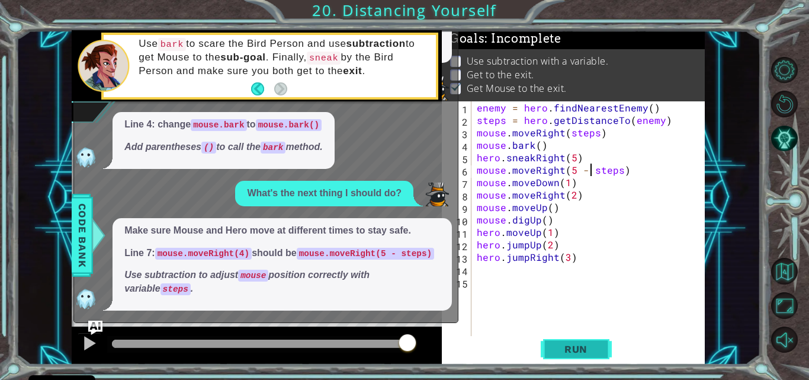
click at [557, 348] on span "Run" at bounding box center [576, 349] width 47 height 12
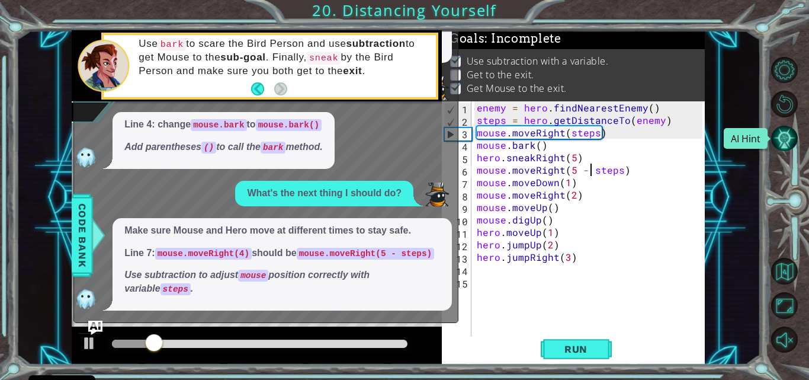
click at [783, 140] on button "AI Hint" at bounding box center [784, 138] width 27 height 27
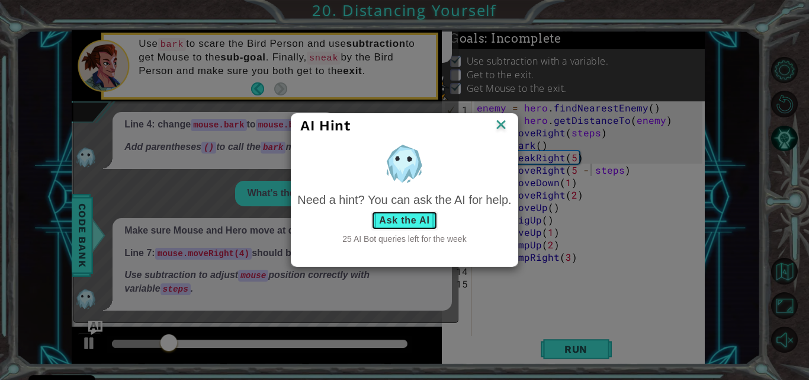
click at [412, 226] on button "Ask the AI" at bounding box center [404, 220] width 66 height 19
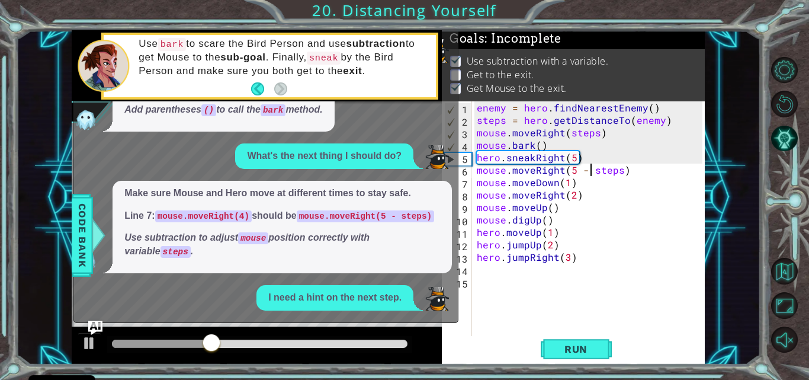
scroll to position [213, 0]
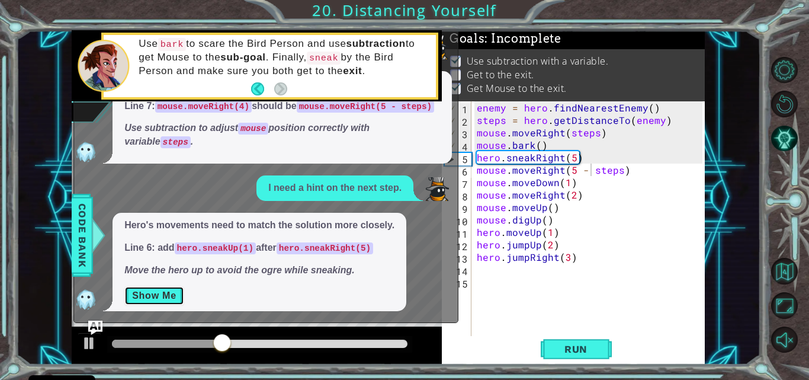
click at [164, 294] on button "Show Me" at bounding box center [154, 295] width 60 height 19
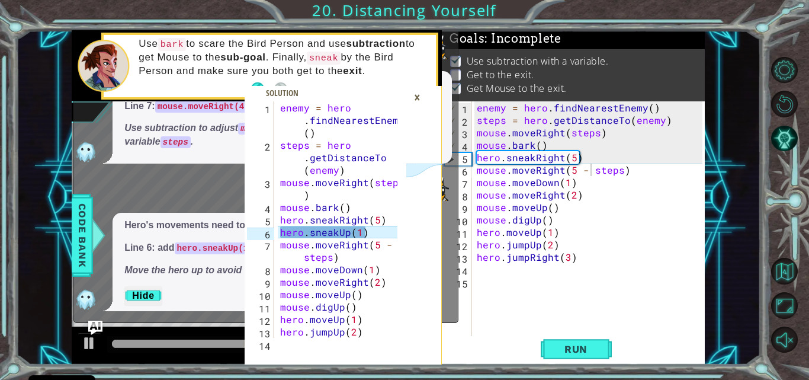
click at [574, 158] on div "enemy = hero . findNearestEnemy ( ) steps = hero . getDistanceTo ( enemy ) mous…" at bounding box center [592, 231] width 234 height 261
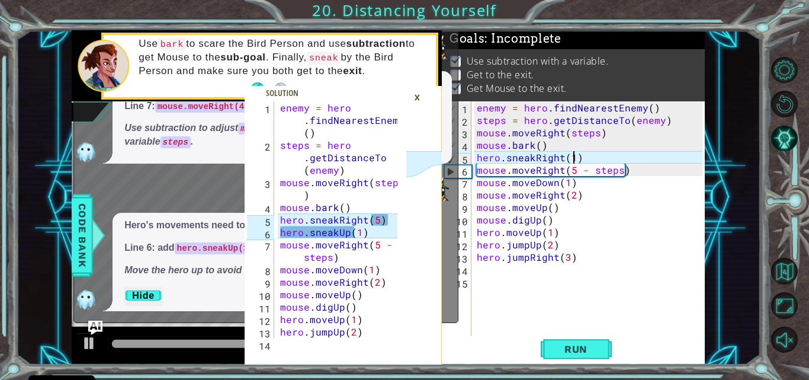
scroll to position [0, 6]
click at [562, 161] on div "enemy = hero . findNearestEnemy ( ) steps = hero . getDistanceTo ( enemy ) mous…" at bounding box center [592, 231] width 234 height 261
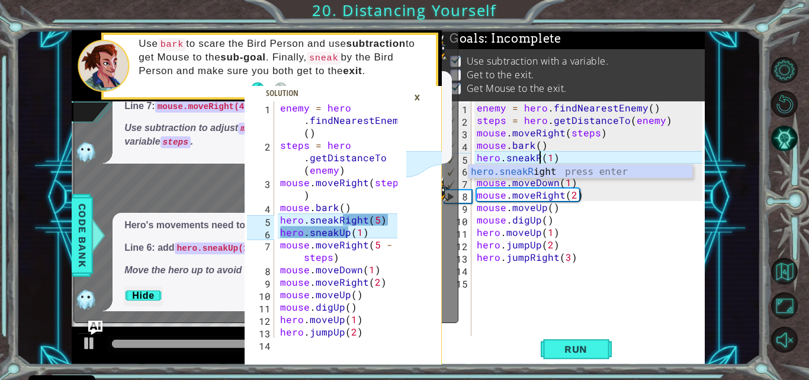
scroll to position [0, 4]
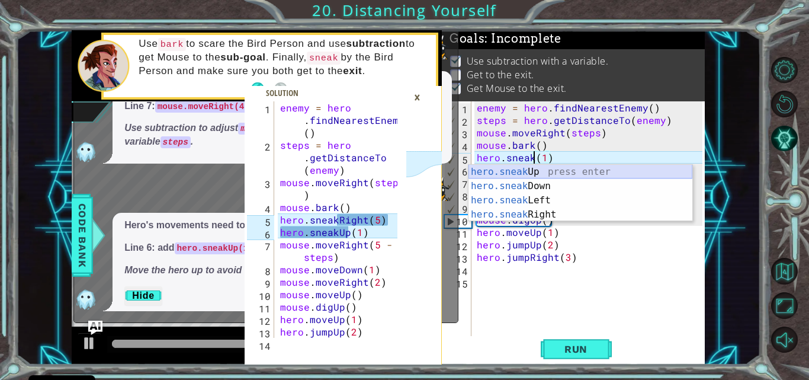
click at [534, 171] on div "hero.sneak Up press enter hero.sneak Down press enter hero.sneak Left press ent…" at bounding box center [581, 207] width 224 height 85
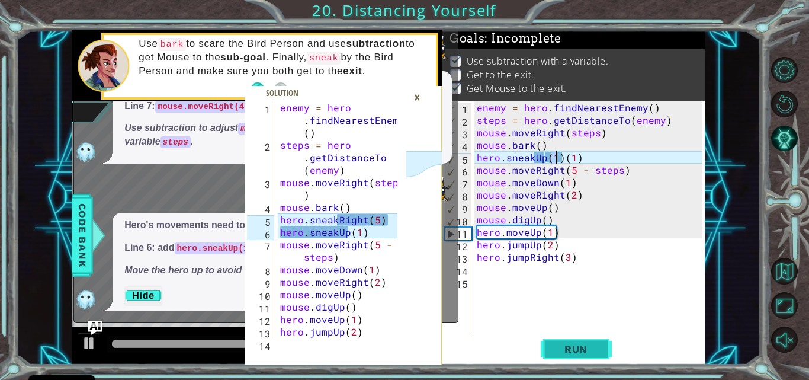
click at [564, 351] on span "Run" at bounding box center [576, 349] width 47 height 12
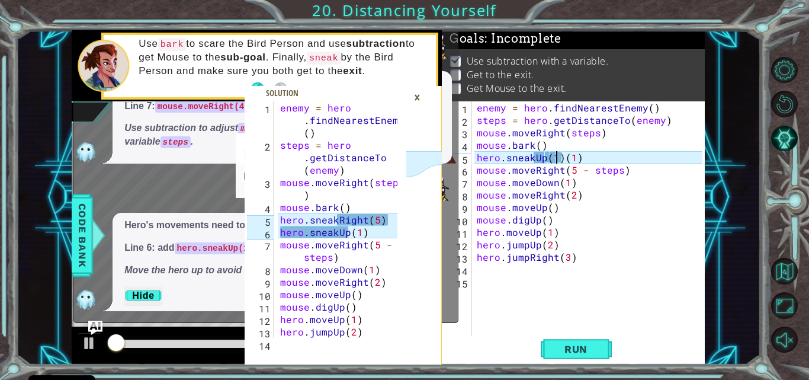
click at [591, 157] on div "enemy = hero . findNearestEnemy ( ) steps = hero . getDistanceTo ( enemy ) mous…" at bounding box center [592, 231] width 234 height 261
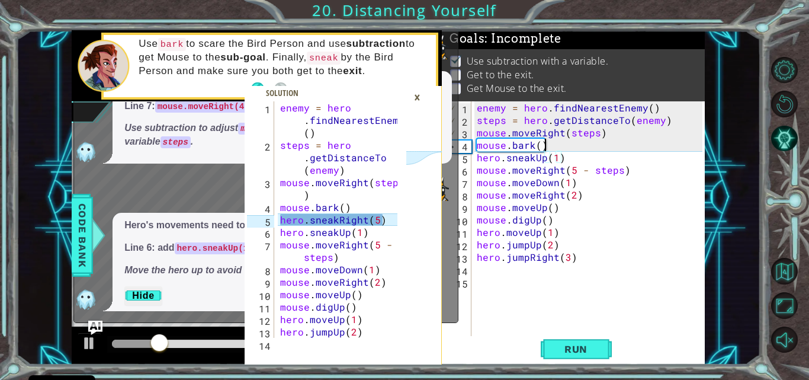
click at [548, 145] on div "enemy = hero . findNearestEnemy ( ) steps = hero . getDistanceTo ( enemy ) mous…" at bounding box center [592, 231] width 234 height 261
type textarea "mouse.bark()"
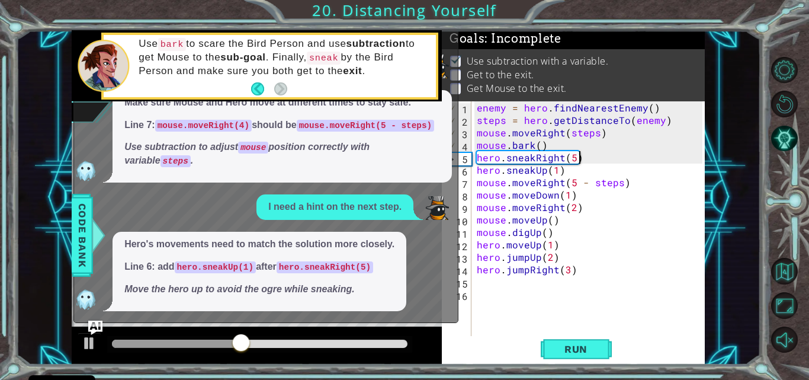
scroll to position [194, 0]
type textarea "hero.sneakRight(5)"
click at [592, 343] on span "Run" at bounding box center [576, 349] width 47 height 12
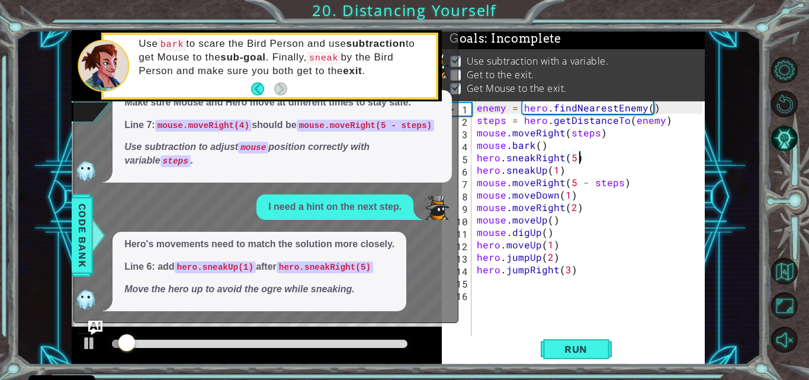
click at [591, 278] on div "enemy = hero . findNearestEnemy ( ) steps = hero . getDistanceTo ( enemy ) mous…" at bounding box center [592, 231] width 234 height 261
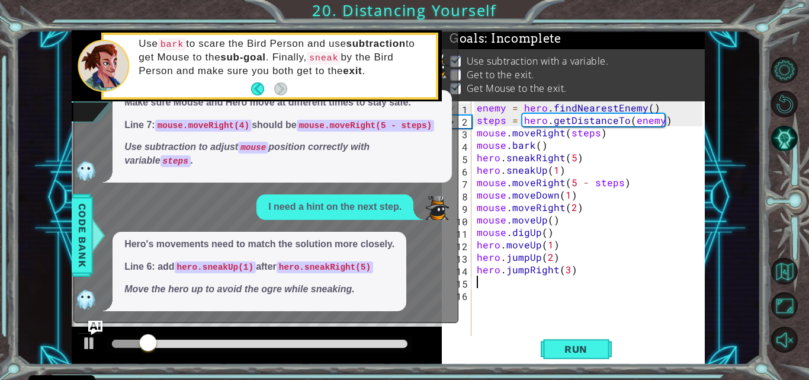
click at [798, 136] on div at bounding box center [791, 205] width 36 height 304
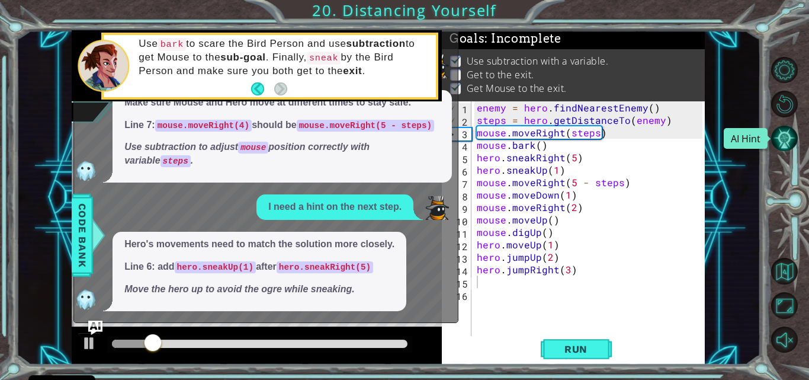
click at [790, 136] on button "AI Hint" at bounding box center [784, 138] width 27 height 27
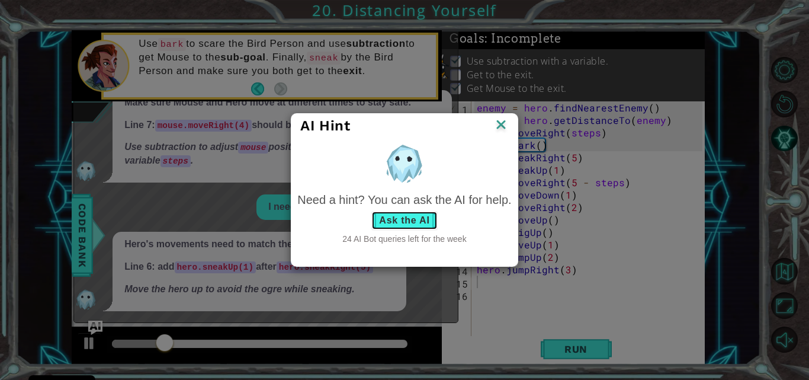
click at [414, 217] on button "Ask the AI" at bounding box center [404, 220] width 66 height 19
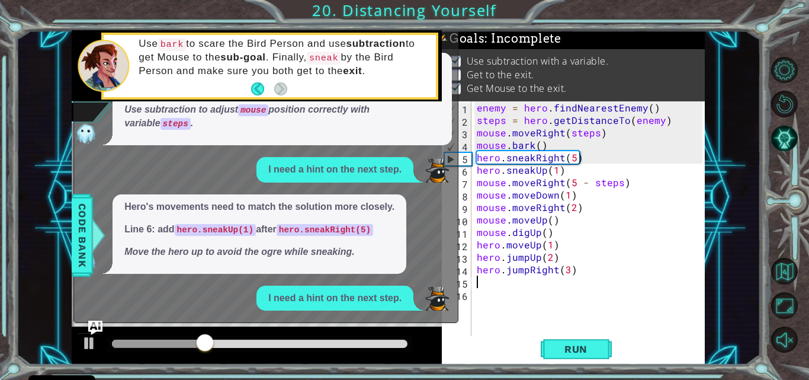
scroll to position [368, 0]
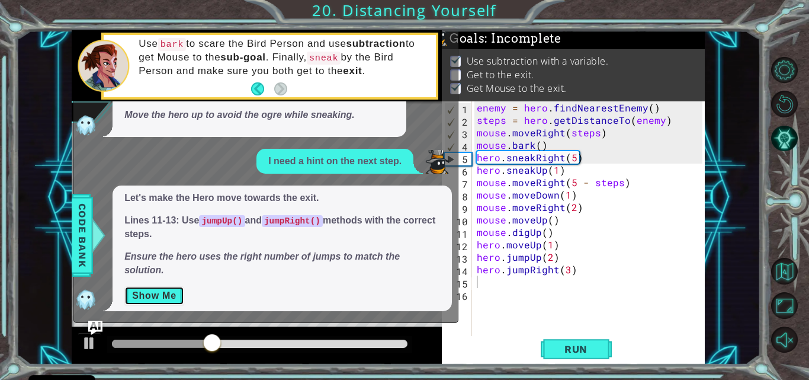
click at [169, 289] on button "Show Me" at bounding box center [154, 295] width 60 height 19
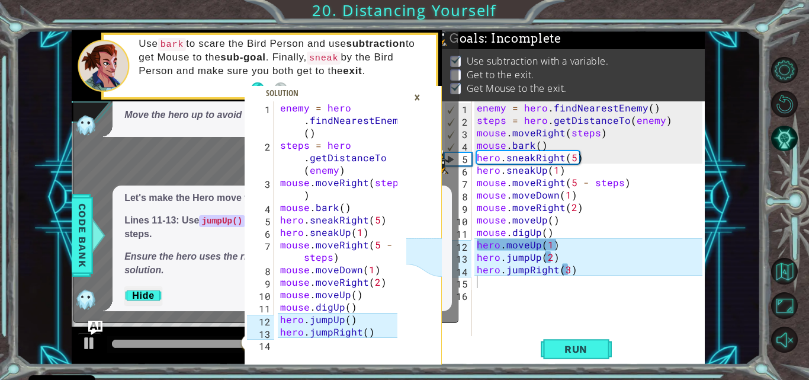
click at [578, 271] on div "enemy = hero . findNearestEnemy ( ) steps = hero . getDistanceTo ( enemy ) mous…" at bounding box center [592, 231] width 234 height 261
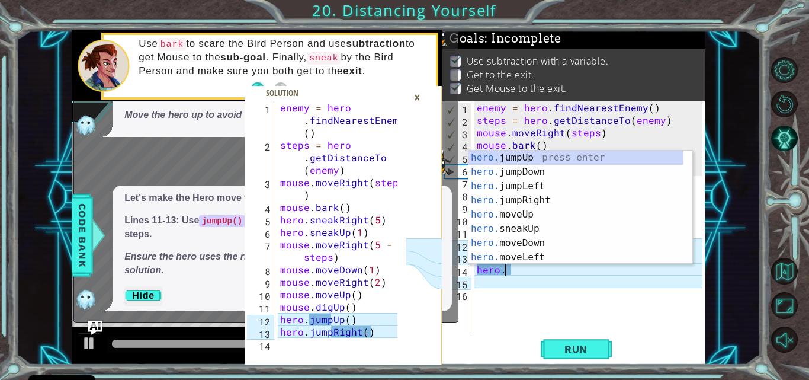
type textarea "h"
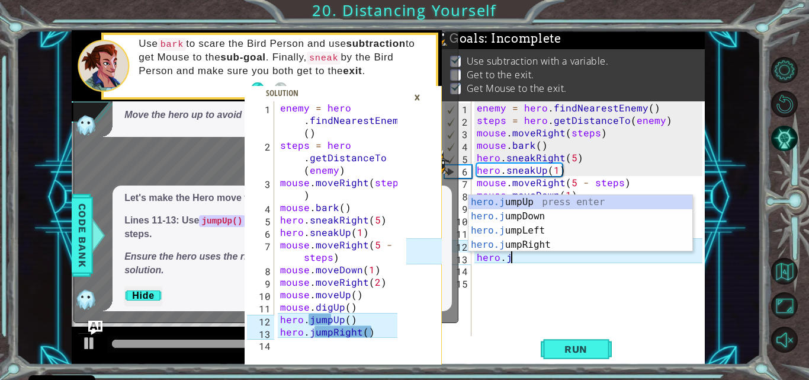
type textarea "h"
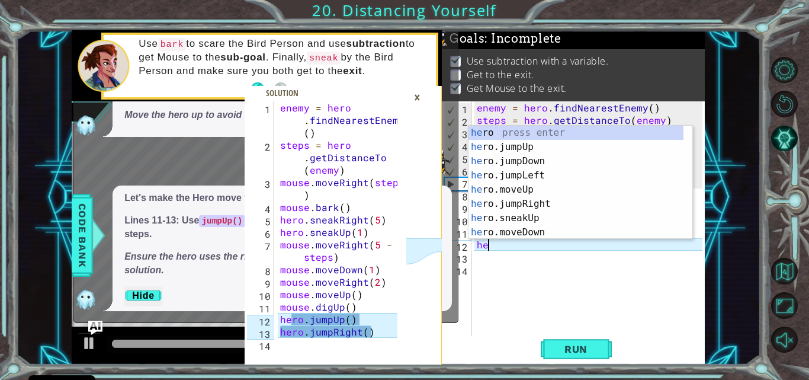
type textarea "h"
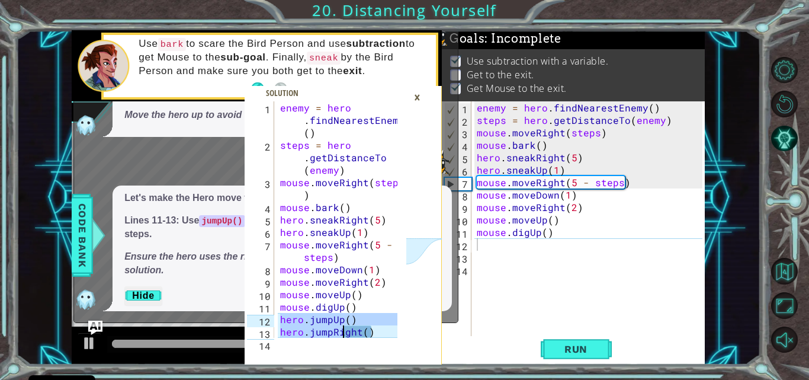
scroll to position [12, 0]
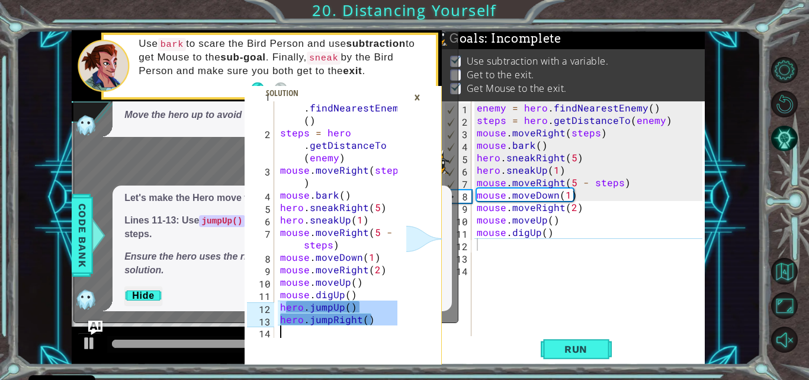
drag, startPoint x: 277, startPoint y: 323, endPoint x: 383, endPoint y: 326, distance: 105.5
click at [383, 326] on div "enemy = hero . findNearestEnemy ( ) steps = hero . getDistanceTo ( enemy ) mous…" at bounding box center [338, 219] width 120 height 236
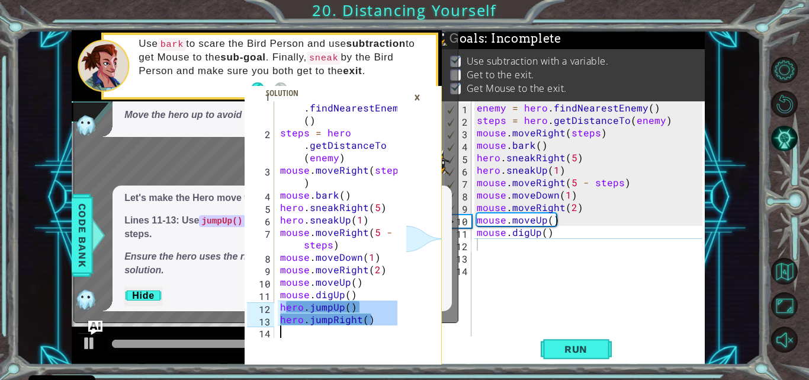
click at [484, 243] on div "enemy = hero . findNearestEnemy ( ) steps = hero . getDistanceTo ( enemy ) mous…" at bounding box center [592, 231] width 234 height 261
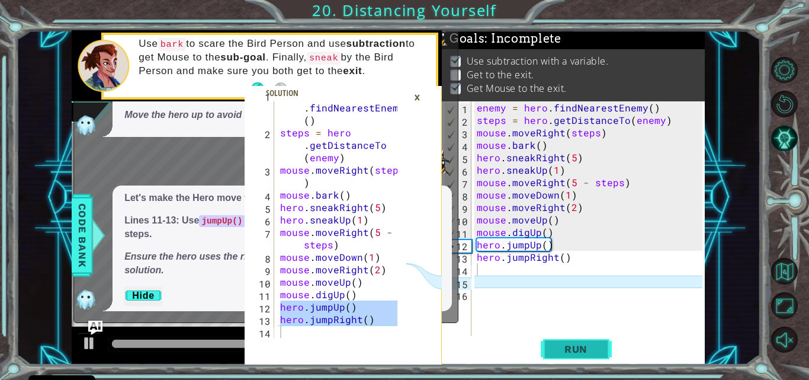
click at [569, 355] on span "Run" at bounding box center [576, 349] width 47 height 12
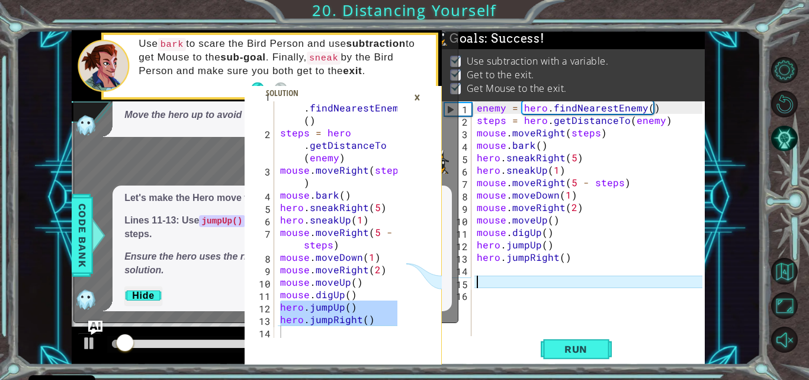
click at [520, 280] on div "enemy = hero . findNearestEnemy ( ) steps = hero . getDistanceTo ( enemy ) mous…" at bounding box center [592, 231] width 234 height 261
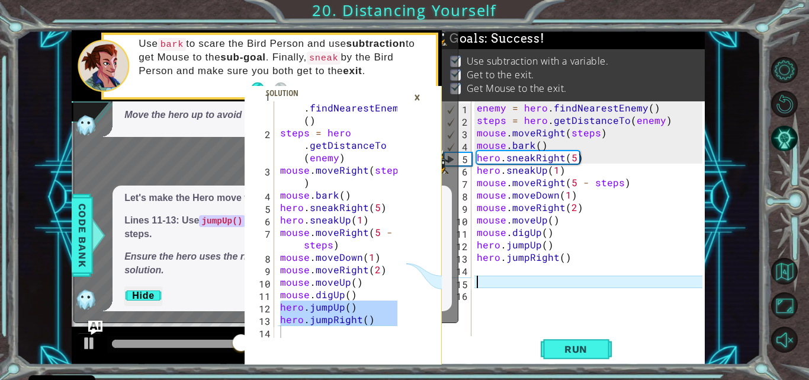
click at [368, 313] on div "enemy = hero . findNearestEnemy ( ) steps = hero . getDistanceTo ( enemy ) mous…" at bounding box center [338, 219] width 120 height 236
type textarea "hero.jumpUp()"
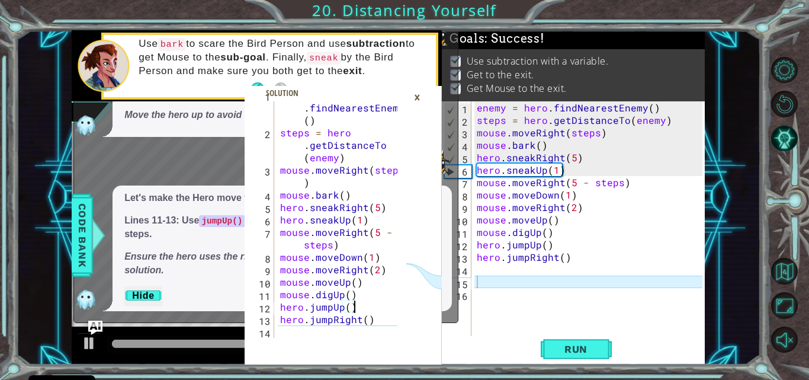
click at [418, 94] on div "×" at bounding box center [417, 97] width 18 height 20
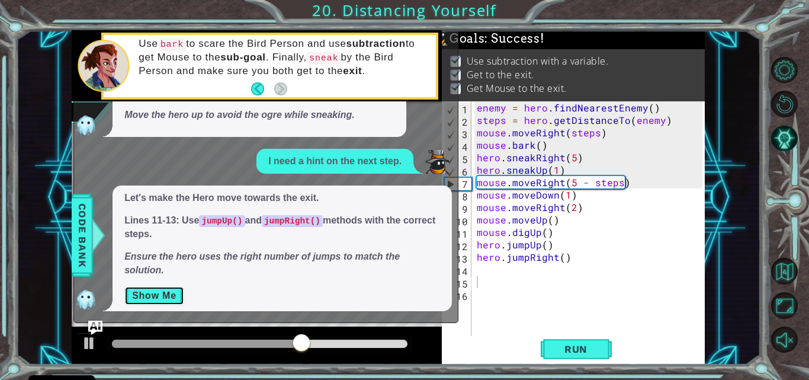
drag, startPoint x: 173, startPoint y: 291, endPoint x: 173, endPoint y: 300, distance: 8.3
click at [173, 300] on button "Show Me" at bounding box center [154, 295] width 60 height 19
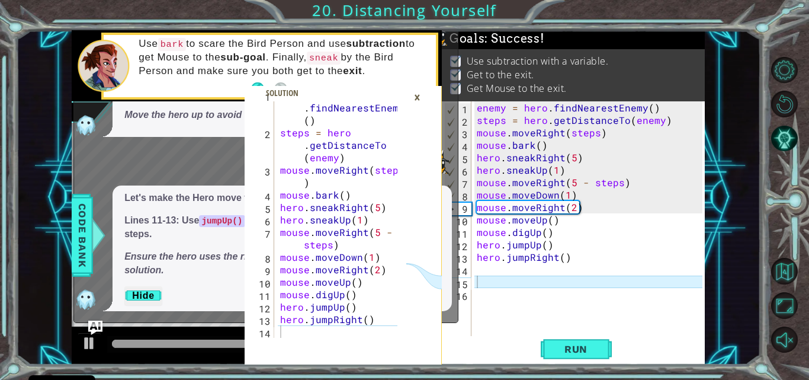
click at [417, 92] on div "×" at bounding box center [417, 97] width 18 height 20
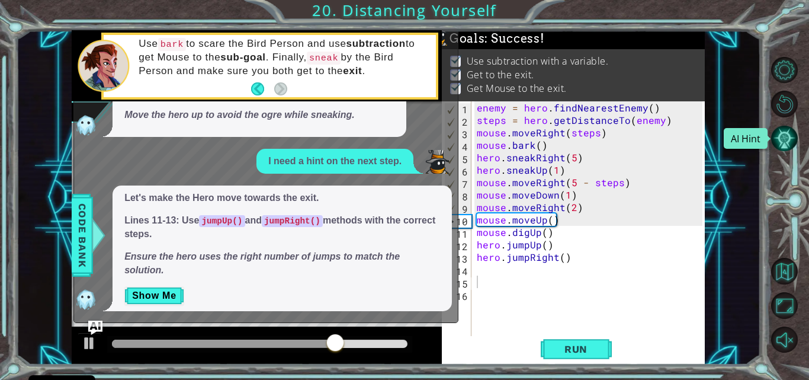
click at [793, 139] on button "AI Hint" at bounding box center [784, 138] width 27 height 27
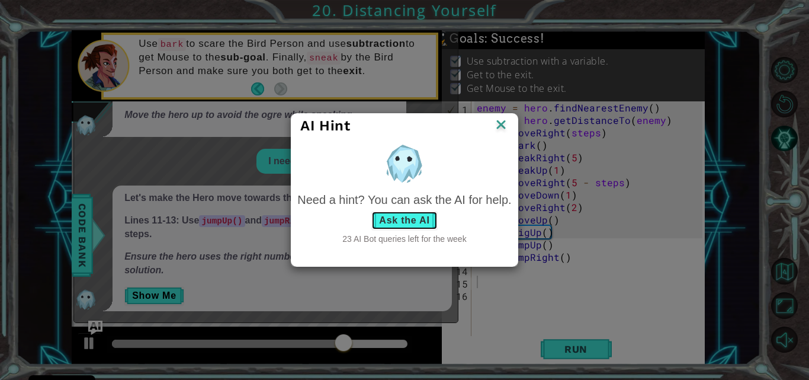
click at [426, 217] on button "Ask the AI" at bounding box center [404, 220] width 66 height 19
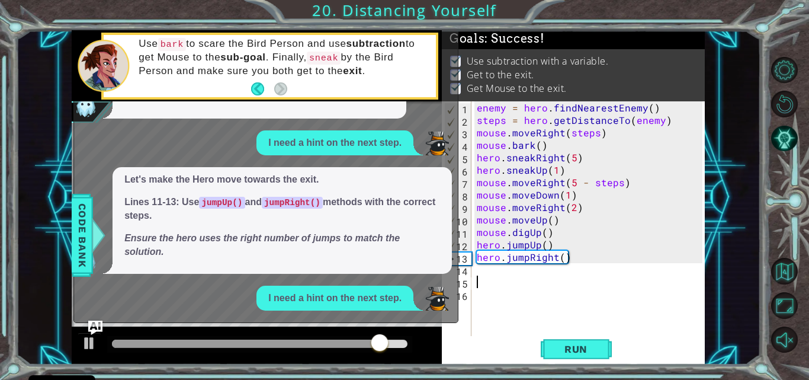
scroll to position [510, 0]
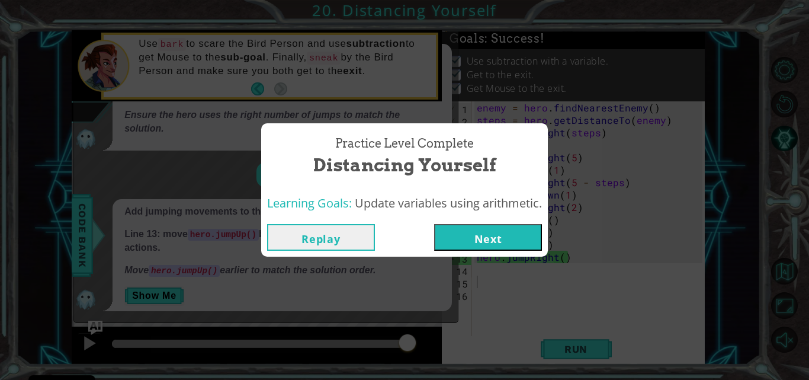
click at [485, 241] on button "Next" at bounding box center [488, 237] width 108 height 27
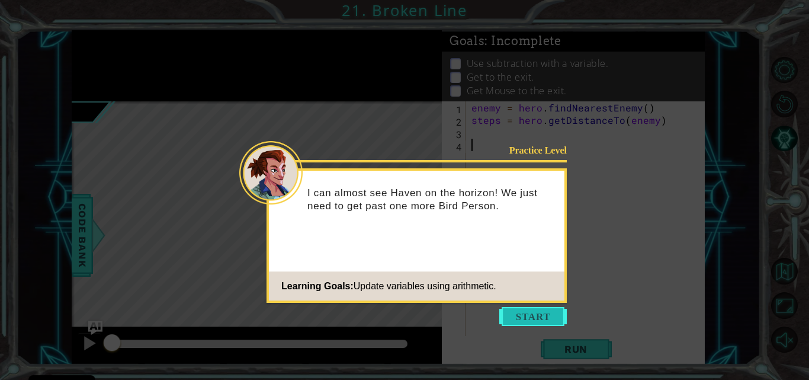
click at [523, 318] on button "Start" at bounding box center [533, 316] width 68 height 19
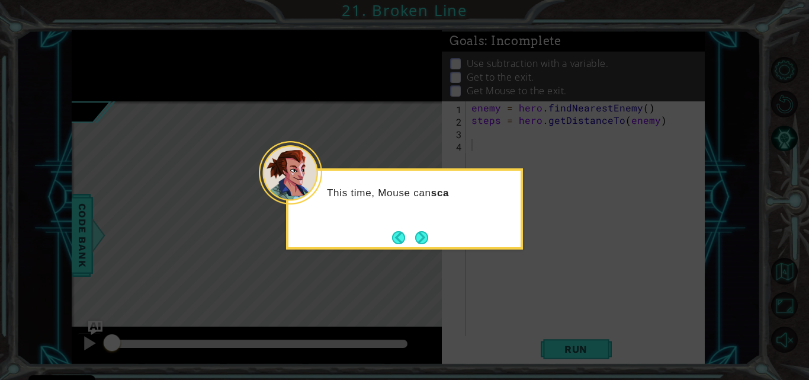
click at [433, 243] on div "This time, Mouse can sca" at bounding box center [404, 208] width 237 height 81
click at [426, 239] on button "Next" at bounding box center [422, 237] width 14 height 14
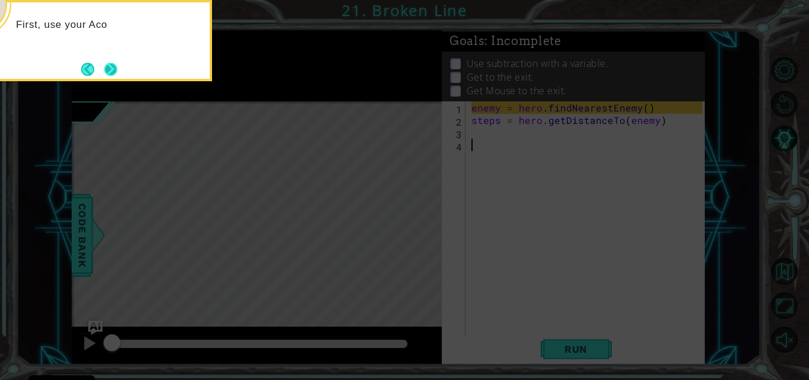
click at [104, 70] on button "Next" at bounding box center [111, 69] width 14 height 14
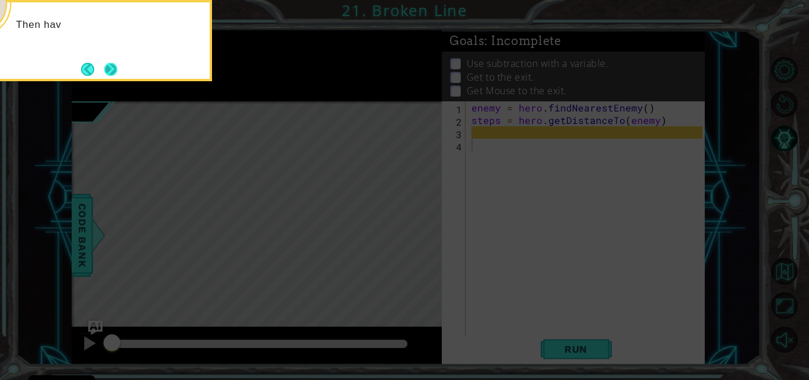
click at [109, 65] on button "Next" at bounding box center [110, 69] width 13 height 13
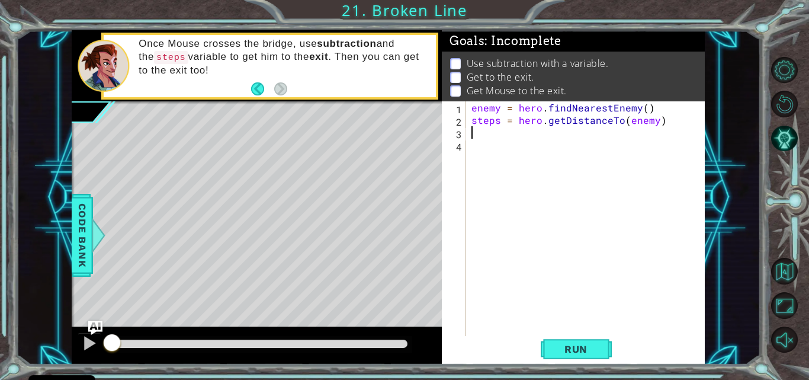
click at [481, 129] on div "enemy = hero . findNearestEnemy ( ) steps = hero . getDistanceTo ( enemy )" at bounding box center [588, 231] width 239 height 261
